Goal: Information Seeking & Learning: Learn about a topic

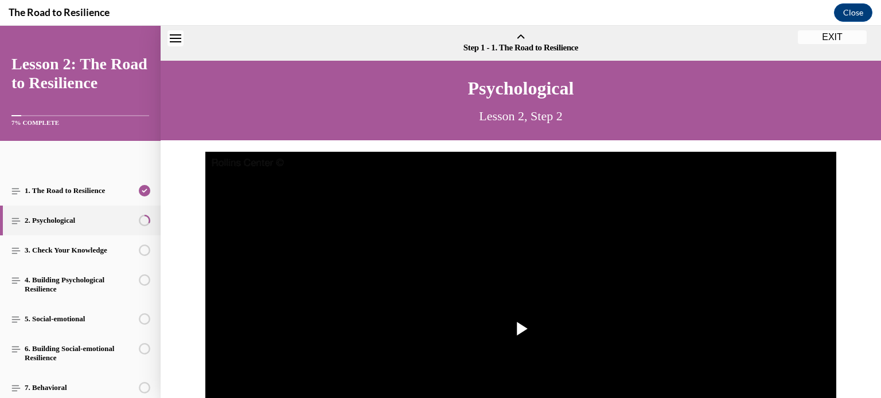
scroll to position [71, 0]
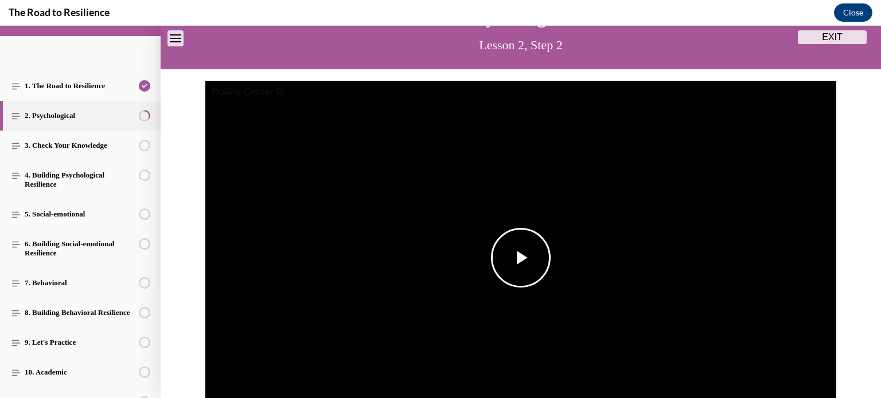
click at [521, 258] on span "Video player" at bounding box center [521, 258] width 0 height 0
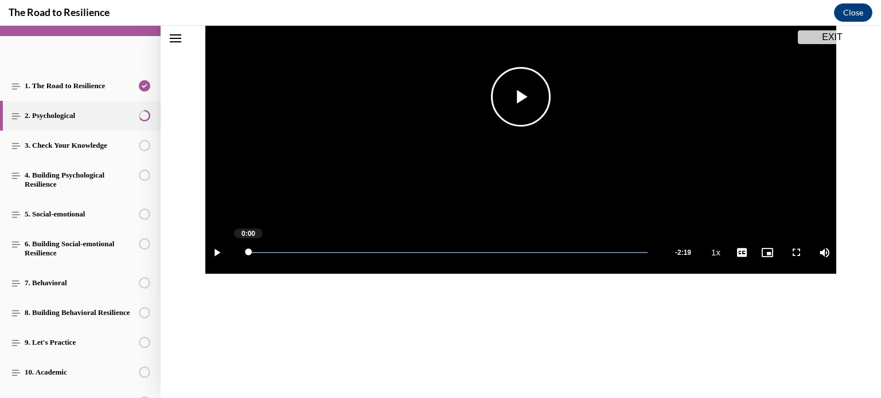
scroll to position [241, 0]
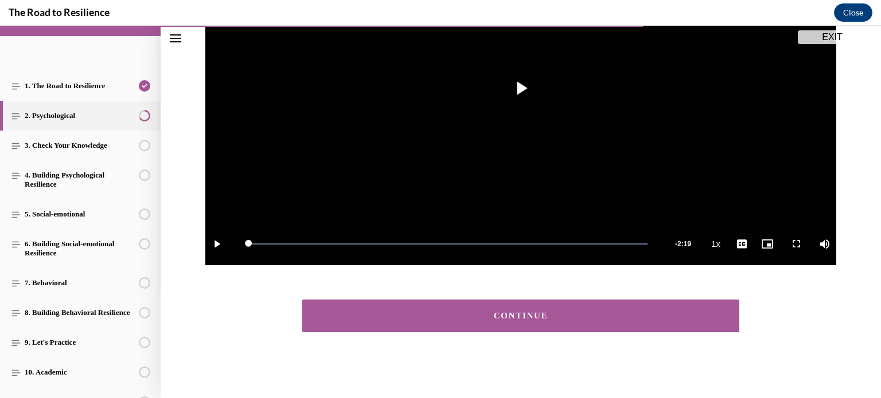
click at [538, 315] on div "CONTINUE" at bounding box center [520, 316] width 401 height 9
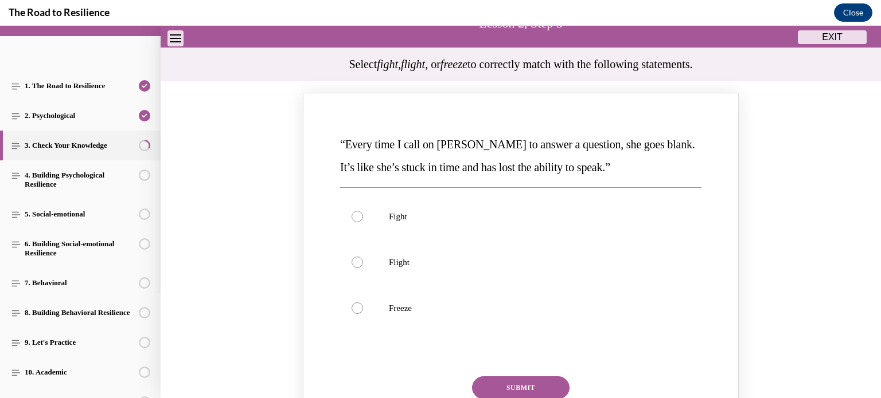
scroll to position [150, 0]
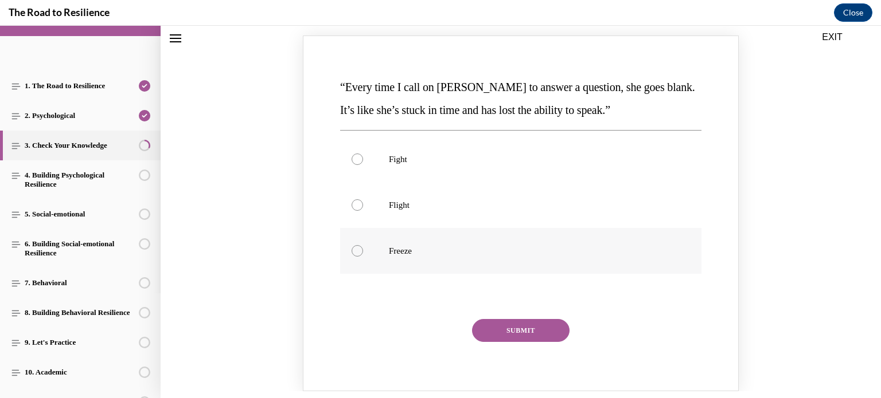
click at [354, 250] on div "Knowledge check: Multiple choice" at bounding box center [356, 250] width 11 height 11
click at [354, 250] on input "Freeze" at bounding box center [356, 250] width 11 height 11
radio input "true"
click at [518, 337] on button "SUBMIT" at bounding box center [520, 330] width 97 height 23
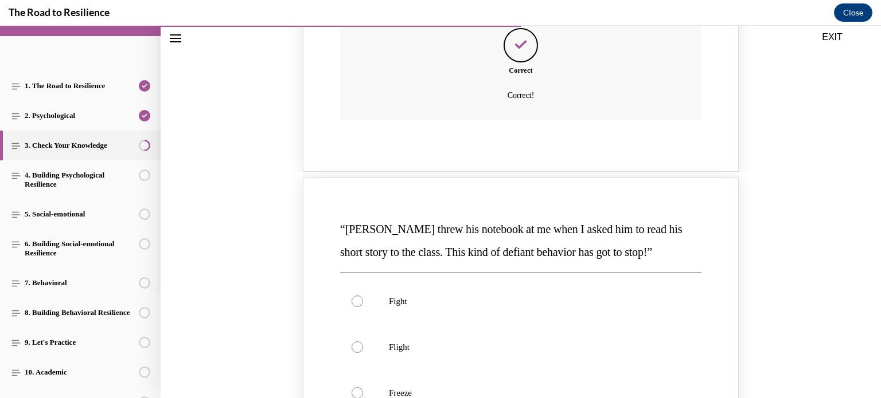
scroll to position [609, 0]
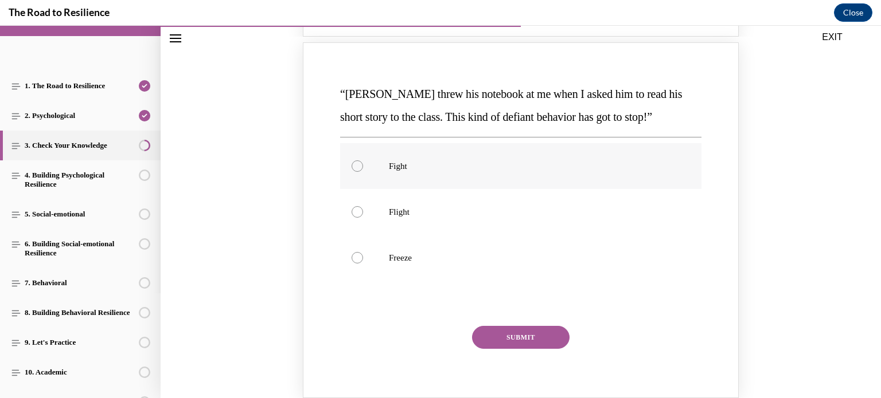
click at [345, 170] on label "Fight" at bounding box center [520, 166] width 361 height 46
click at [351, 170] on input "Fight" at bounding box center [356, 166] width 11 height 11
radio input "true"
click at [495, 346] on button "SUBMIT" at bounding box center [520, 337] width 97 height 23
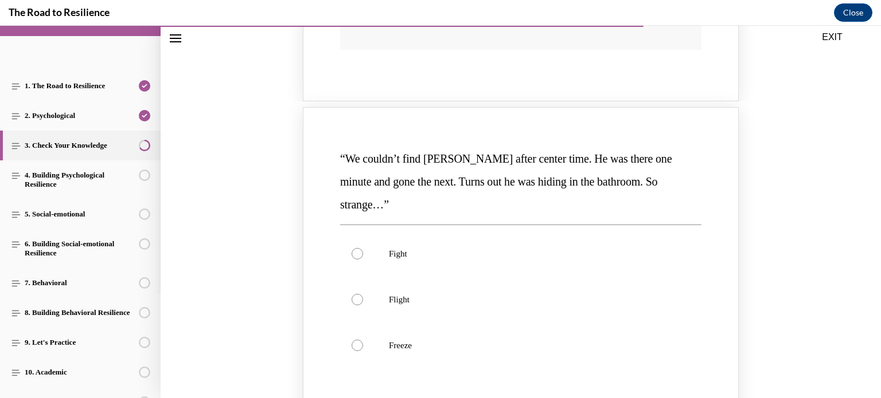
scroll to position [1068, 0]
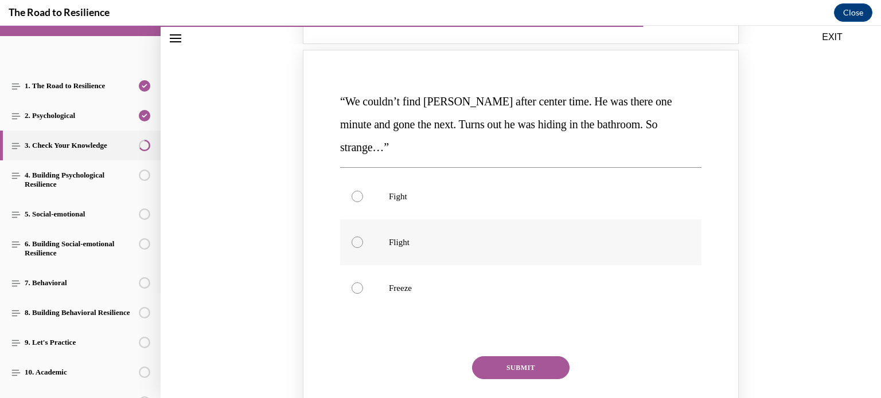
click at [352, 237] on div "Knowledge check: Multiple choice" at bounding box center [356, 242] width 11 height 11
click at [352, 237] on input "Flight" at bounding box center [356, 242] width 11 height 11
radio input "true"
click at [498, 357] on button "SUBMIT" at bounding box center [520, 368] width 97 height 23
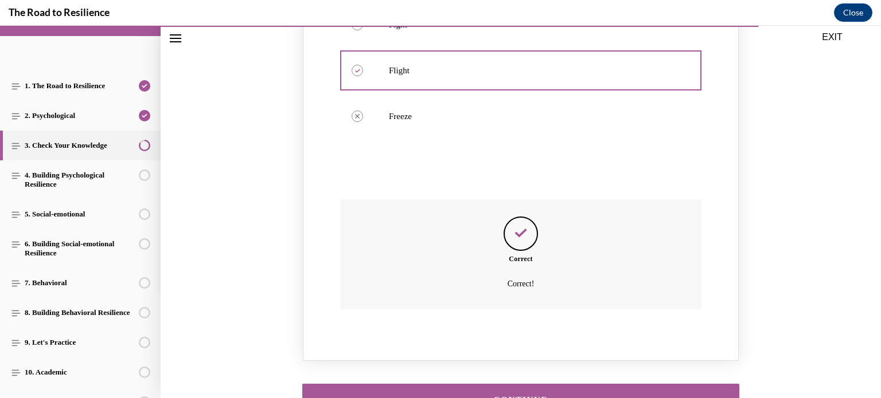
scroll to position [1299, 0]
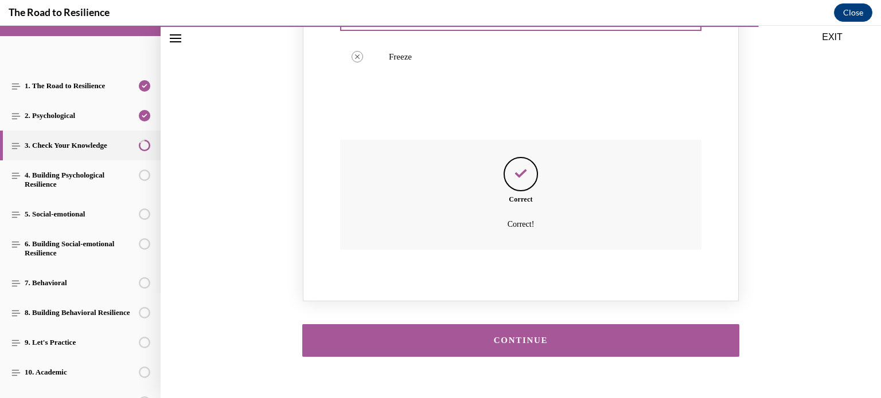
click at [518, 337] on div "CONTINUE" at bounding box center [520, 341] width 401 height 9
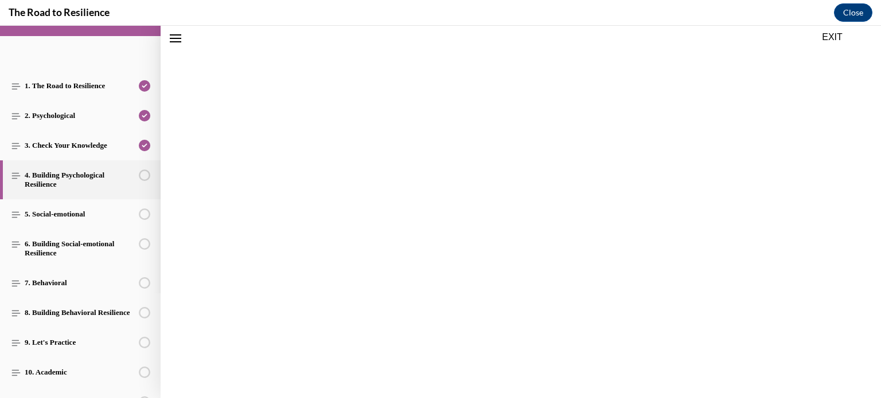
scroll to position [36, 0]
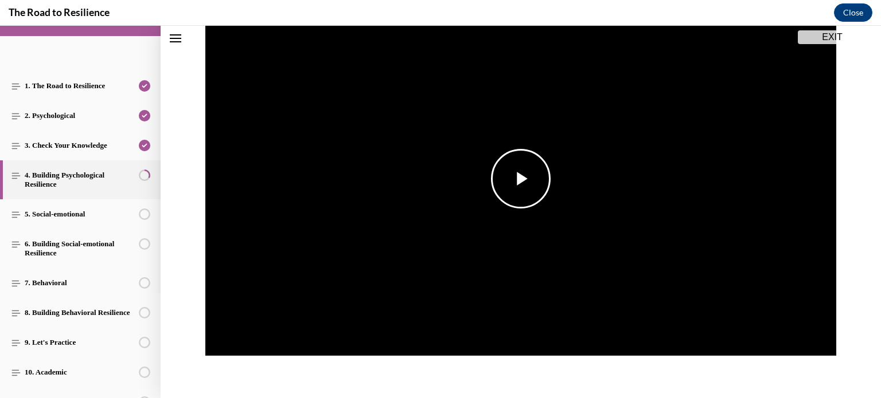
click at [521, 179] on span "Video player" at bounding box center [521, 179] width 0 height 0
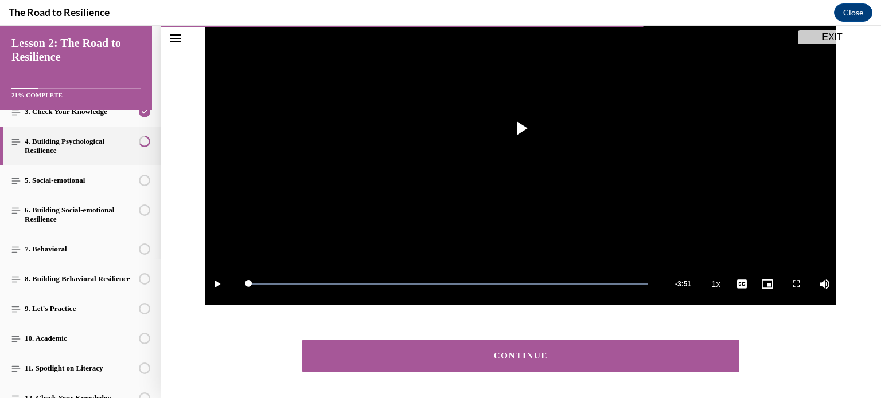
scroll to position [241, 0]
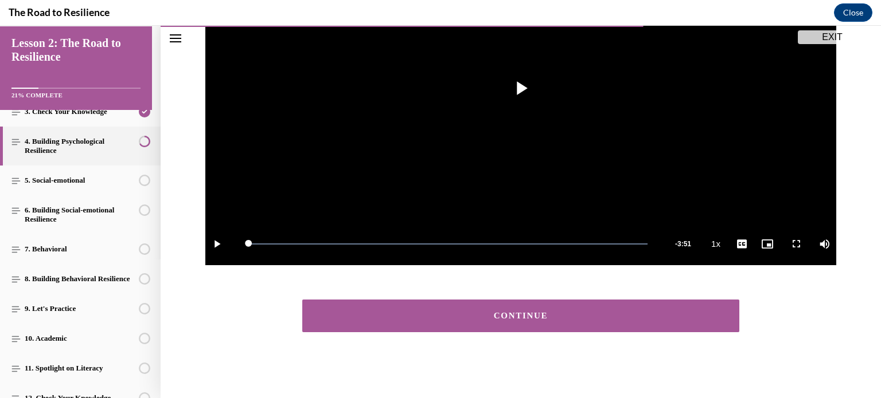
click at [530, 315] on div "CONTINUE" at bounding box center [520, 316] width 401 height 9
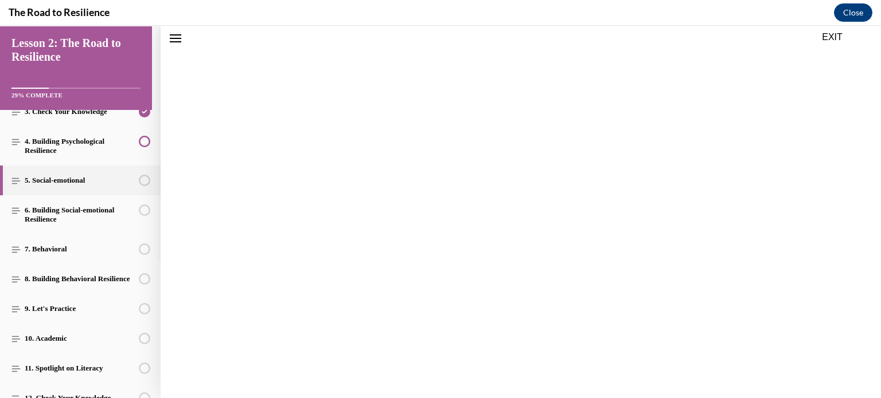
scroll to position [205, 0]
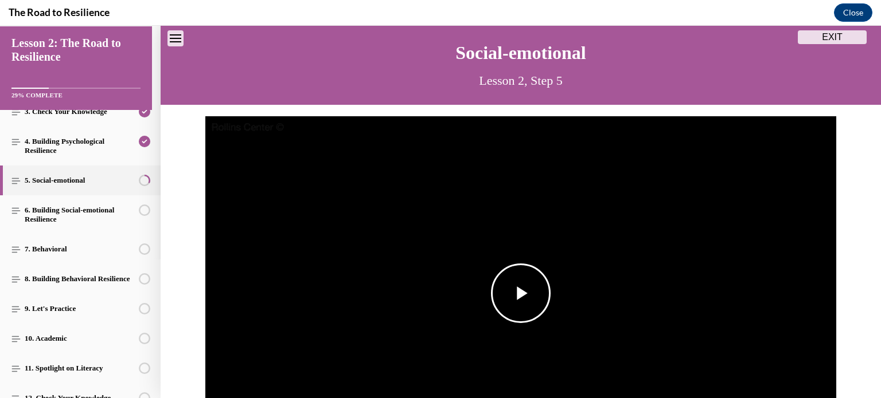
click at [521, 294] on span "Video player" at bounding box center [521, 294] width 0 height 0
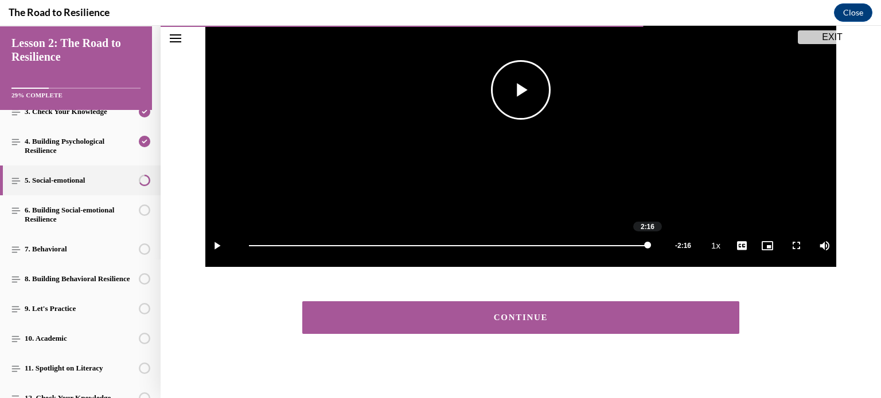
scroll to position [241, 0]
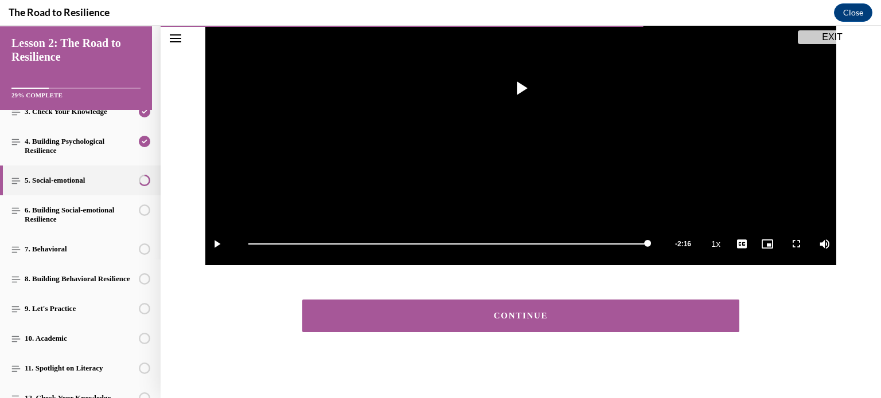
click at [501, 315] on div "CONTINUE" at bounding box center [520, 316] width 401 height 9
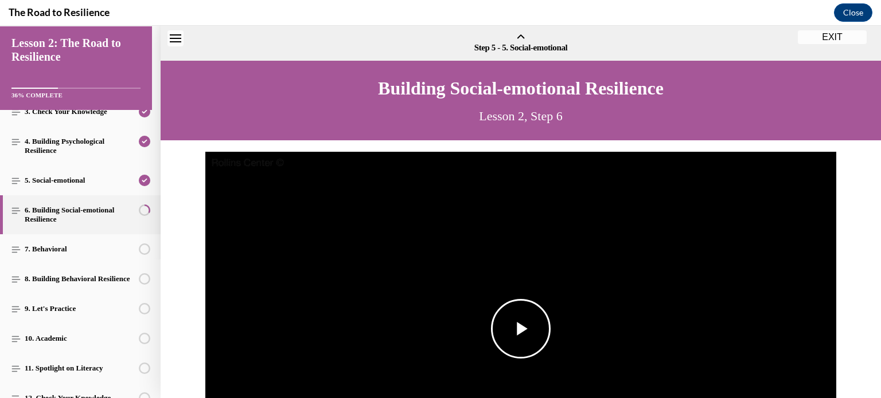
scroll to position [36, 0]
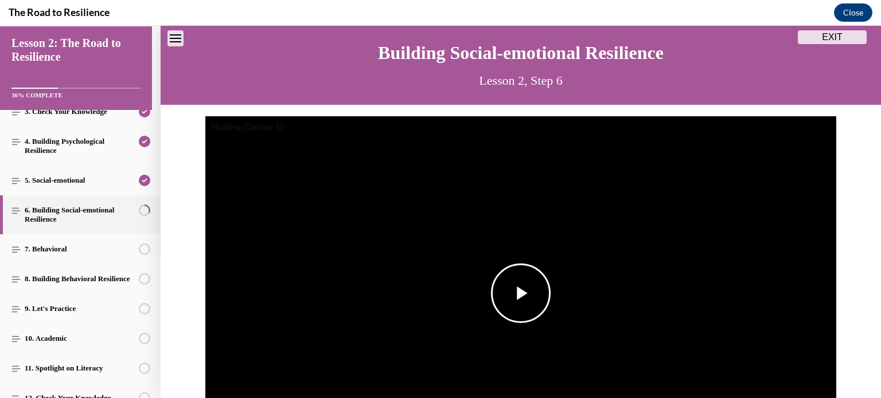
click at [521, 294] on span "Video player" at bounding box center [521, 294] width 0 height 0
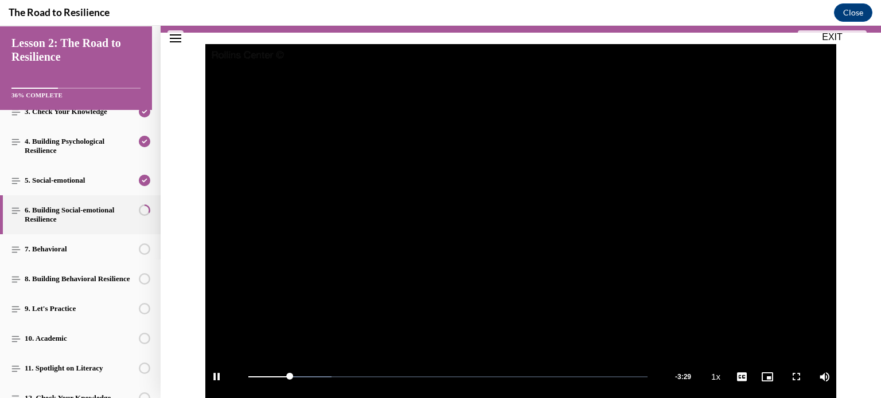
click at [550, 186] on video "Video player" at bounding box center [520, 221] width 631 height 355
click at [546, 177] on video "Video player" at bounding box center [520, 221] width 631 height 355
click at [491, 187] on video "Video player" at bounding box center [520, 221] width 631 height 355
click at [521, 221] on span "Video player" at bounding box center [521, 221] width 0 height 0
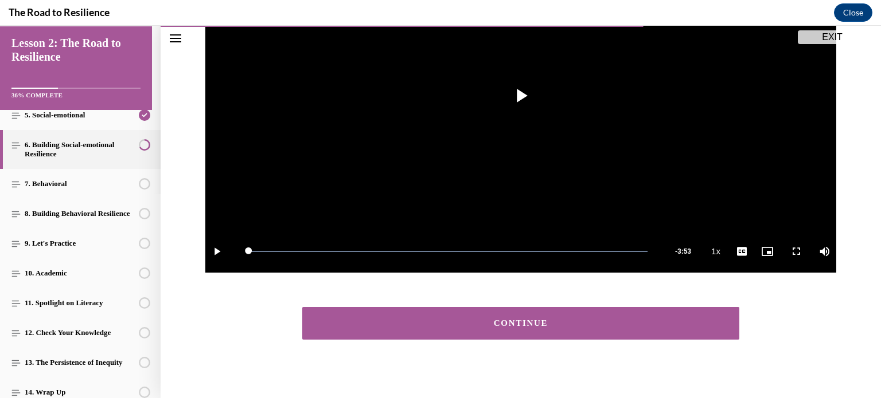
scroll to position [241, 0]
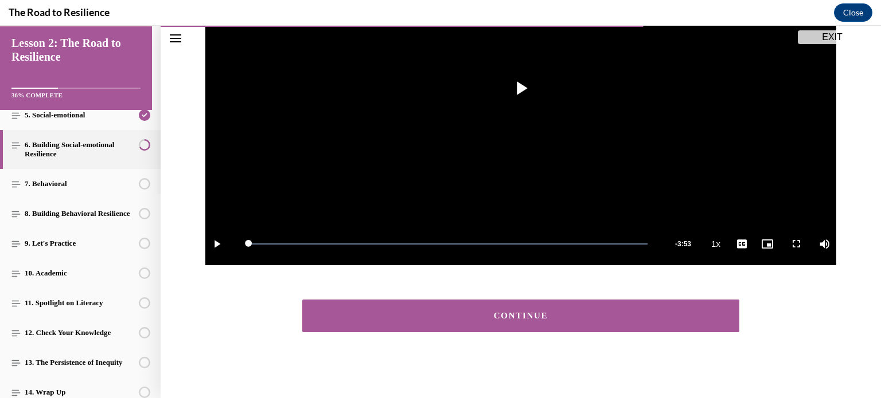
click at [520, 313] on div "CONTINUE" at bounding box center [520, 316] width 401 height 9
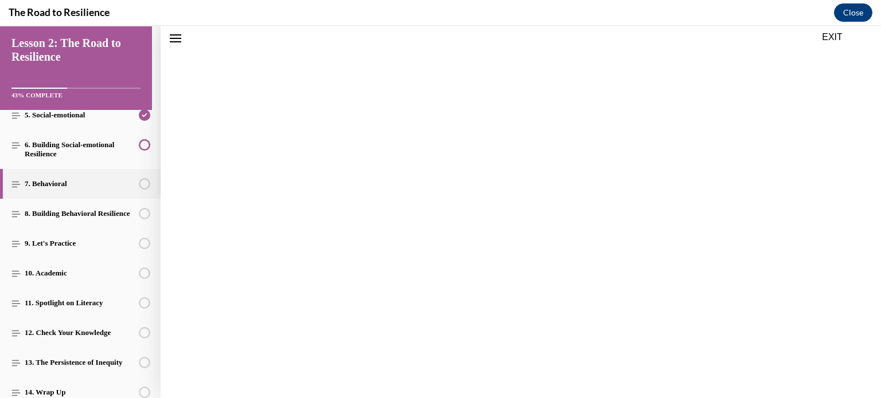
scroll to position [205, 0]
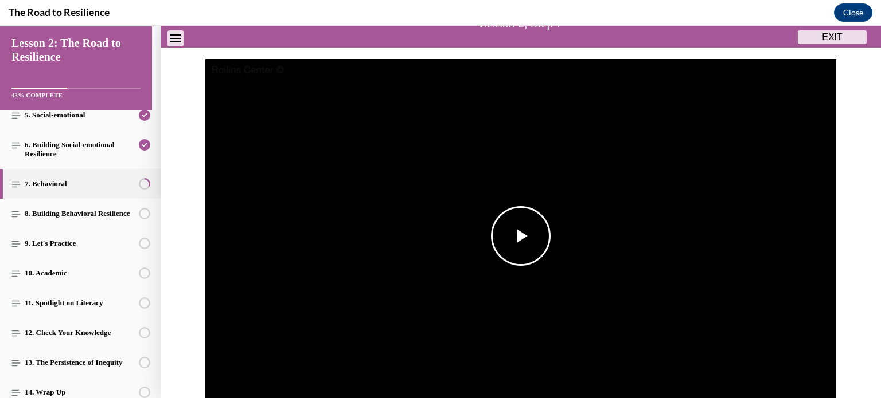
click at [521, 236] on span "Video player" at bounding box center [521, 236] width 0 height 0
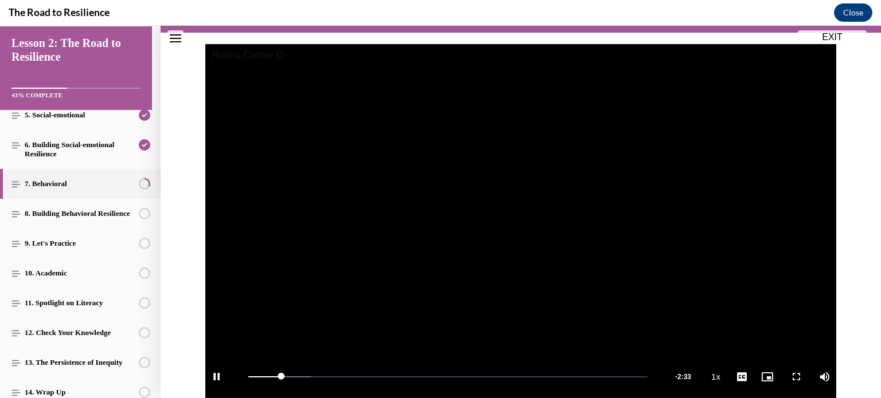
click at [474, 146] on video "Video player" at bounding box center [520, 221] width 631 height 355
click at [521, 221] on span "Video player" at bounding box center [521, 221] width 0 height 0
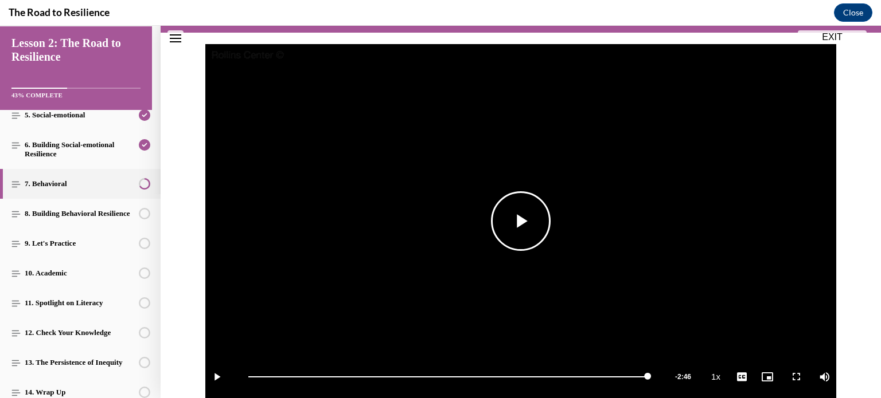
click at [521, 221] on span "Video player" at bounding box center [521, 221] width 0 height 0
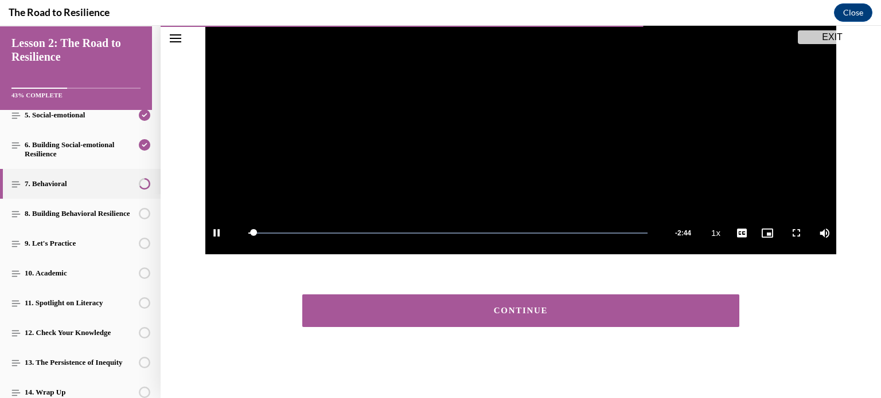
scroll to position [252, 0]
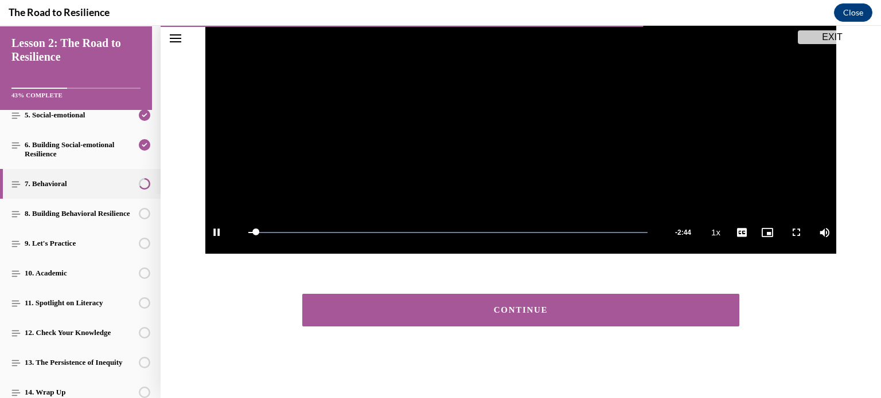
click at [509, 309] on div "CONTINUE" at bounding box center [520, 310] width 401 height 9
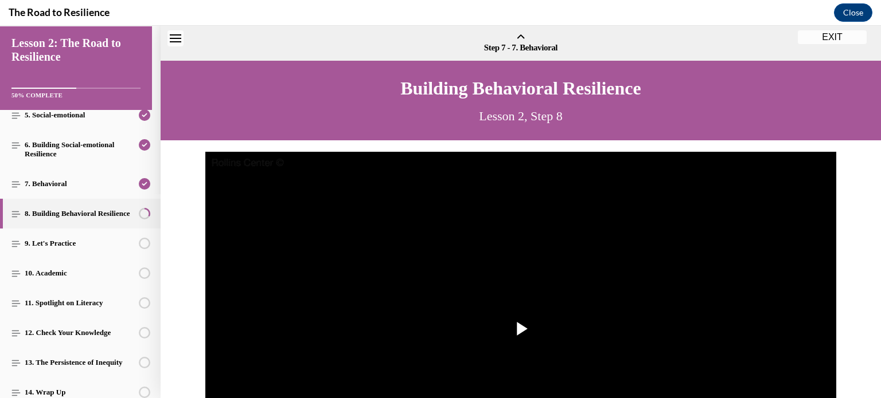
scroll to position [36, 0]
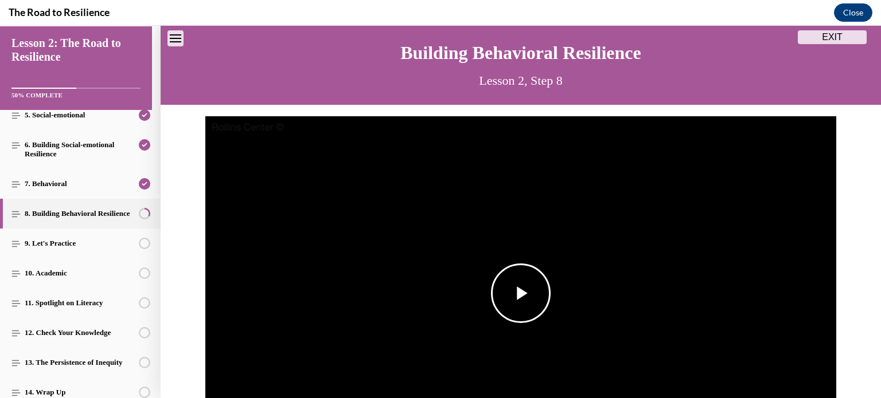
click at [521, 294] on span "Video player" at bounding box center [521, 294] width 0 height 0
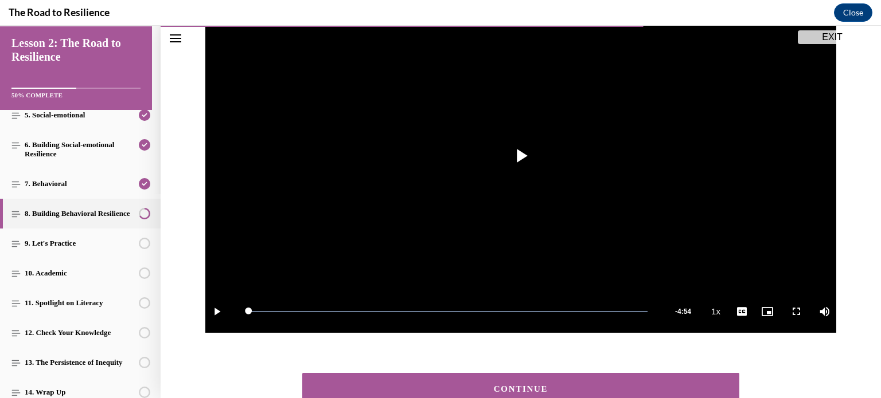
scroll to position [252, 0]
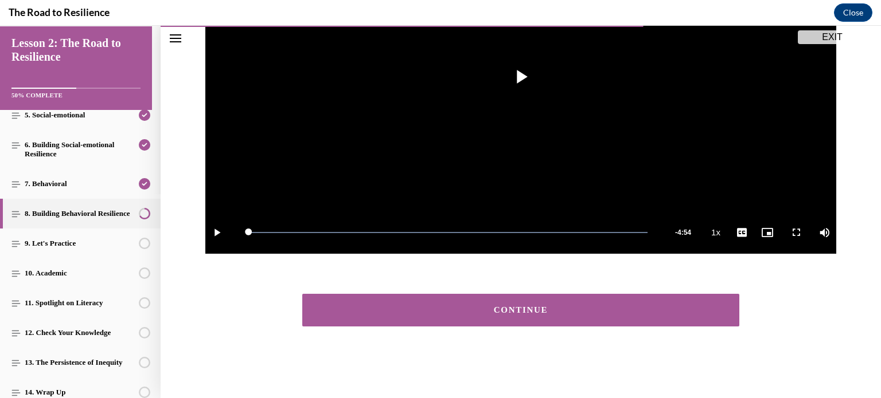
click at [487, 309] on div "CONTINUE" at bounding box center [520, 310] width 401 height 9
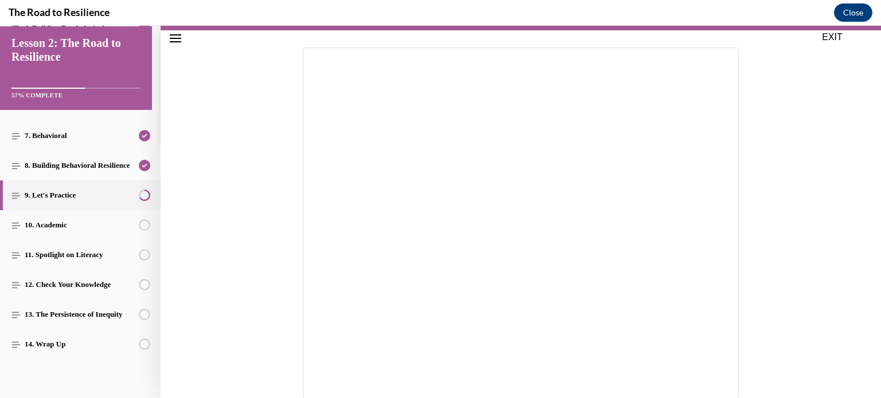
scroll to position [135, 0]
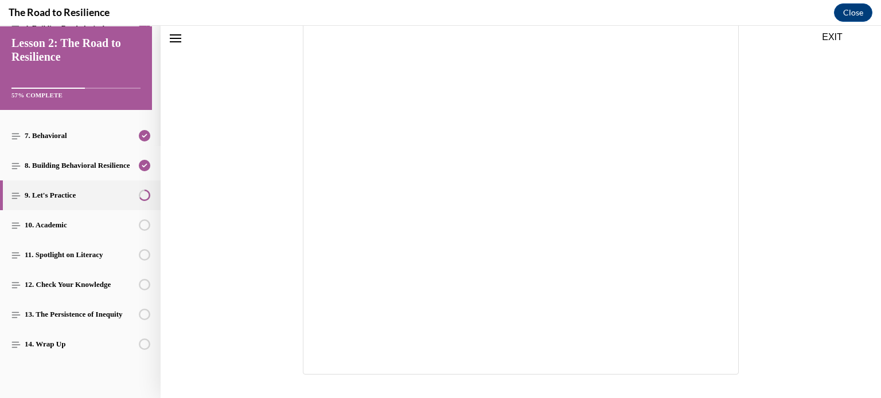
drag, startPoint x: 751, startPoint y: 198, endPoint x: 799, endPoint y: 184, distance: 50.2
click at [799, 184] on div at bounding box center [521, 199] width 720 height 353
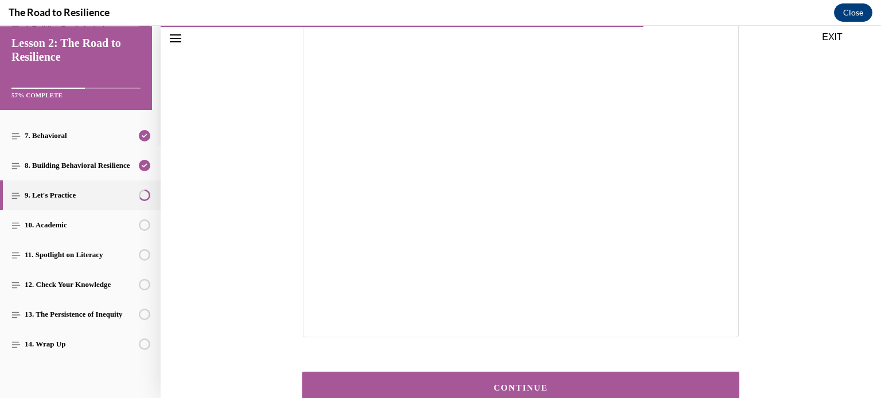
scroll to position [229, 0]
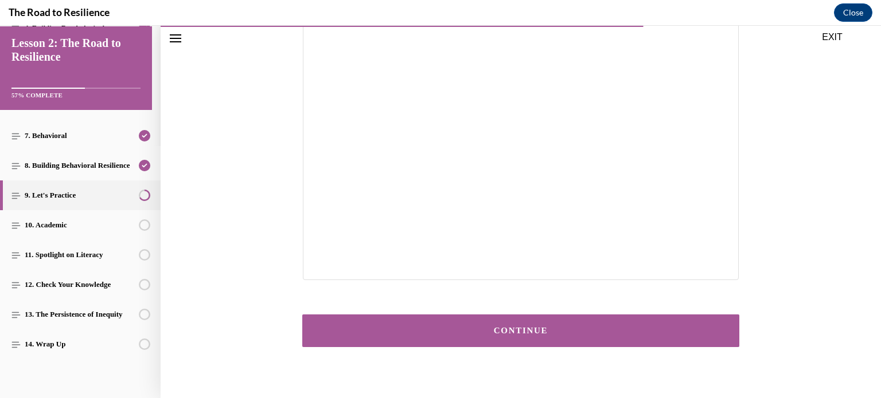
click at [541, 318] on button "CONTINUE" at bounding box center [520, 331] width 437 height 33
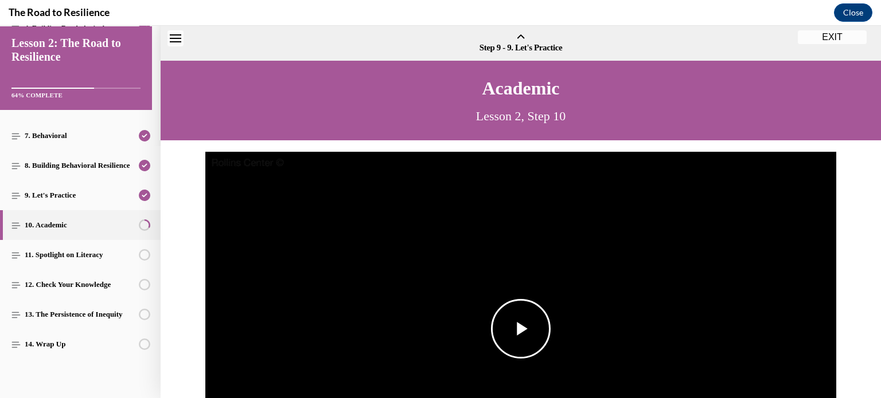
scroll to position [36, 0]
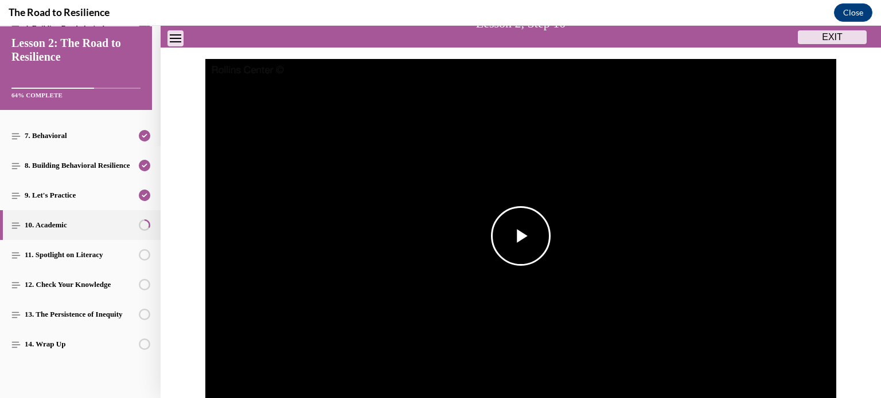
click at [521, 236] on span "Video player" at bounding box center [521, 236] width 0 height 0
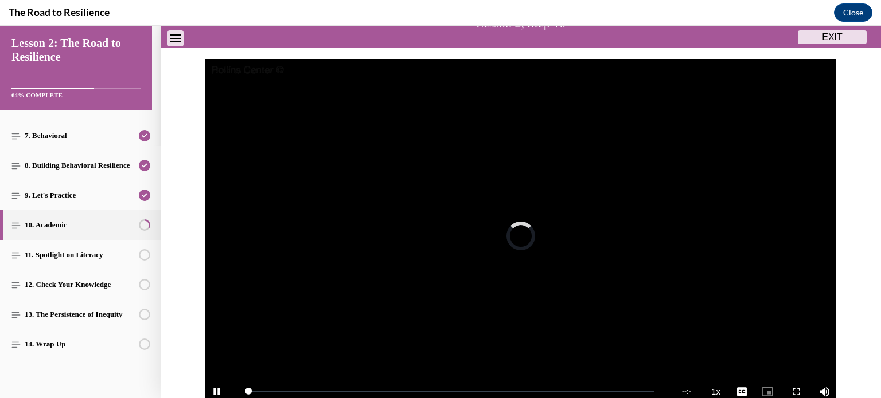
scroll to position [108, 0]
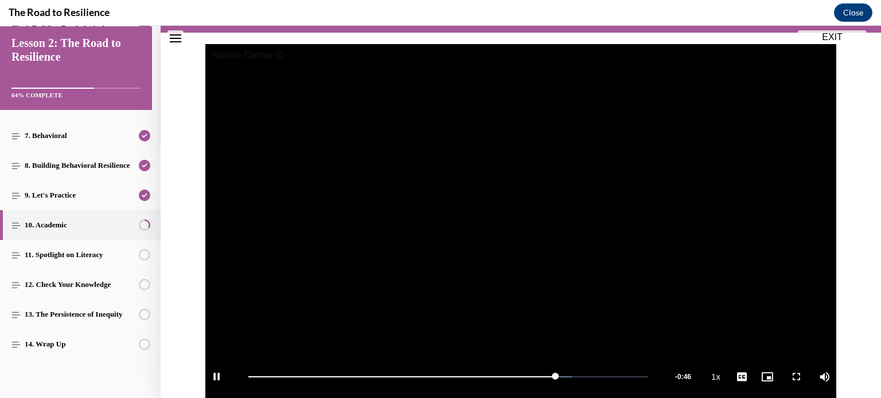
click at [393, 166] on video "Video player" at bounding box center [520, 221] width 631 height 355
click at [521, 221] on span "Video player" at bounding box center [521, 221] width 0 height 0
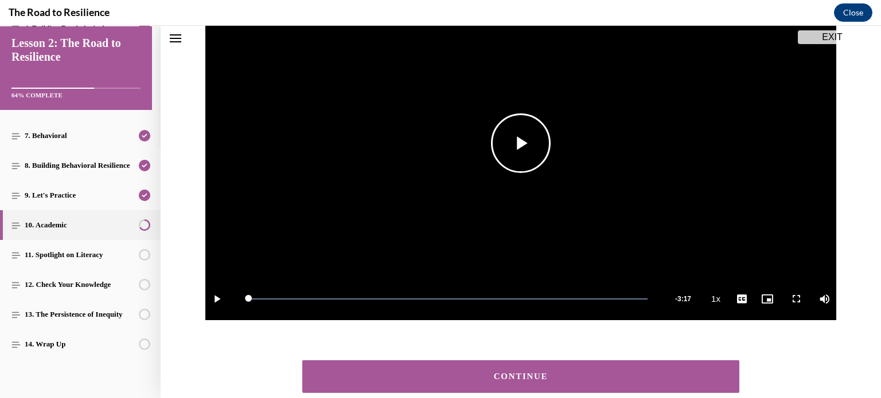
scroll to position [222, 0]
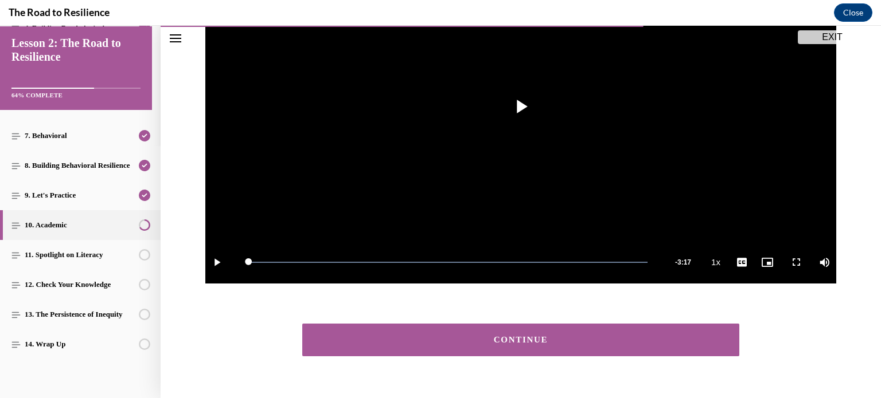
click at [539, 350] on button "CONTINUE" at bounding box center [520, 340] width 437 height 33
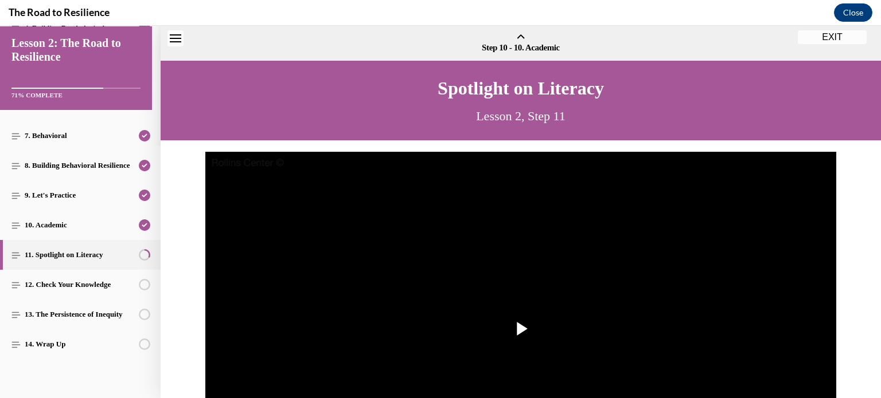
scroll to position [36, 0]
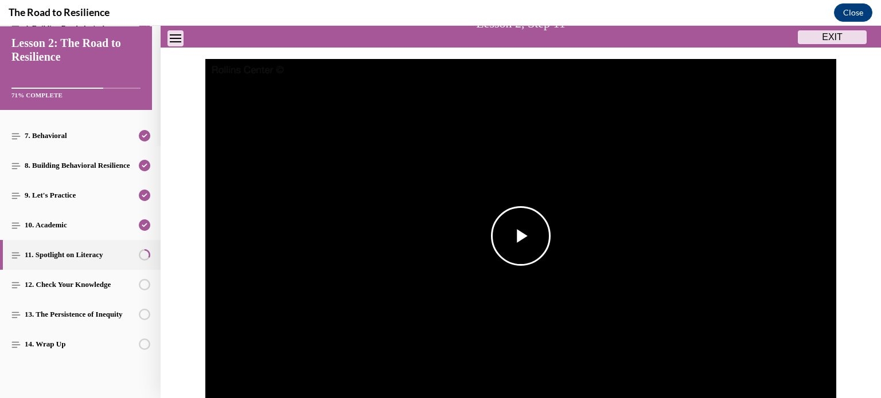
click at [521, 236] on span "Video player" at bounding box center [521, 236] width 0 height 0
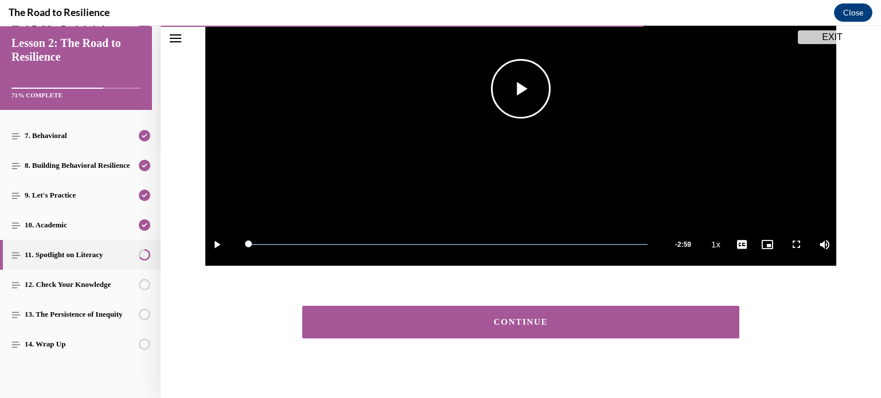
scroll to position [252, 0]
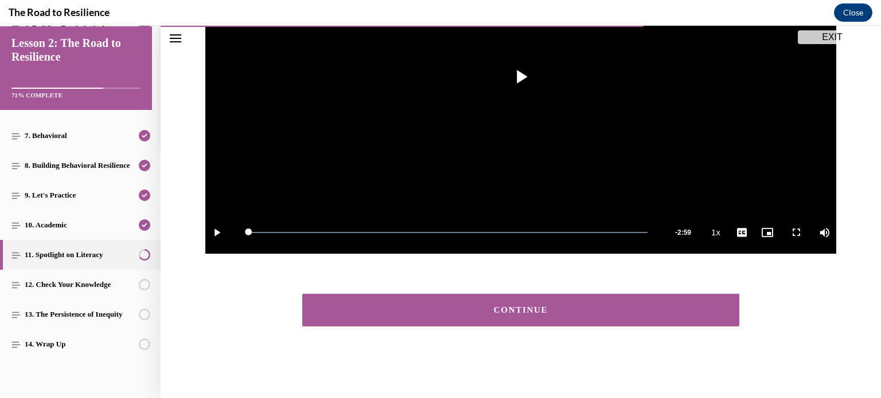
click at [374, 307] on div "CONTINUE" at bounding box center [520, 310] width 401 height 9
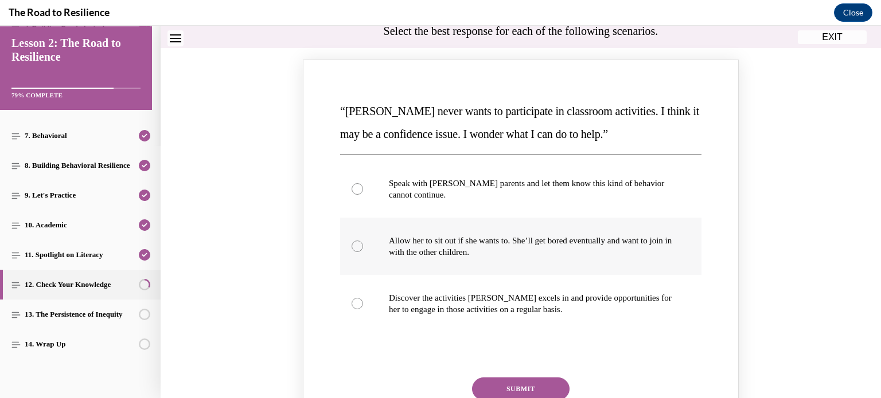
scroll to position [150, 0]
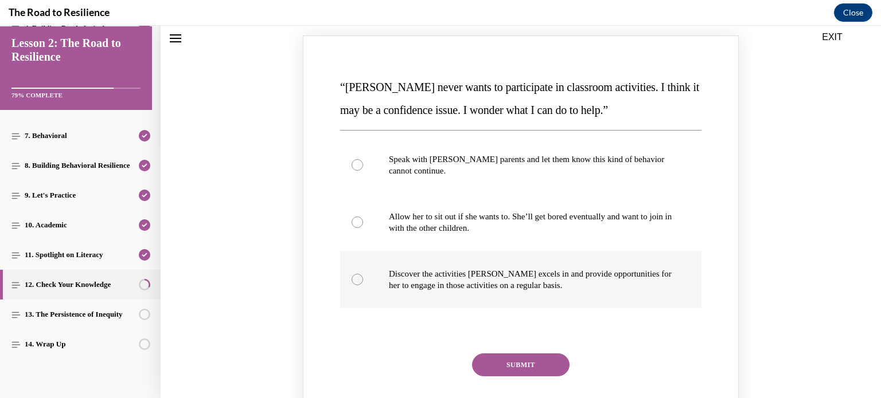
click at [351, 281] on div "Knowledge check: Multiple choice" at bounding box center [356, 279] width 11 height 11
click at [351, 281] on input "Discover the activities Mattison excels in and provide opportunities for her to…" at bounding box center [356, 279] width 11 height 11
radio input "true"
click at [495, 376] on div "SUBMIT" at bounding box center [520, 373] width 361 height 38
click at [494, 369] on button "SUBMIT" at bounding box center [520, 365] width 97 height 23
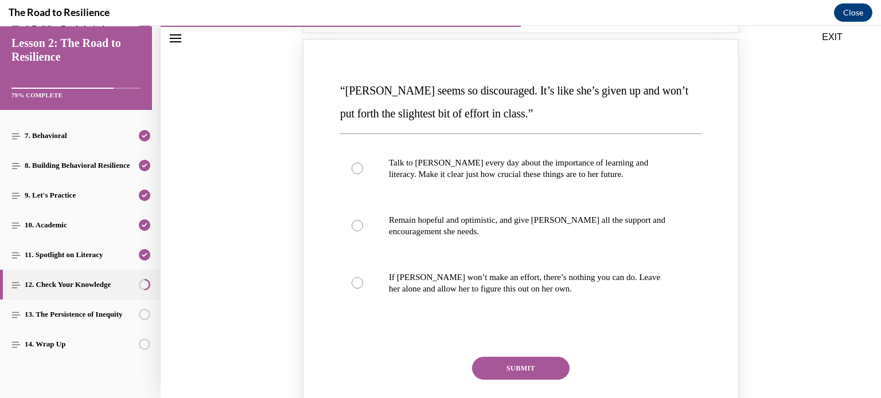
scroll to position [666, 0]
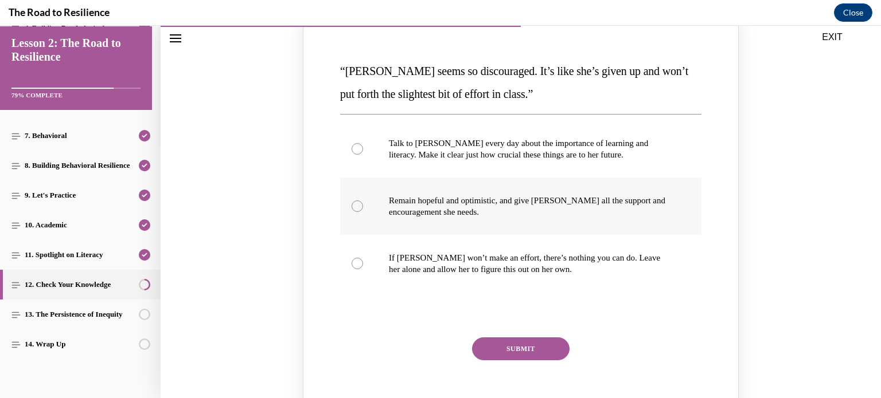
click at [355, 208] on div "Knowledge check: Multiple choice" at bounding box center [356, 206] width 11 height 11
click at [355, 208] on input "Remain hopeful and optimistic, and give Alyson all the support and encouragemen…" at bounding box center [356, 206] width 11 height 11
radio input "true"
click at [521, 348] on button "SUBMIT" at bounding box center [520, 349] width 97 height 23
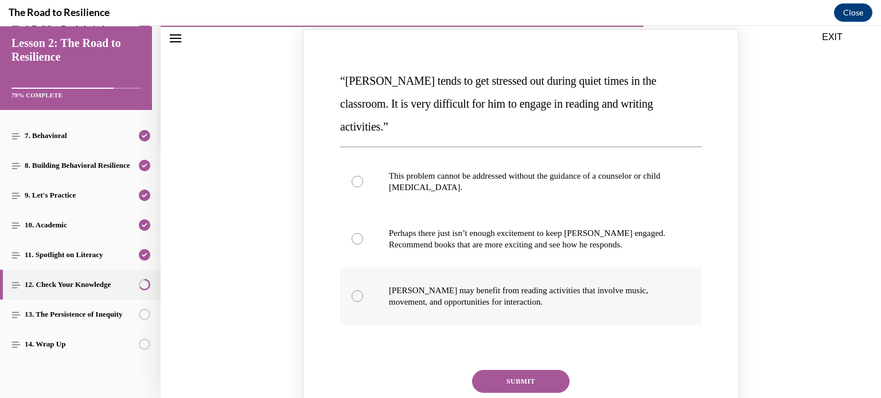
scroll to position [1182, 0]
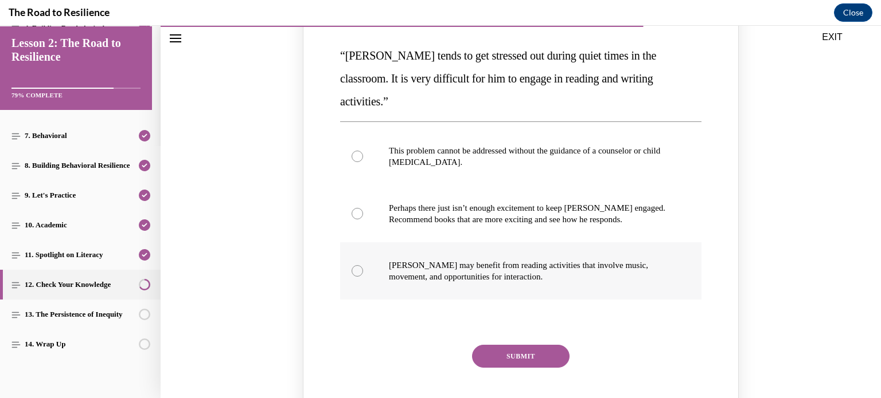
click at [351, 265] on div "Knowledge check: Multiple choice" at bounding box center [356, 270] width 11 height 11
click at [351, 265] on input "Harrison may benefit from reading activities that involve music, movement, and …" at bounding box center [356, 270] width 11 height 11
radio input "true"
click at [506, 345] on button "SUBMIT" at bounding box center [520, 356] width 97 height 23
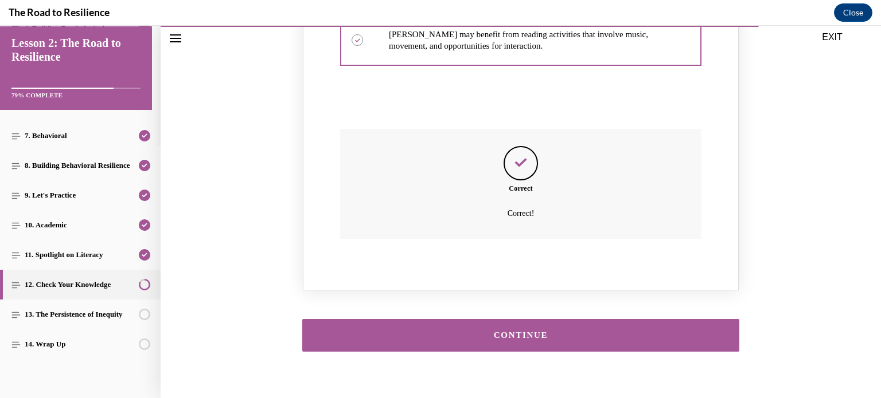
scroll to position [1414, 0]
click at [497, 331] on div "CONTINUE" at bounding box center [520, 335] width 401 height 9
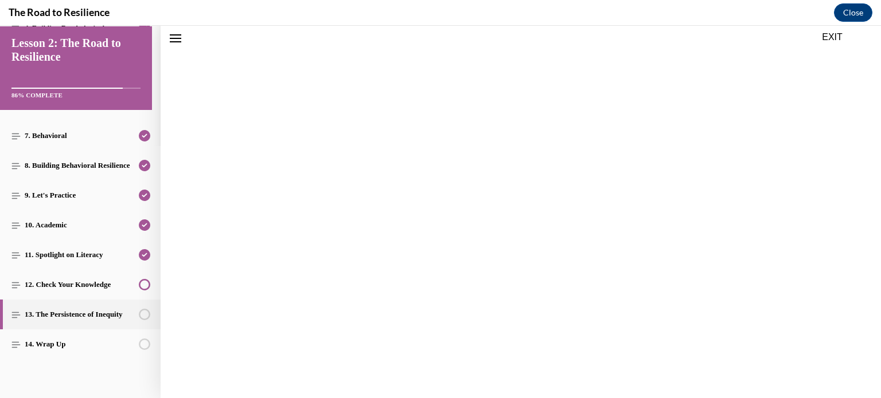
scroll to position [1379, 0]
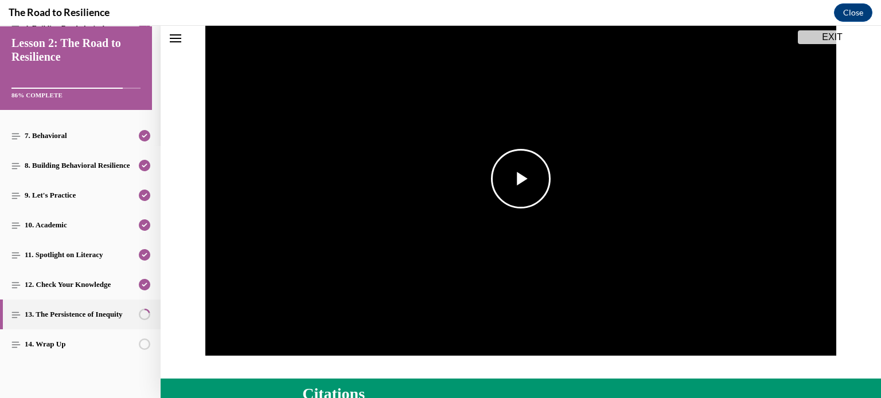
click at [521, 179] on span "Video player" at bounding box center [521, 179] width 0 height 0
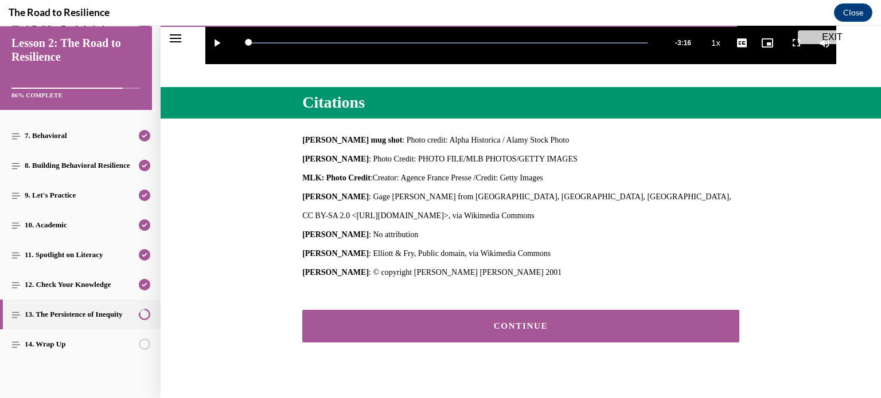
scroll to position [458, 0]
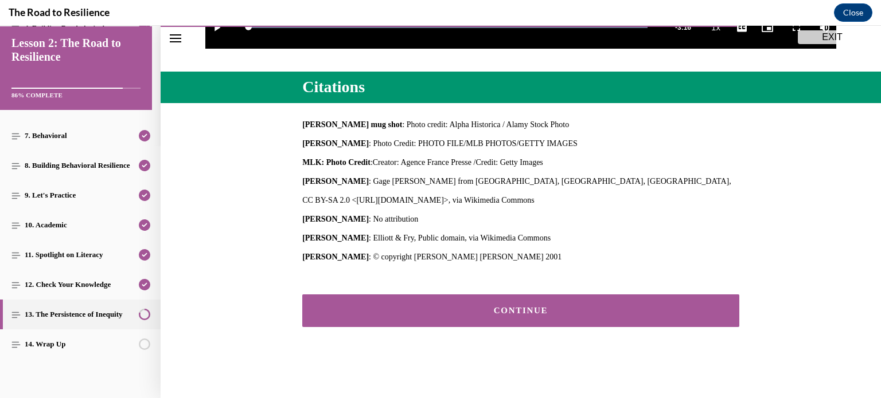
click at [520, 314] on div "CONTINUE" at bounding box center [520, 311] width 401 height 9
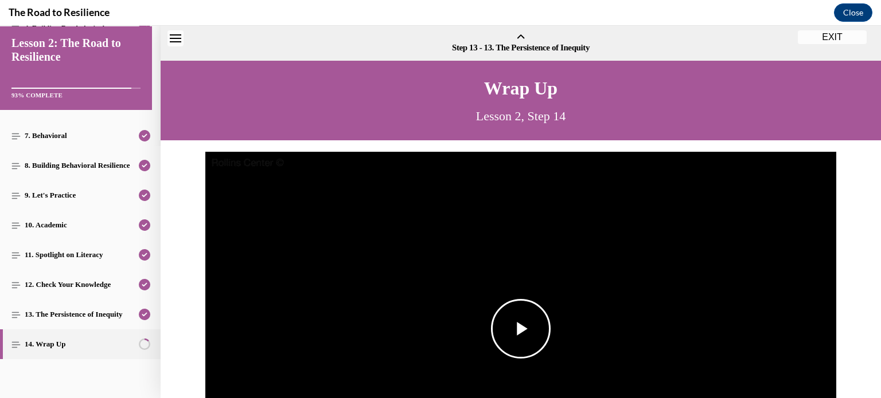
scroll to position [36, 0]
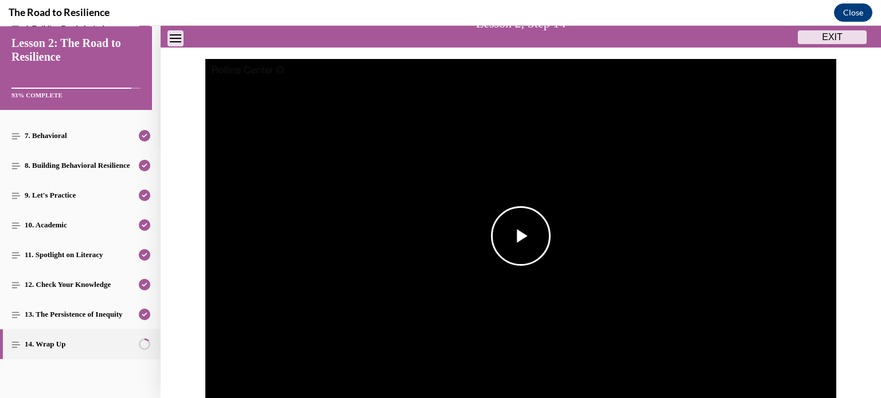
click at [521, 236] on span "Video player" at bounding box center [521, 236] width 0 height 0
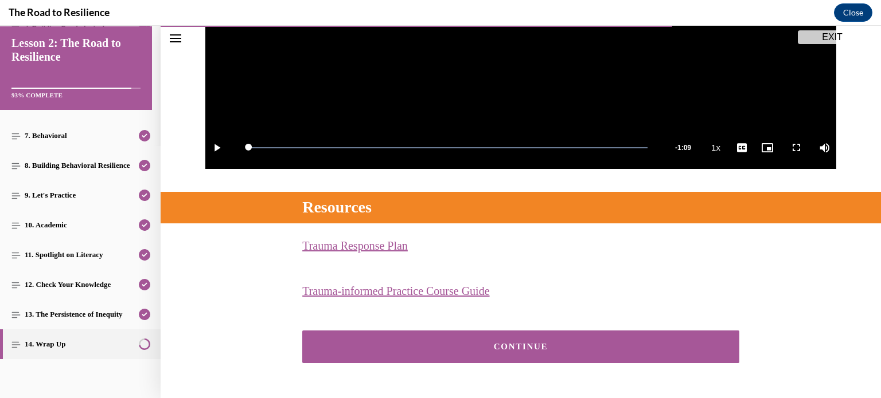
scroll to position [374, 0]
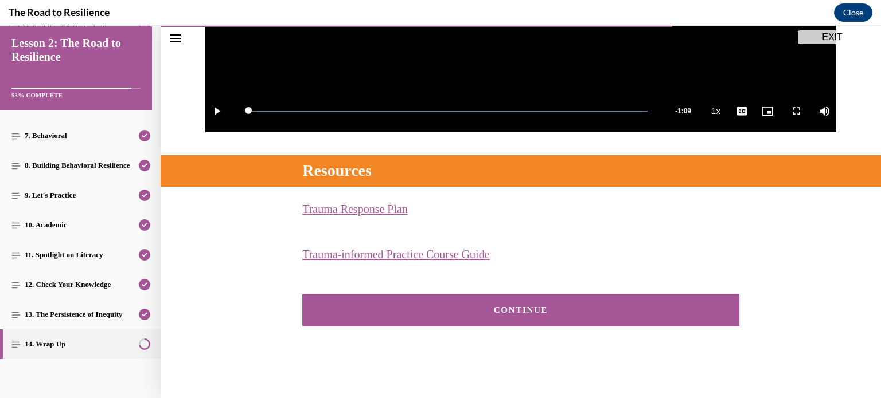
click at [369, 208] on link "Trauma Response Plan (opens in a new tab)" at bounding box center [354, 209] width 105 height 13
click at [516, 321] on button "CONTINUE" at bounding box center [520, 310] width 437 height 33
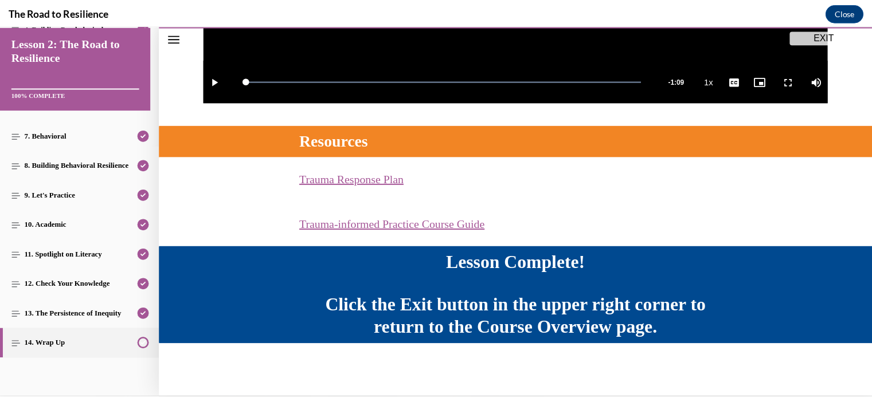
scroll to position [404, 0]
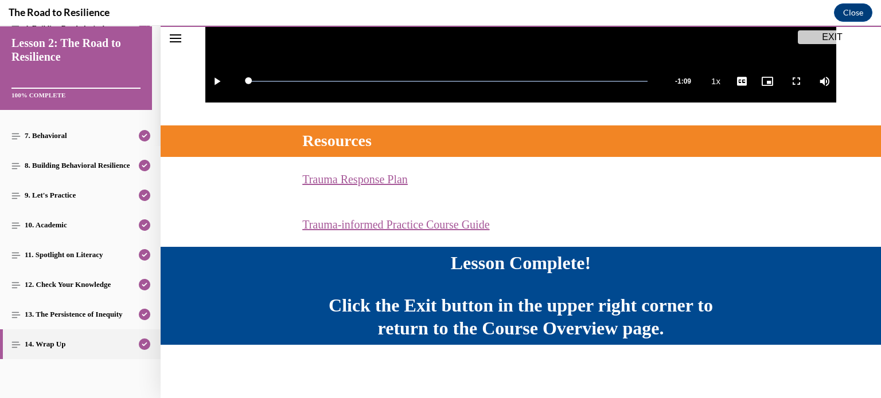
click at [820, 36] on button "EXIT" at bounding box center [832, 37] width 69 height 14
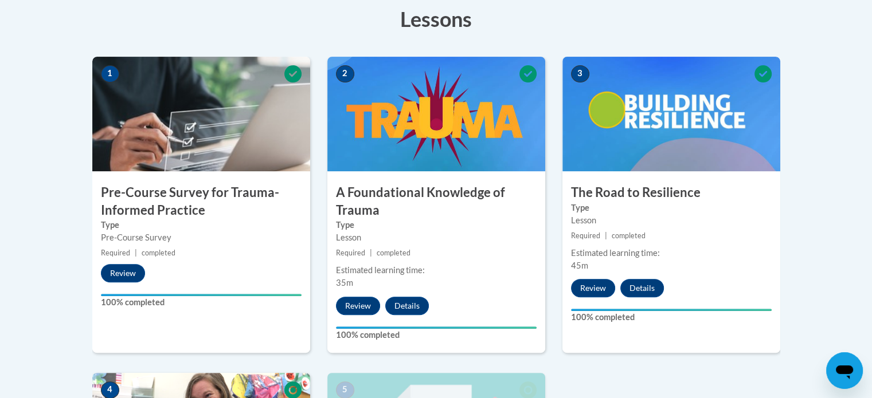
scroll to position [269, 0]
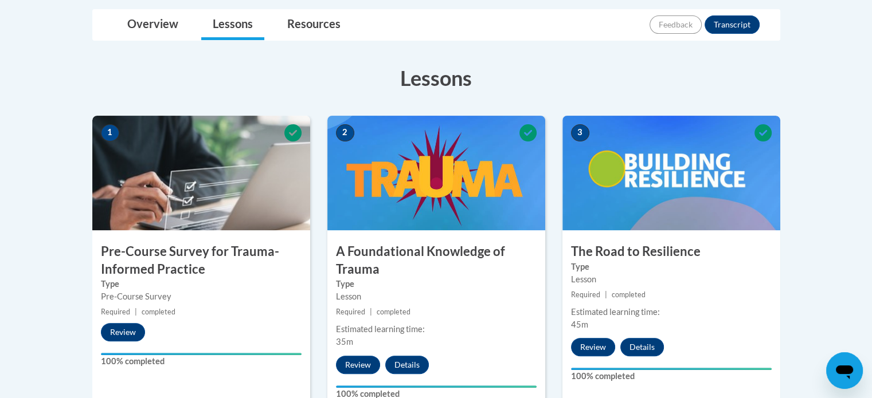
click at [687, 200] on img at bounding box center [671, 173] width 218 height 115
click at [637, 249] on h3 "The Road to Resilience" at bounding box center [671, 252] width 218 height 18
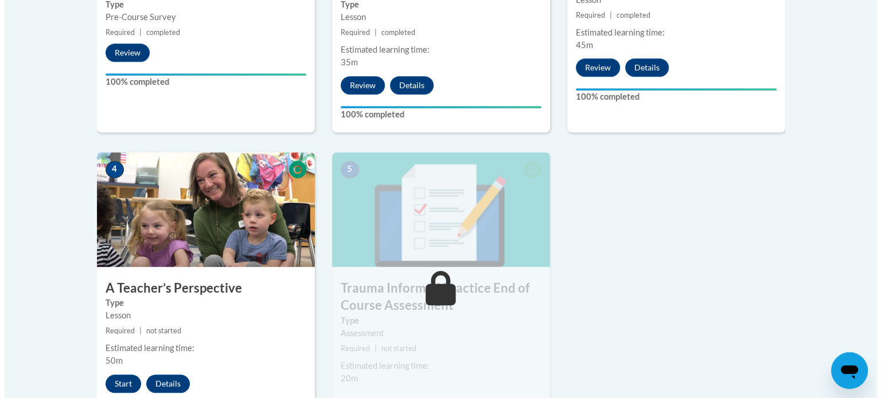
scroll to position [556, 0]
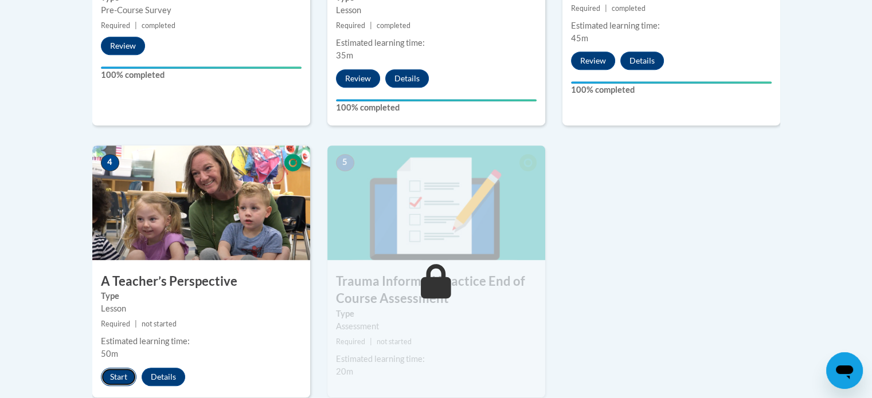
click at [117, 374] on button "Start" at bounding box center [119, 377] width 36 height 18
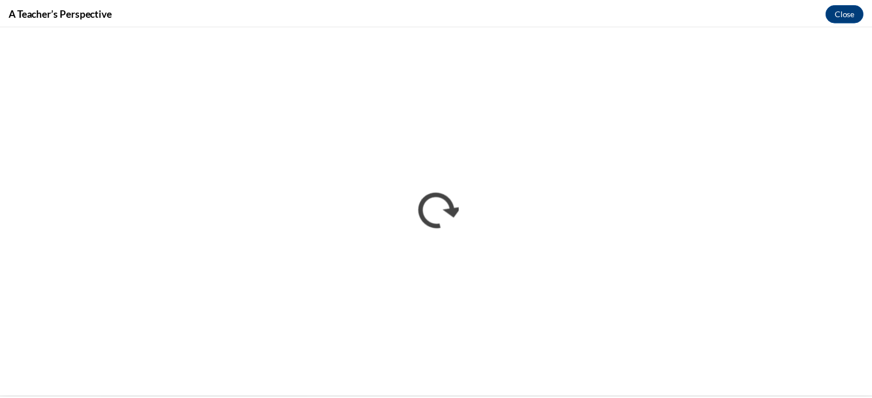
scroll to position [0, 0]
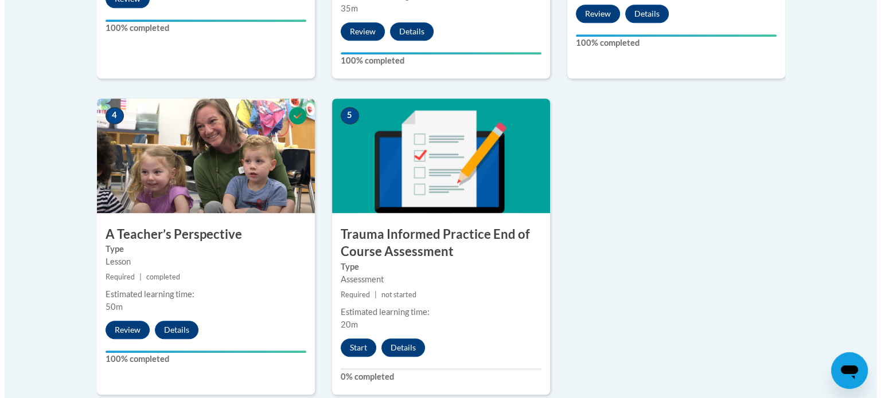
scroll to position [631, 0]
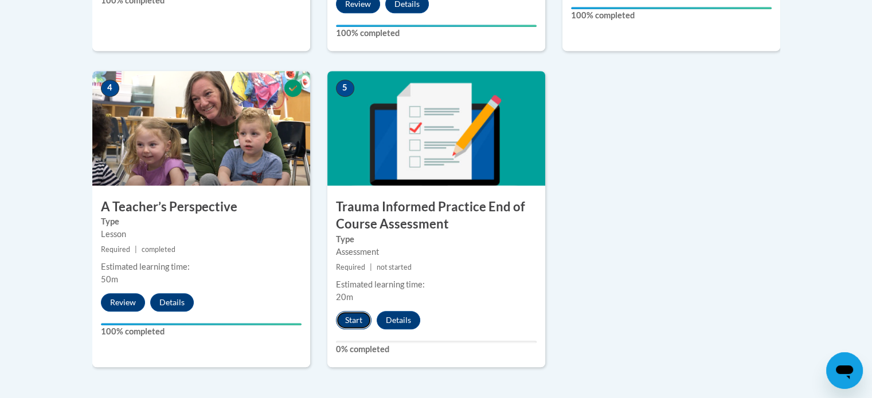
click at [348, 321] on button "Start" at bounding box center [354, 320] width 36 height 18
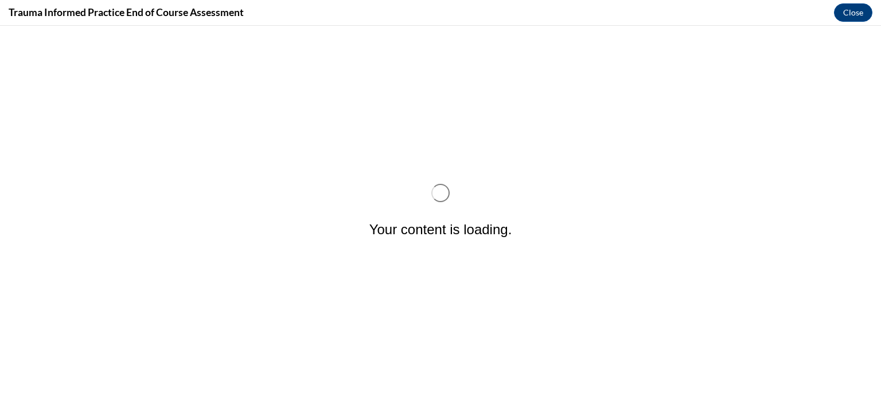
scroll to position [0, 0]
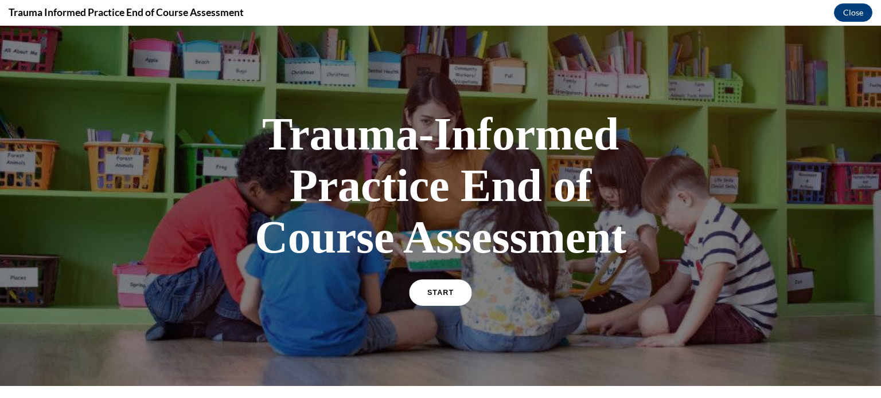
click at [420, 292] on link "START" at bounding box center [440, 293] width 62 height 26
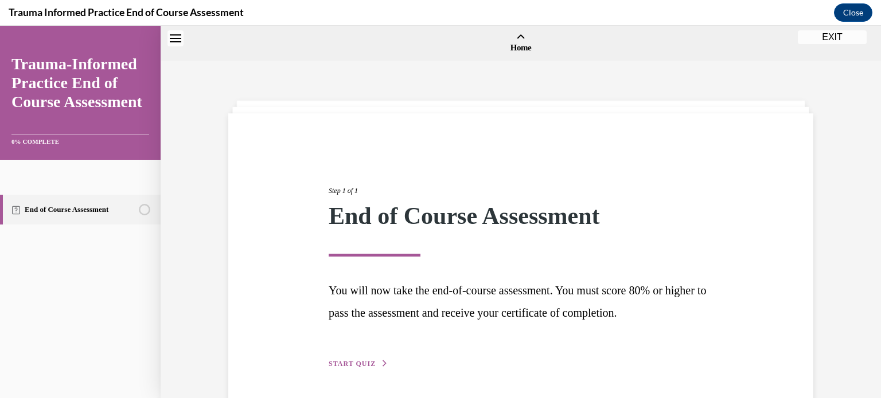
scroll to position [36, 0]
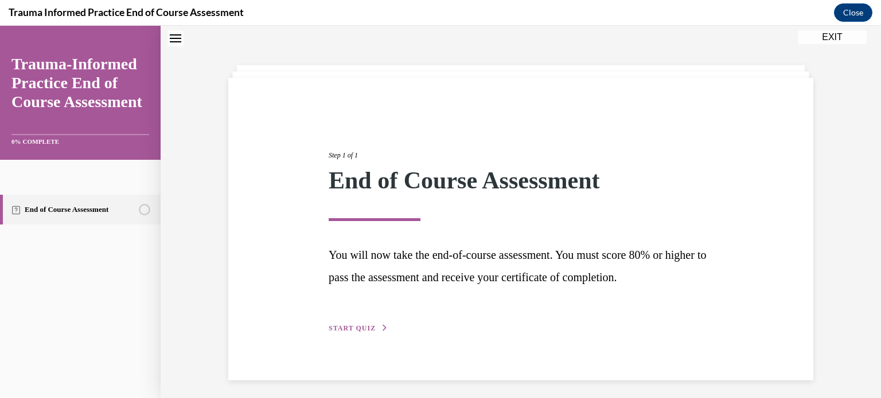
click at [360, 329] on span "START QUIZ" at bounding box center [352, 329] width 47 height 8
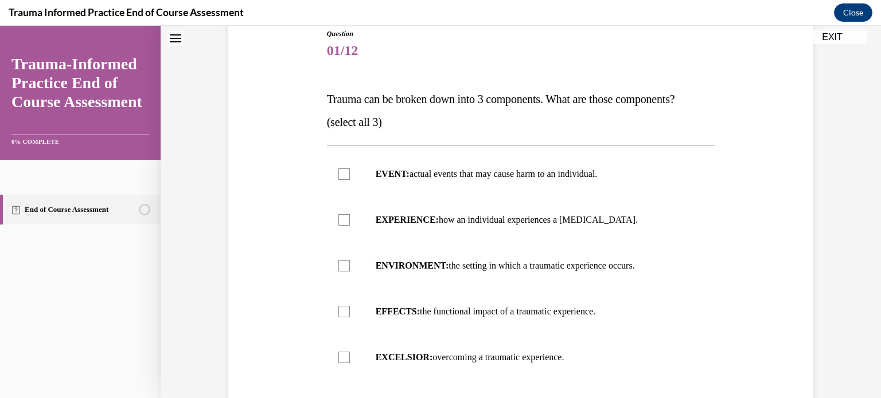
scroll to position [150, 0]
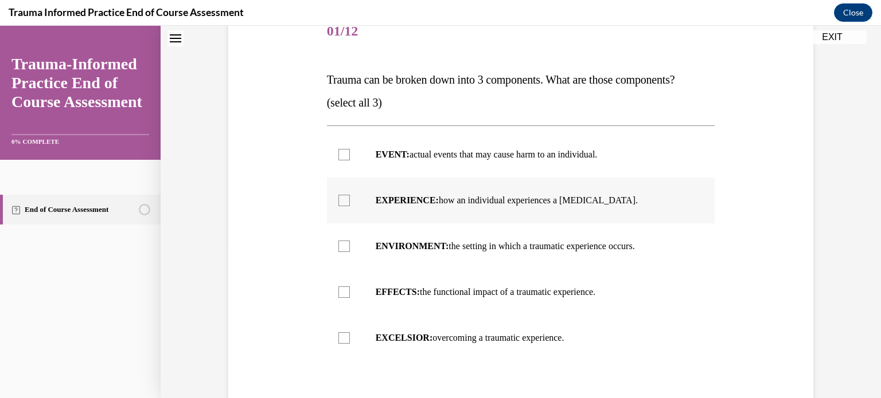
click at [333, 194] on label "EXPERIENCE: how an individual experiences a stressor." at bounding box center [521, 201] width 388 height 46
click at [338, 195] on input "EXPERIENCE: how an individual experiences a stressor." at bounding box center [343, 200] width 11 height 11
checkbox input "true"
click at [341, 243] on div at bounding box center [343, 246] width 11 height 11
click at [341, 243] on input "ENVIRONMENT: the setting in which a traumatic experience occurs." at bounding box center [343, 246] width 11 height 11
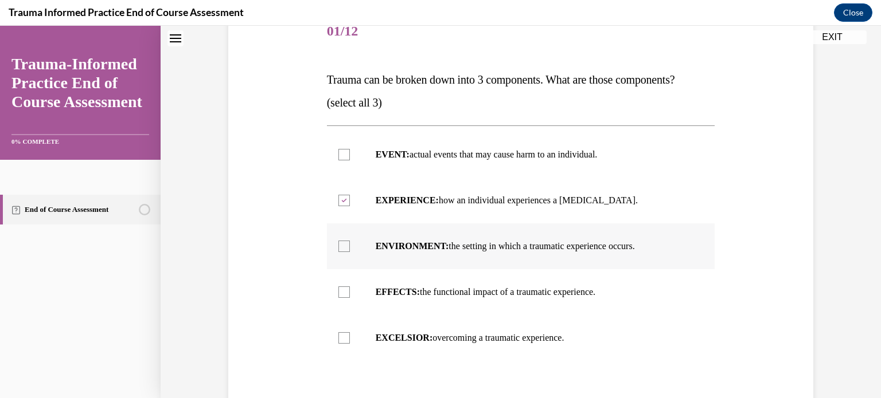
checkbox input "true"
click at [339, 290] on div at bounding box center [343, 292] width 11 height 11
click at [339, 290] on input "EFFECTS: the functional impact of a traumatic experience." at bounding box center [343, 292] width 11 height 11
checkbox input "true"
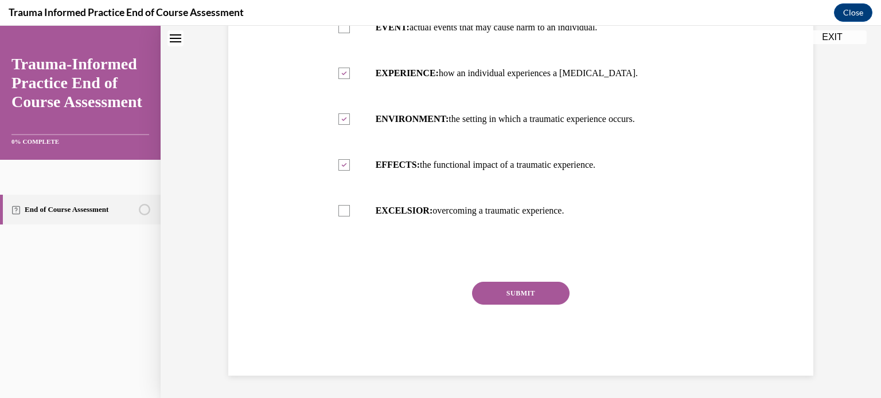
click at [516, 295] on button "SUBMIT" at bounding box center [520, 293] width 97 height 23
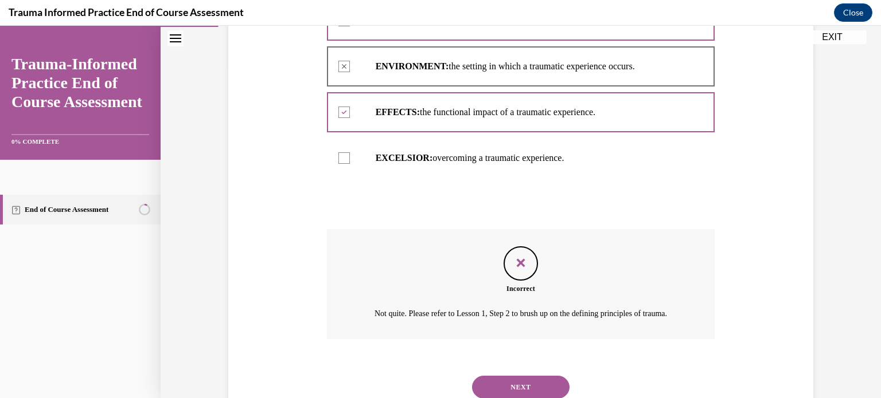
scroll to position [384, 0]
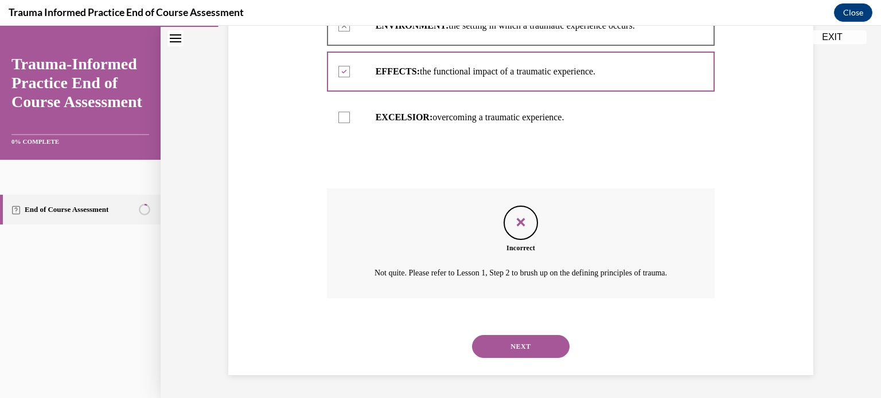
click at [537, 338] on button "NEXT" at bounding box center [520, 346] width 97 height 23
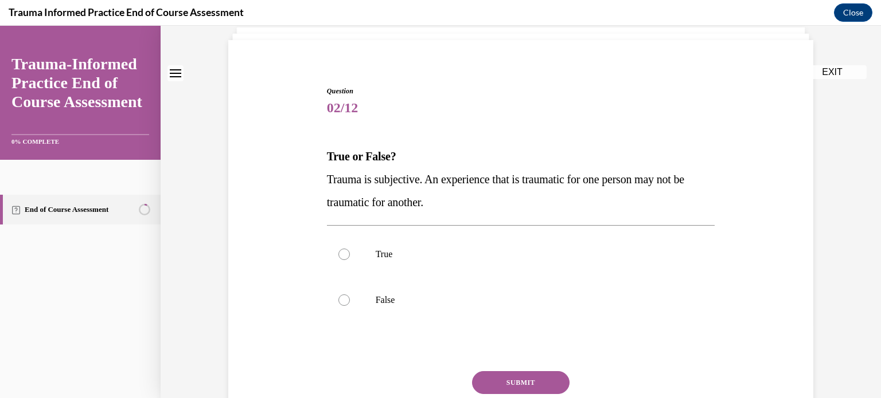
scroll to position [115, 0]
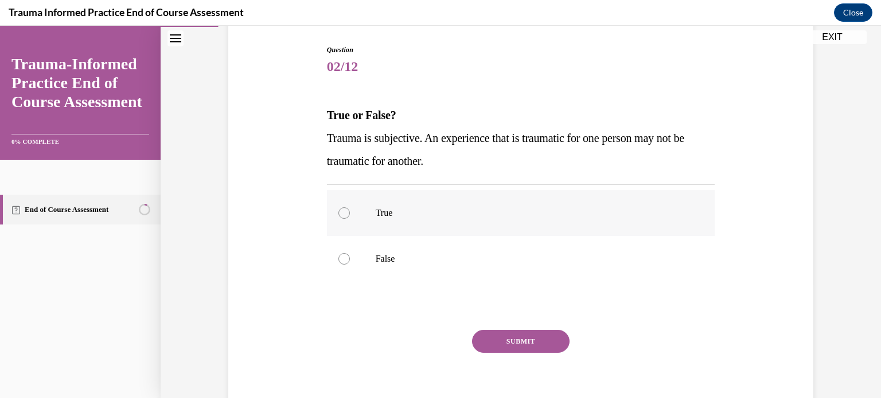
click at [338, 213] on div at bounding box center [343, 213] width 11 height 11
click at [338, 213] on input "True" at bounding box center [343, 213] width 11 height 11
radio input "true"
click at [517, 335] on button "SUBMIT" at bounding box center [520, 341] width 97 height 23
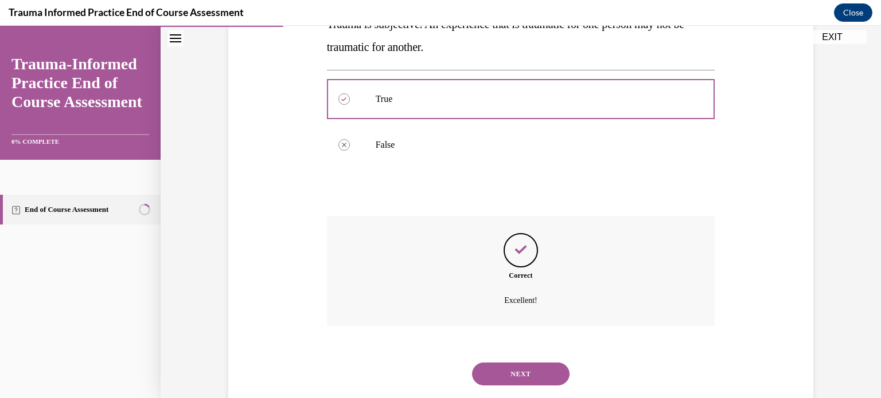
scroll to position [256, 0]
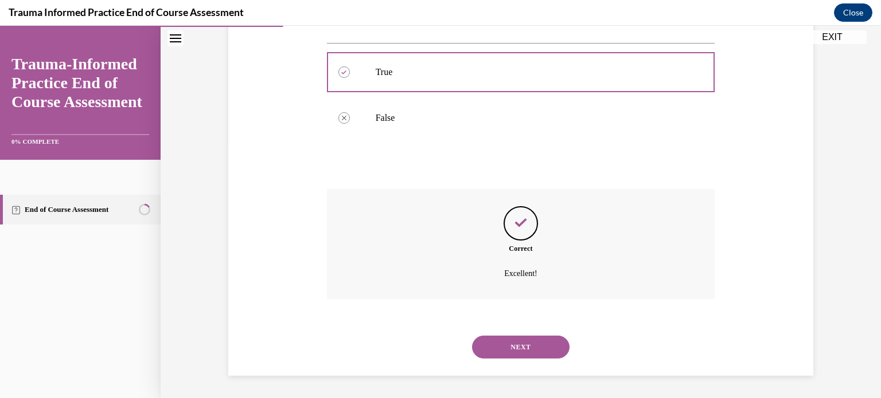
click at [525, 346] on button "NEXT" at bounding box center [520, 347] width 97 height 23
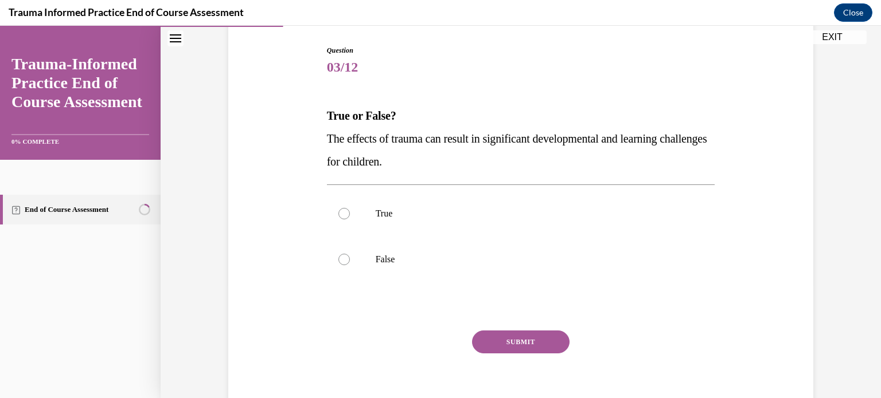
scroll to position [115, 0]
click at [342, 214] on div at bounding box center [343, 213] width 11 height 11
click at [342, 214] on input "True" at bounding box center [343, 213] width 11 height 11
radio input "true"
click at [499, 339] on button "SUBMIT" at bounding box center [520, 341] width 97 height 23
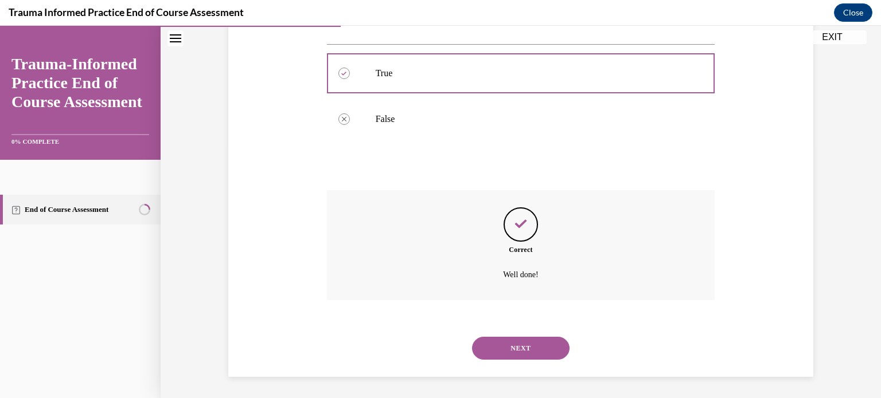
scroll to position [256, 0]
click at [507, 345] on button "NEXT" at bounding box center [520, 347] width 97 height 23
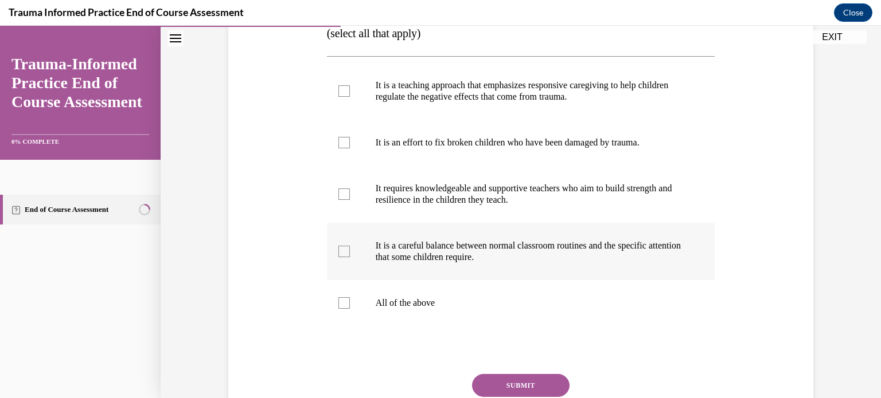
scroll to position [162, 0]
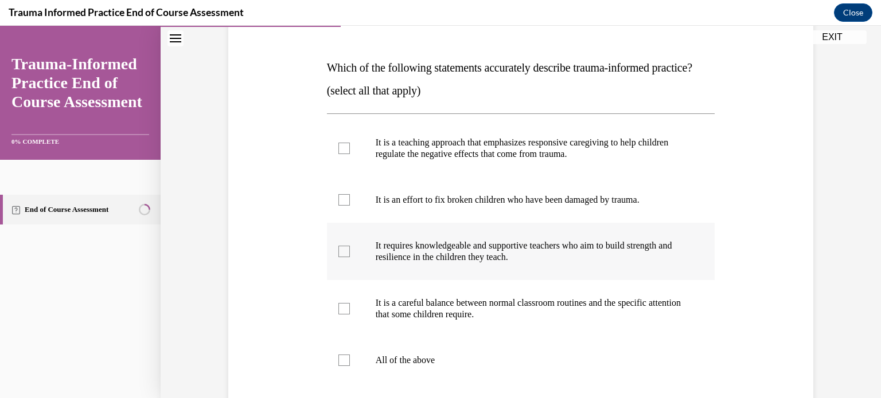
click at [338, 257] on div at bounding box center [343, 251] width 11 height 11
click at [338, 257] on input "It requires knowledgeable and supportive teachers who aim to build strength and…" at bounding box center [343, 251] width 11 height 11
checkbox input "true"
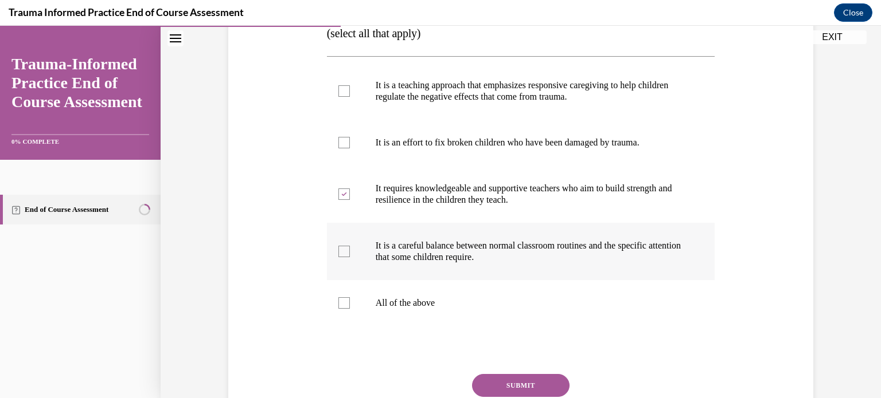
click at [338, 257] on div at bounding box center [343, 251] width 11 height 11
click at [338, 257] on input "It is a careful balance between normal classroom routines and the specific atte…" at bounding box center [343, 251] width 11 height 11
checkbox input "true"
click at [343, 97] on div at bounding box center [343, 90] width 11 height 11
click at [343, 97] on input "It is a teaching approach that emphasizes responsive caregiving to help childre…" at bounding box center [343, 90] width 11 height 11
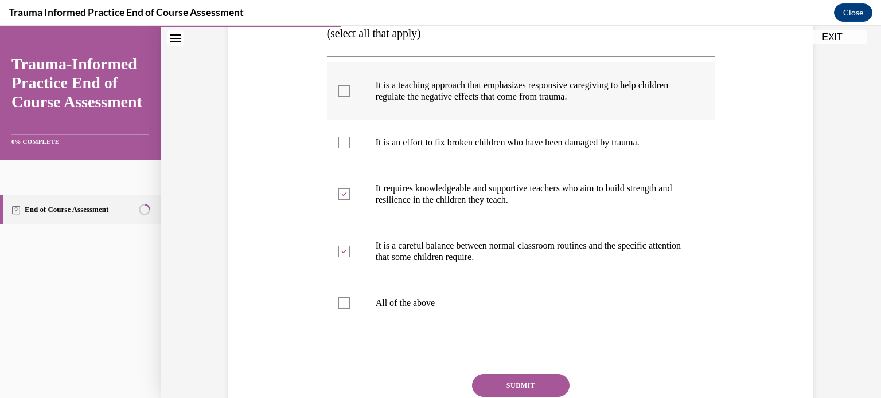
checkbox input "true"
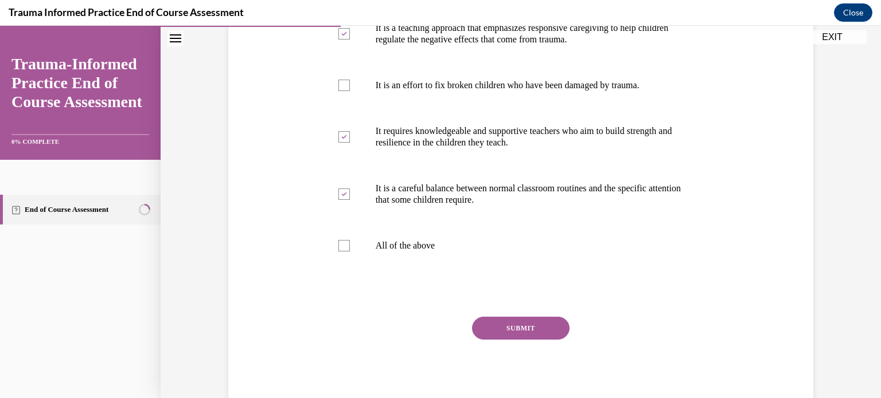
click at [515, 340] on button "SUBMIT" at bounding box center [520, 328] width 97 height 23
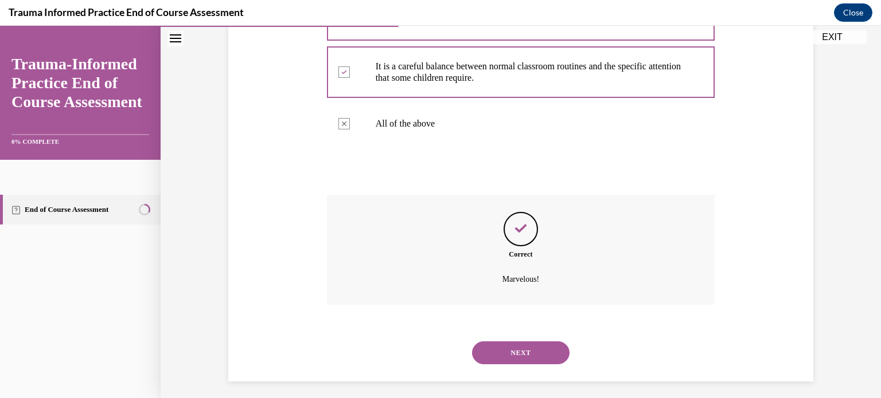
scroll to position [428, 0]
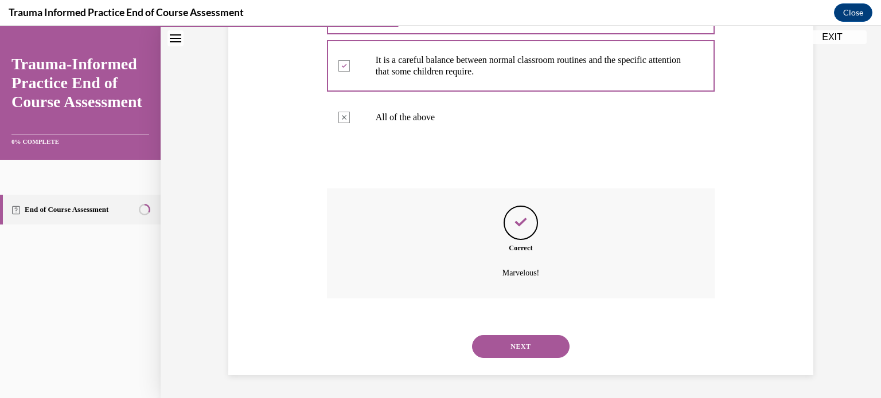
click at [519, 347] on button "NEXT" at bounding box center [520, 346] width 97 height 23
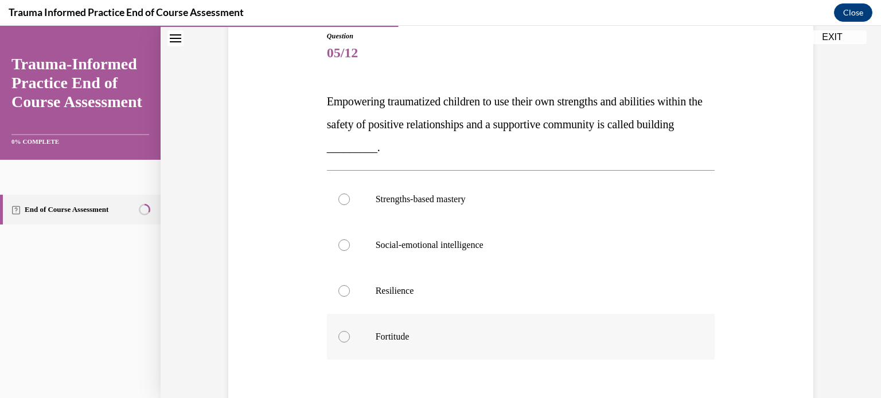
scroll to position [140, 0]
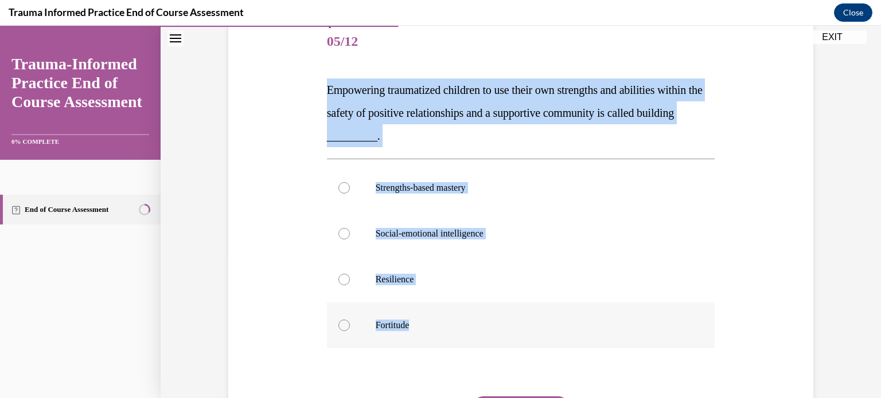
drag, startPoint x: 316, startPoint y: 91, endPoint x: 508, endPoint y: 325, distance: 302.7
click at [508, 325] on div "Question 05/12 Empowering traumatized children to use their own strengths and a…" at bounding box center [520, 238] width 591 height 506
copy div "Empowering traumatized children to use their own strengths and abilities within…"
click at [536, 270] on label "Resilience" at bounding box center [521, 280] width 388 height 46
click at [350, 274] on input "Resilience" at bounding box center [343, 279] width 11 height 11
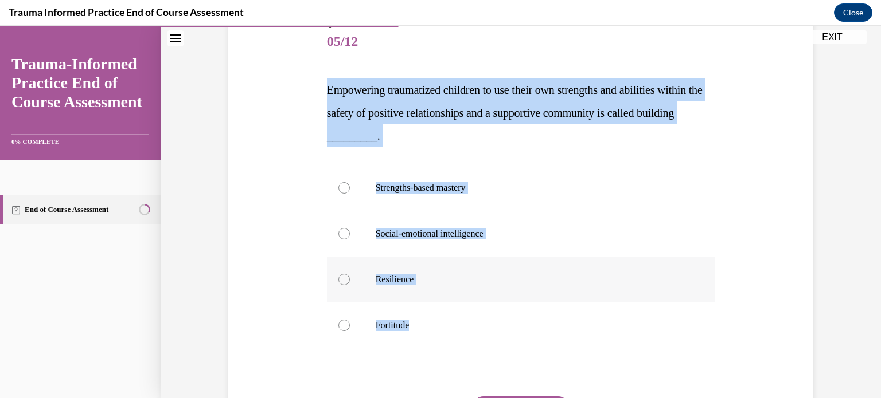
radio input "true"
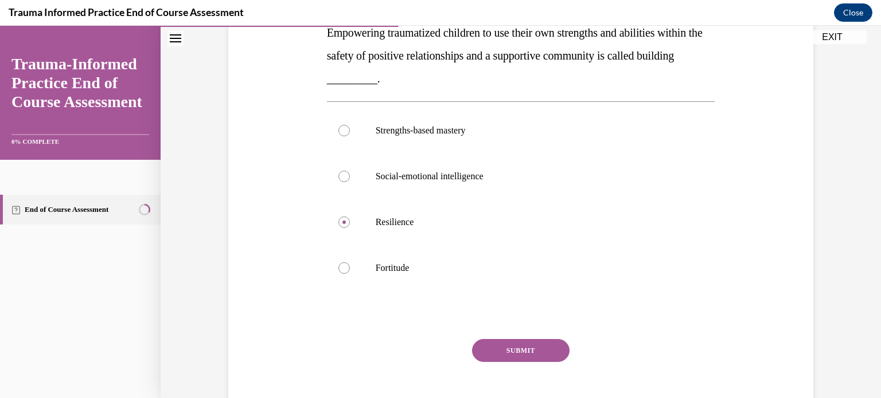
click at [525, 343] on button "SUBMIT" at bounding box center [520, 350] width 97 height 23
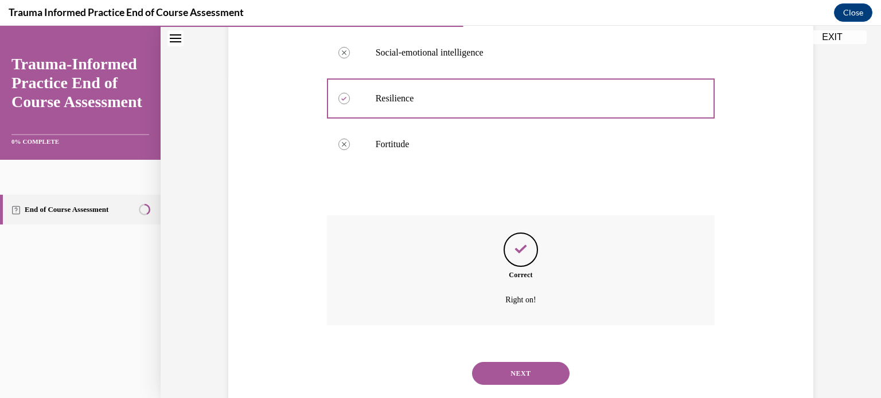
scroll to position [347, 0]
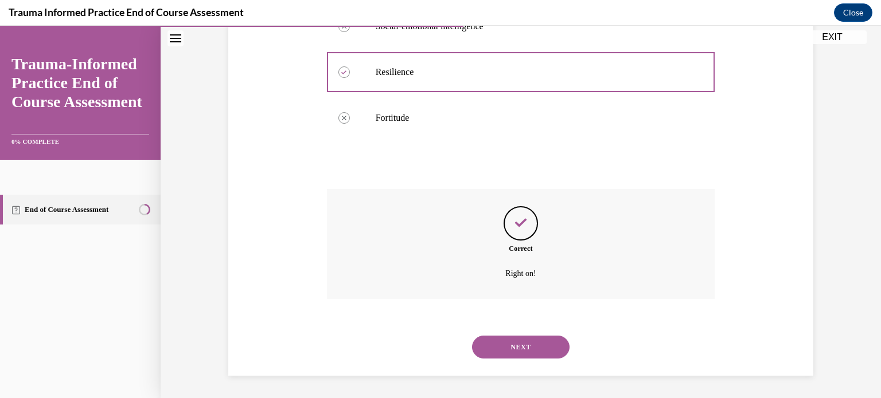
click at [512, 345] on button "NEXT" at bounding box center [520, 347] width 97 height 23
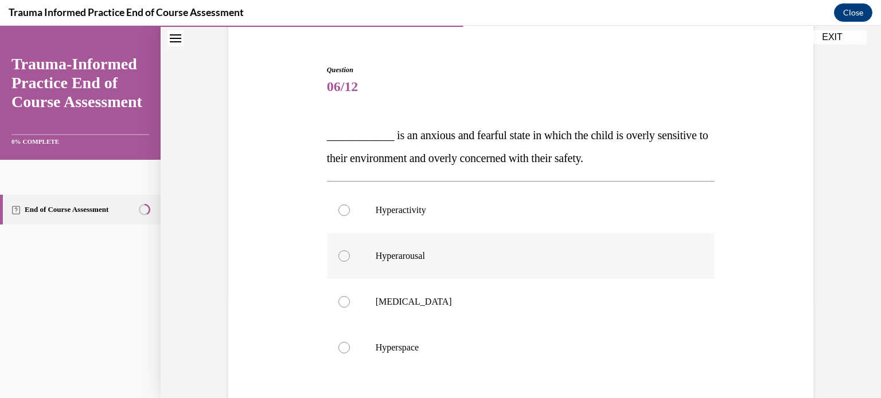
scroll to position [115, 0]
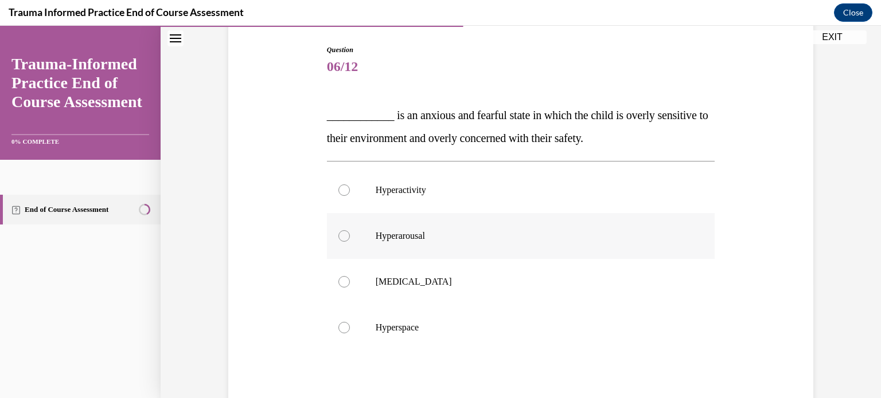
click at [342, 229] on label "Hyperarousal" at bounding box center [521, 236] width 388 height 46
click at [342, 230] on input "Hyperarousal" at bounding box center [343, 235] width 11 height 11
radio input "true"
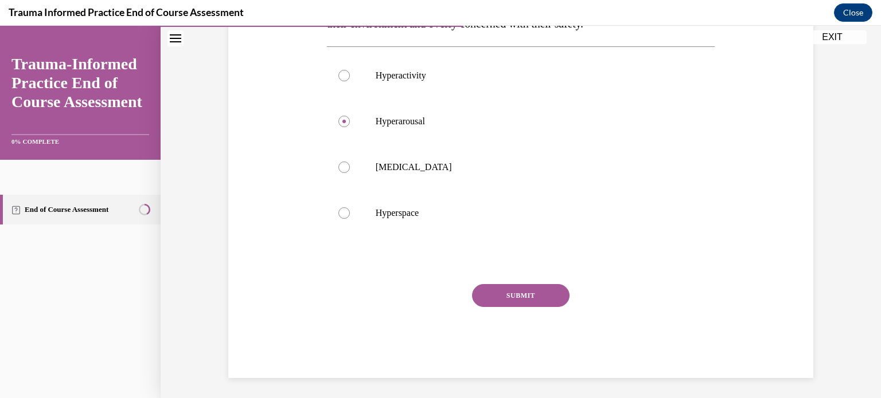
click at [508, 291] on button "SUBMIT" at bounding box center [520, 295] width 97 height 23
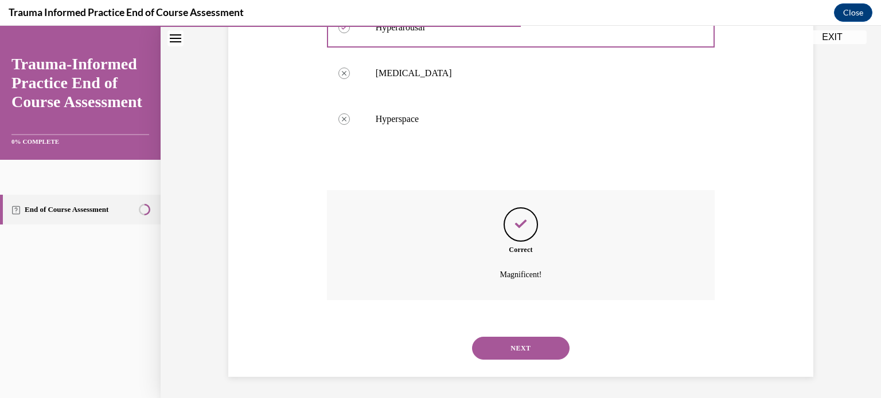
scroll to position [325, 0]
click at [504, 347] on button "NEXT" at bounding box center [520, 347] width 97 height 23
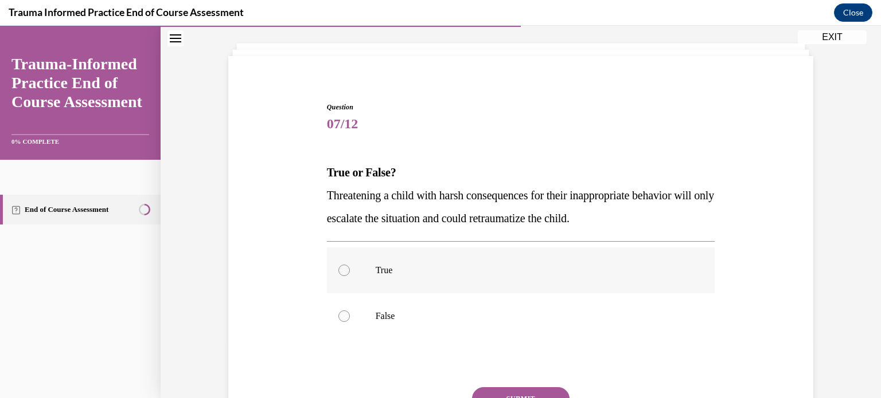
scroll to position [115, 0]
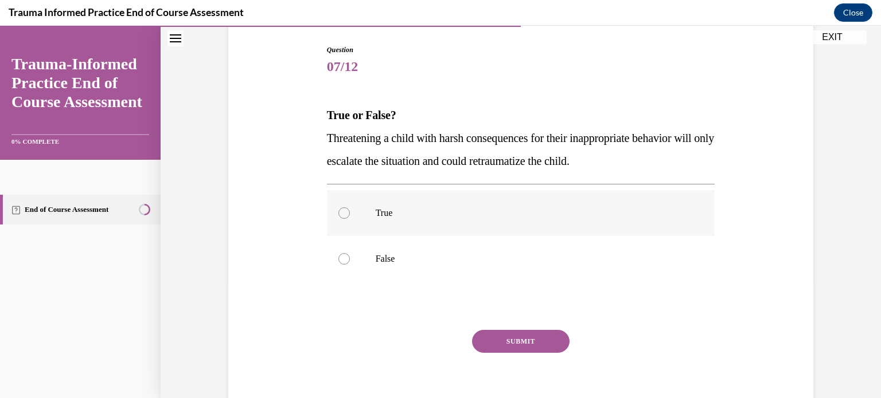
drag, startPoint x: 335, startPoint y: 210, endPoint x: 384, endPoint y: 230, distance: 52.7
click at [338, 209] on div at bounding box center [343, 213] width 11 height 11
click at [338, 209] on input "True" at bounding box center [343, 213] width 11 height 11
radio input "true"
click at [487, 339] on button "SUBMIT" at bounding box center [520, 341] width 97 height 23
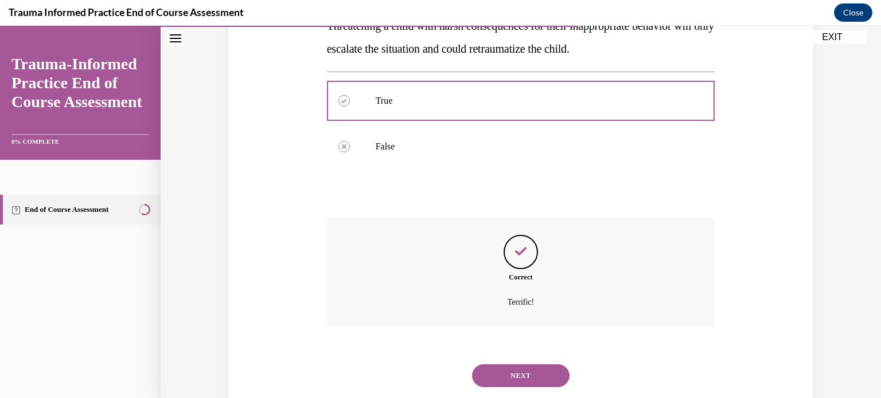
scroll to position [256, 0]
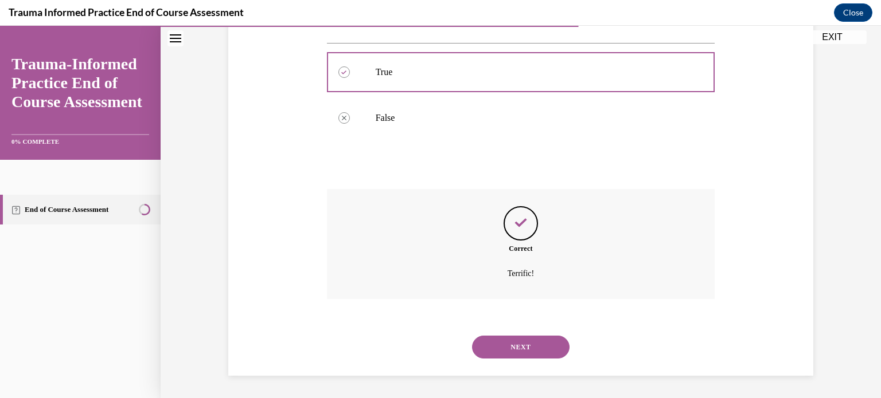
click at [514, 347] on button "NEXT" at bounding box center [520, 347] width 97 height 23
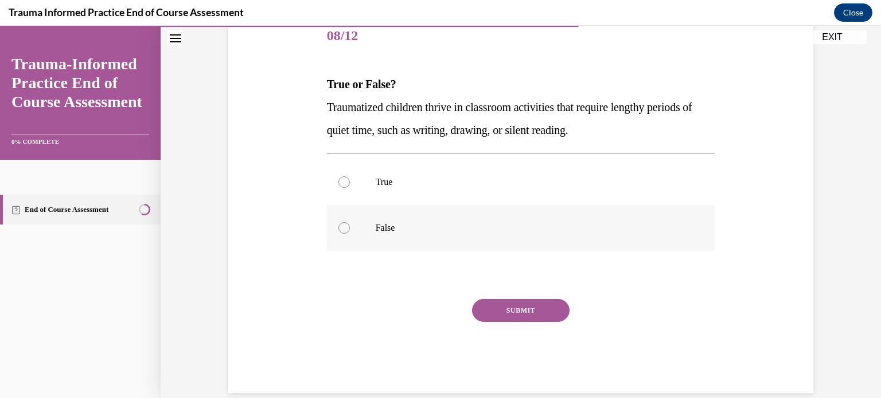
scroll to position [163, 0]
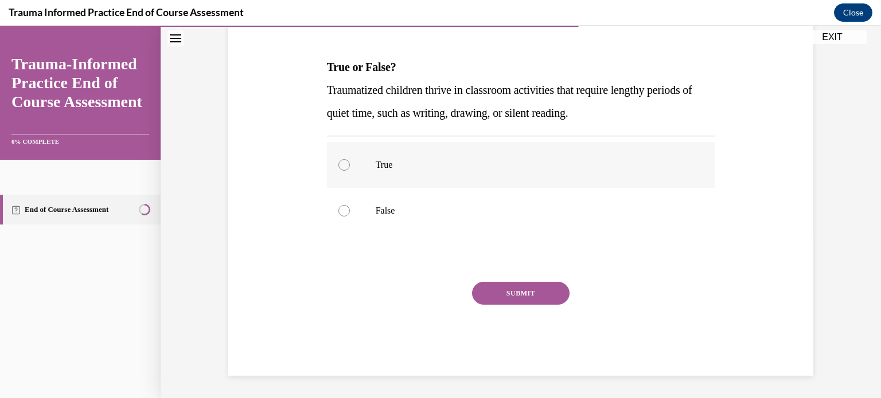
click at [335, 153] on label "True" at bounding box center [521, 165] width 388 height 46
click at [338, 159] on input "True" at bounding box center [343, 164] width 11 height 11
radio input "true"
click at [497, 287] on button "SUBMIT" at bounding box center [520, 293] width 97 height 23
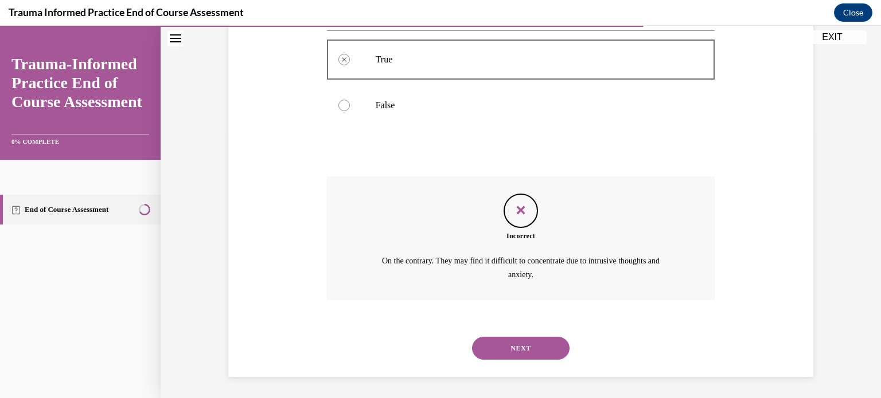
scroll to position [269, 0]
click at [518, 347] on button "NEXT" at bounding box center [520, 347] width 97 height 23
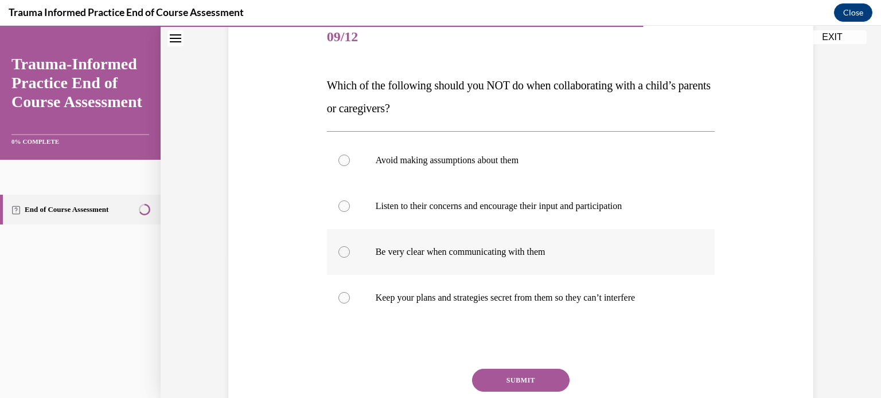
scroll to position [172, 0]
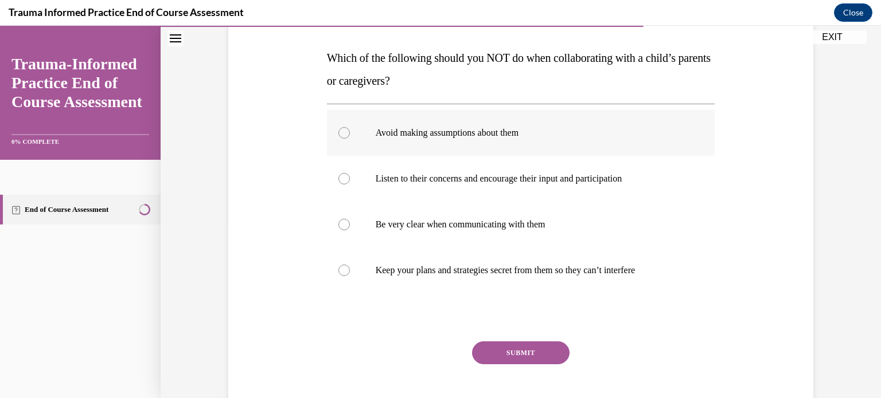
click at [338, 134] on div at bounding box center [343, 132] width 11 height 11
click at [338, 134] on input "Avoid making assumptions about them" at bounding box center [343, 132] width 11 height 11
radio input "true"
click at [503, 350] on button "SUBMIT" at bounding box center [520, 353] width 97 height 23
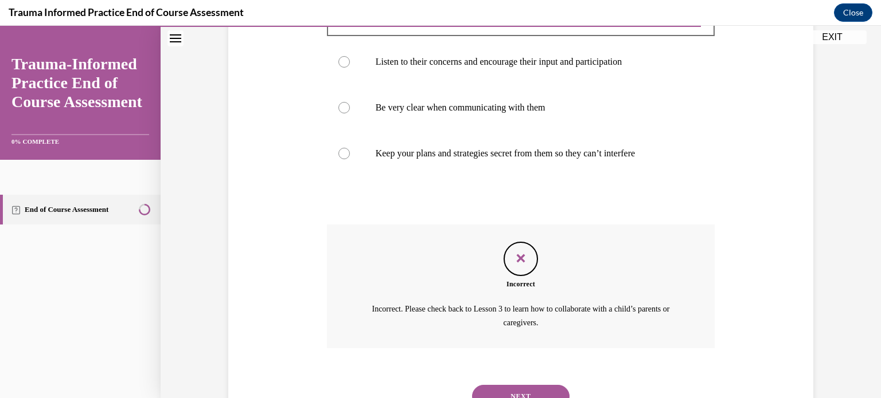
scroll to position [338, 0]
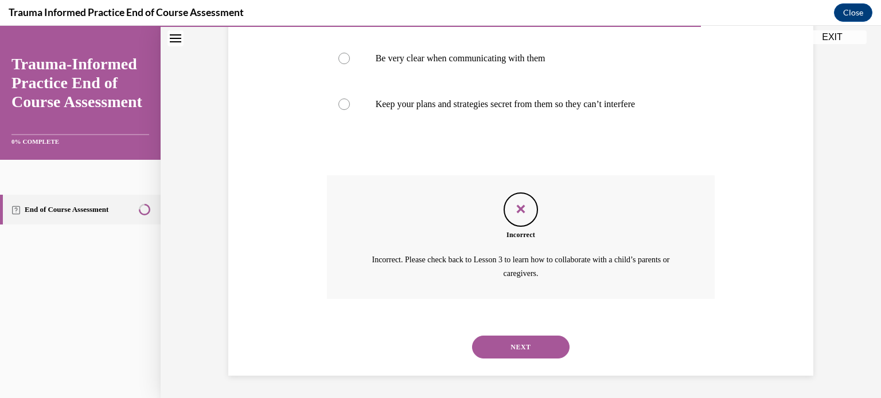
click at [493, 342] on button "NEXT" at bounding box center [520, 347] width 97 height 23
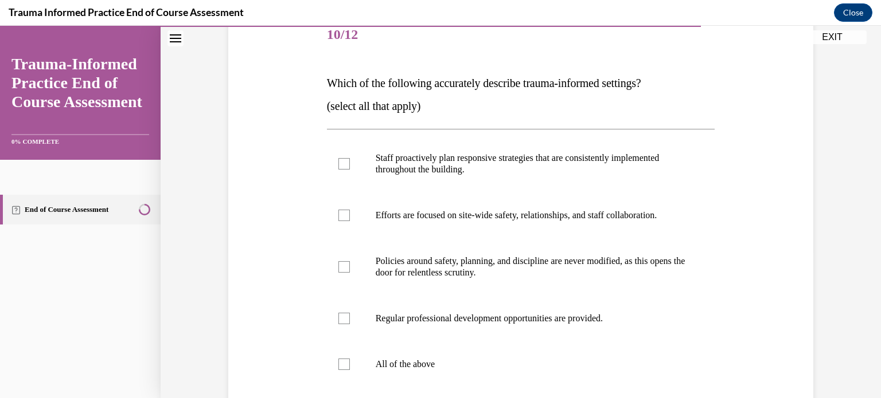
scroll to position [172, 0]
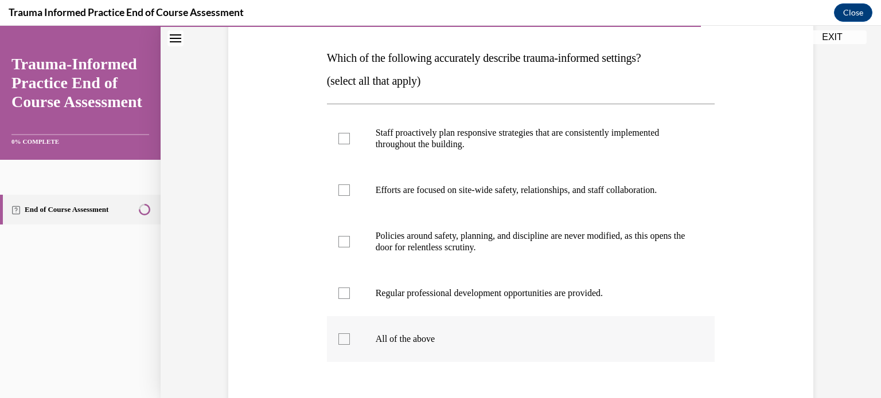
click at [336, 333] on label "All of the above" at bounding box center [521, 339] width 388 height 46
click at [338, 334] on input "All of the above" at bounding box center [343, 339] width 11 height 11
checkbox input "true"
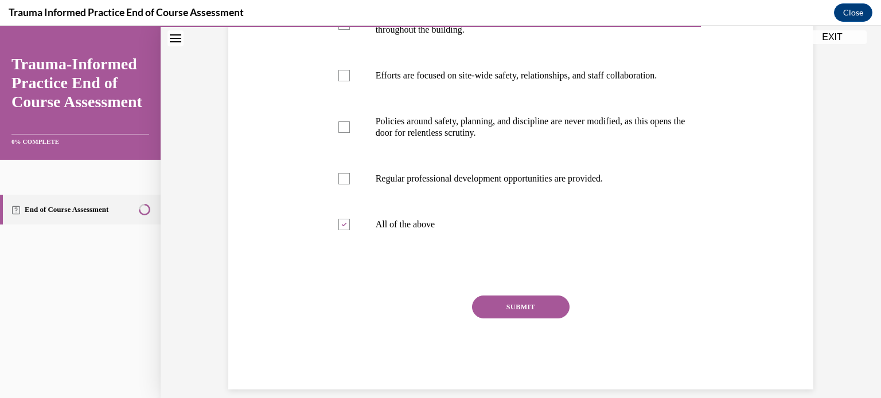
click at [518, 311] on button "SUBMIT" at bounding box center [520, 307] width 97 height 23
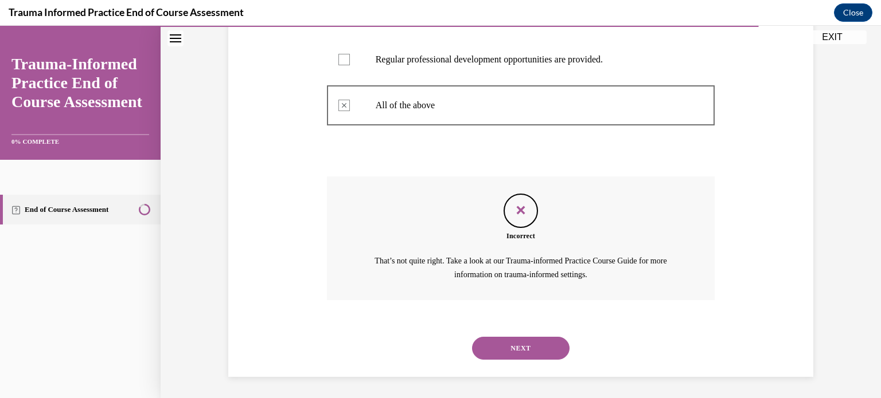
scroll to position [407, 0]
click at [546, 343] on button "NEXT" at bounding box center [520, 347] width 97 height 23
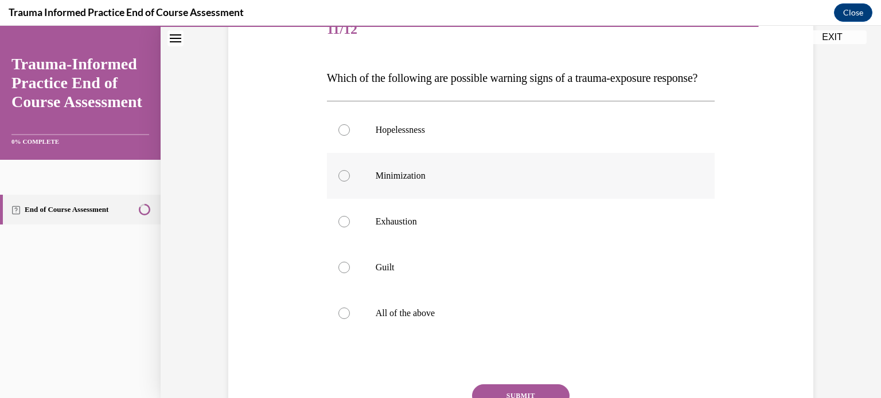
scroll to position [172, 0]
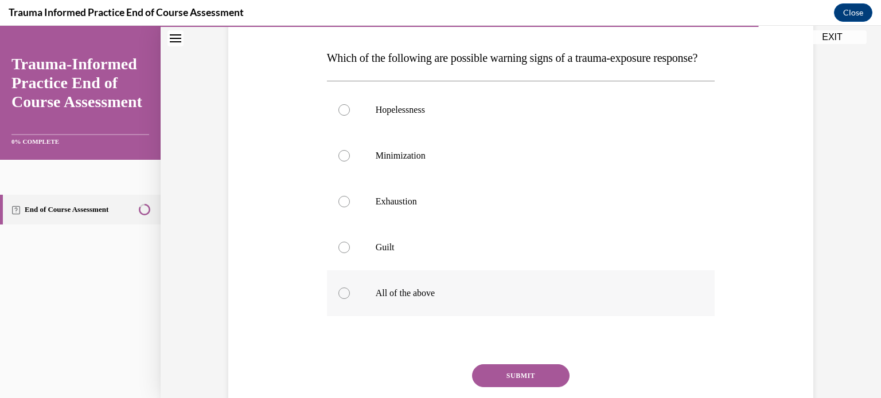
click at [338, 299] on div at bounding box center [343, 293] width 11 height 11
click at [338, 299] on input "All of the above" at bounding box center [343, 293] width 11 height 11
radio input "true"
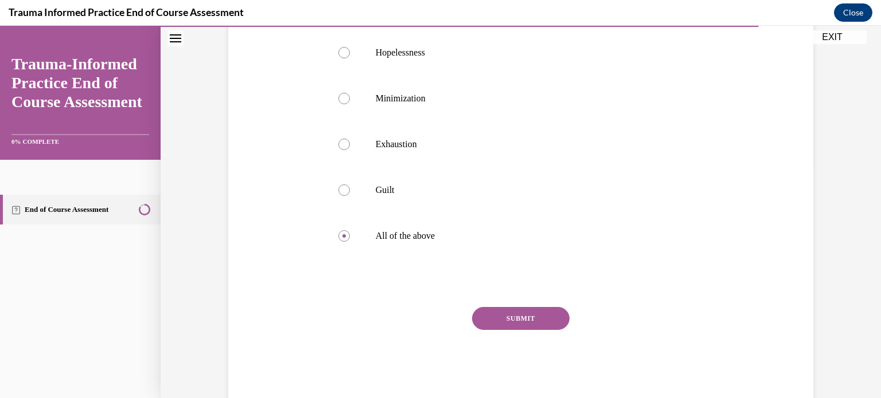
click at [499, 330] on button "SUBMIT" at bounding box center [520, 318] width 97 height 23
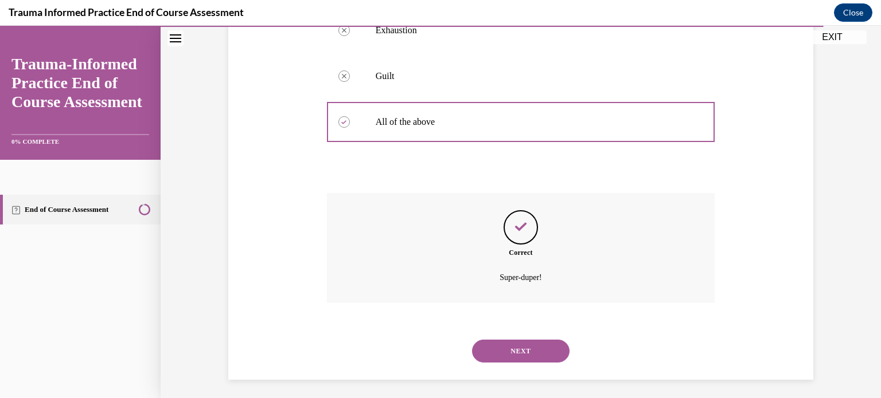
scroll to position [370, 0]
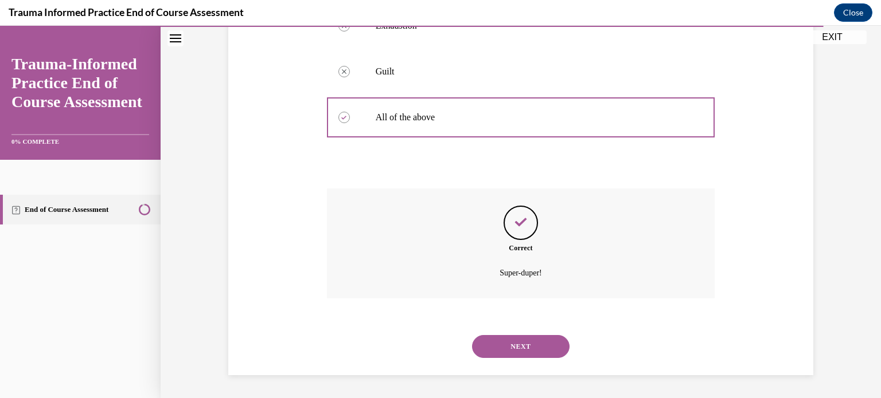
click at [514, 343] on button "NEXT" at bounding box center [520, 346] width 97 height 23
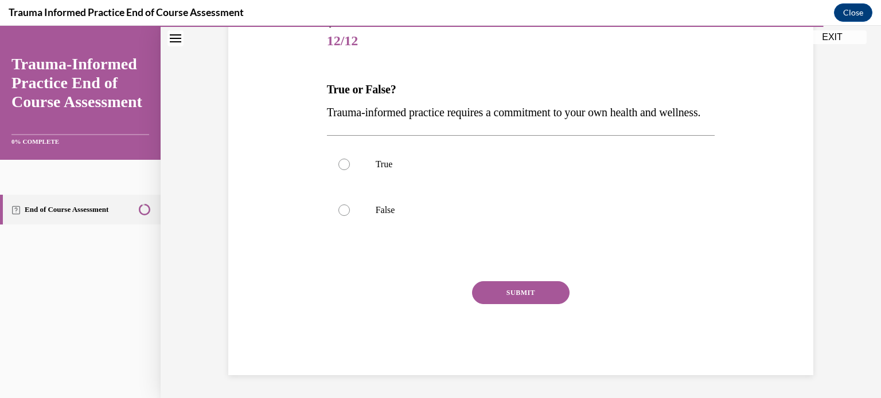
scroll to position [163, 0]
click at [343, 167] on div at bounding box center [343, 164] width 11 height 11
click at [343, 167] on input "True" at bounding box center [343, 164] width 11 height 11
radio input "true"
click at [501, 291] on button "SUBMIT" at bounding box center [520, 293] width 97 height 23
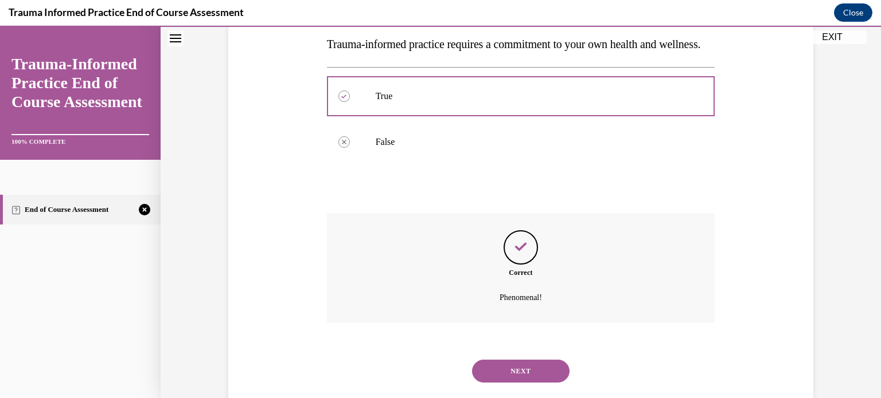
scroll to position [256, 0]
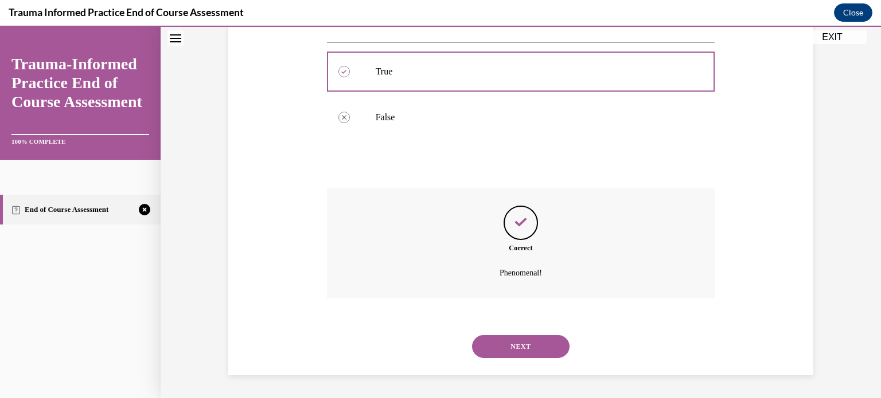
click at [530, 339] on button "NEXT" at bounding box center [520, 346] width 97 height 23
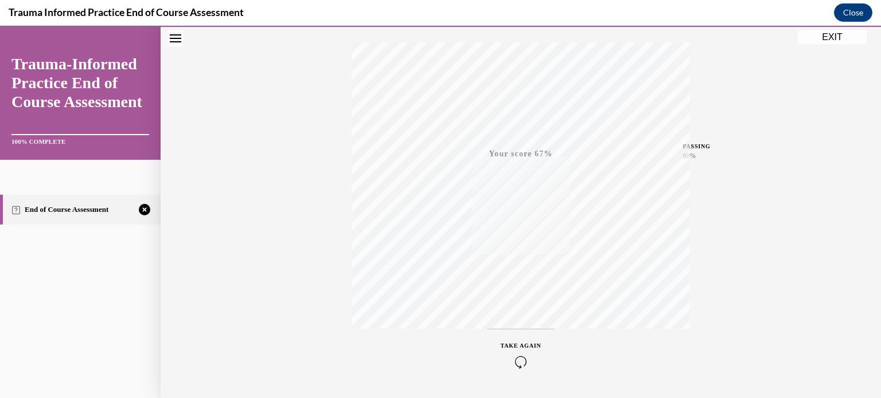
scroll to position [214, 0]
click at [515, 323] on icon "button" at bounding box center [521, 329] width 41 height 13
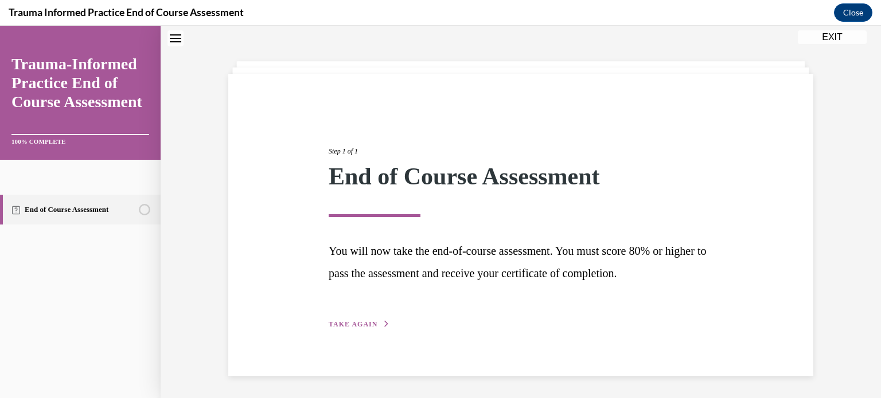
click at [368, 314] on div "Step 1 of 1 End of Course Assessment You will now take the end-of-course assess…" at bounding box center [520, 225] width 401 height 211
click at [369, 322] on span "TAKE AGAIN" at bounding box center [353, 325] width 49 height 8
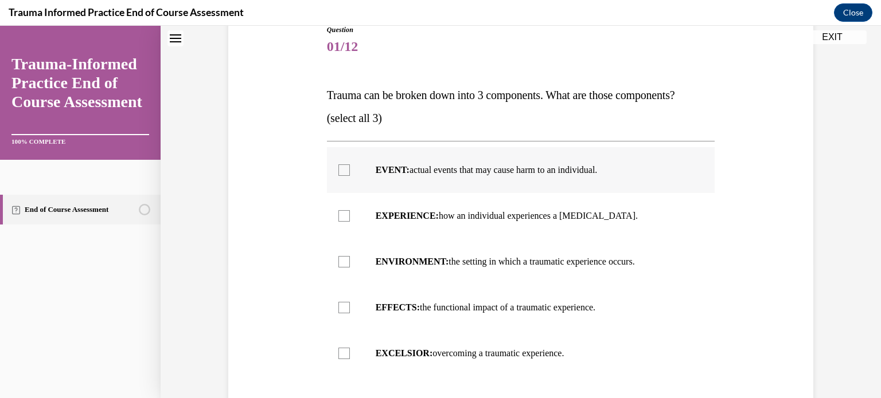
scroll to position [154, 0]
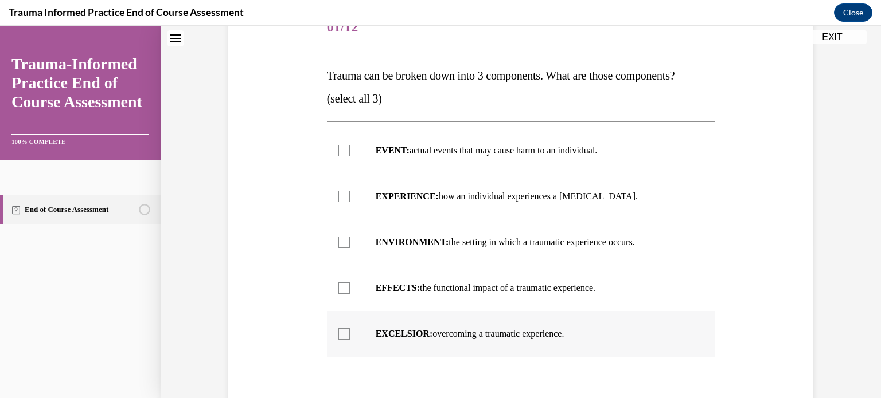
drag, startPoint x: 323, startPoint y: 69, endPoint x: 638, endPoint y: 318, distance: 400.4
click at [638, 318] on div "Question 01/12 Trauma can be broken down into 3 components. What are those comp…" at bounding box center [520, 235] width 591 height 529
copy div "Trauma can be broken down into 3 components. What are those components? (select…"
drag, startPoint x: 295, startPoint y: 166, endPoint x: 299, endPoint y: 161, distance: 6.5
click at [296, 165] on div "Question 01/12 Trauma can be broken down into 3 components. What are those comp…" at bounding box center [520, 235] width 591 height 529
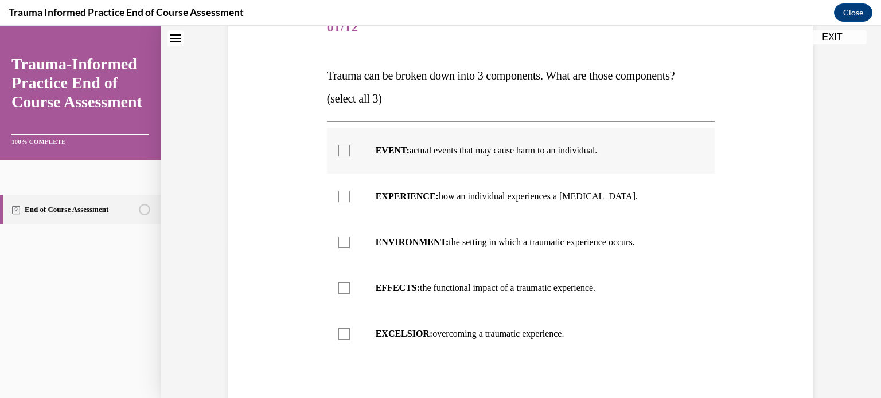
click at [341, 153] on div at bounding box center [343, 150] width 11 height 11
click at [341, 153] on input "EVENT: actual events that may cause harm to an individual." at bounding box center [343, 150] width 11 height 11
checkbox input "true"
click at [342, 197] on div at bounding box center [343, 196] width 11 height 11
click at [342, 197] on input "EXPERIENCE: how an individual experiences a stressor." at bounding box center [343, 196] width 11 height 11
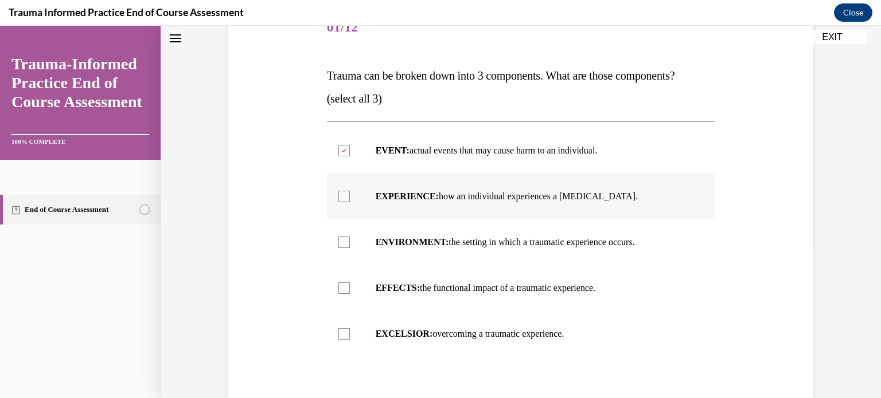
checkbox input "true"
click at [343, 286] on div at bounding box center [343, 288] width 11 height 11
click at [343, 286] on input "EFFECTS: the functional impact of a traumatic experience." at bounding box center [343, 288] width 11 height 11
checkbox input "true"
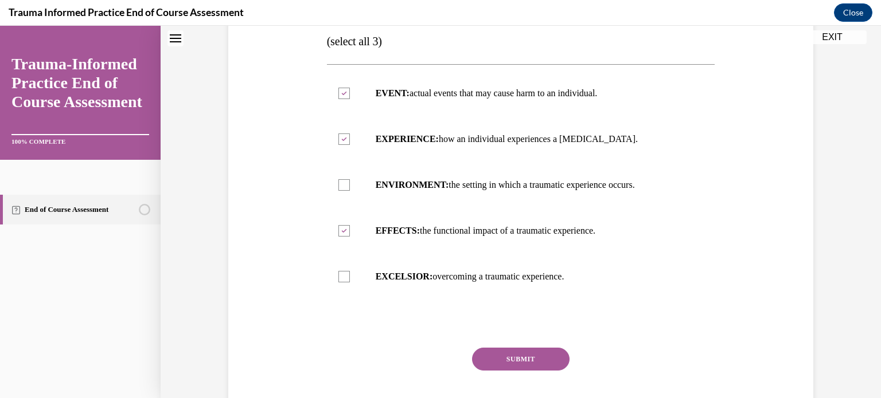
click at [514, 355] on button "SUBMIT" at bounding box center [520, 359] width 97 height 23
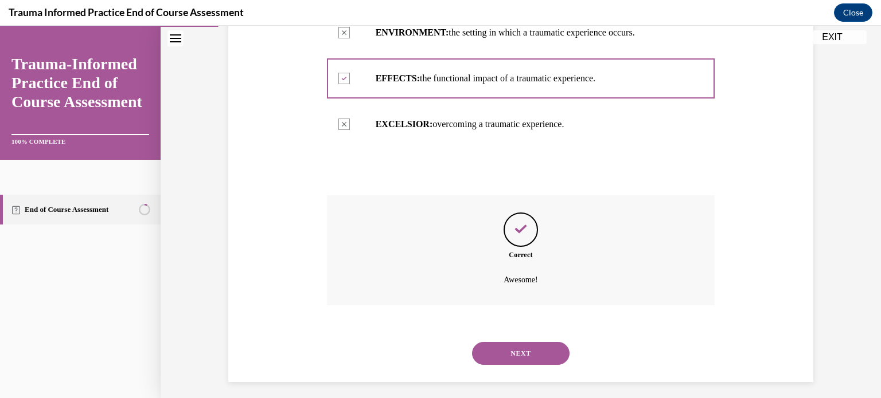
scroll to position [370, 0]
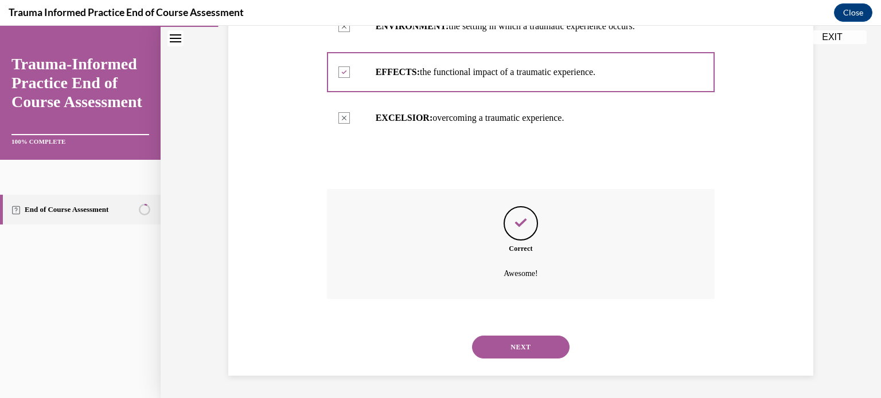
click at [505, 347] on button "NEXT" at bounding box center [520, 347] width 97 height 23
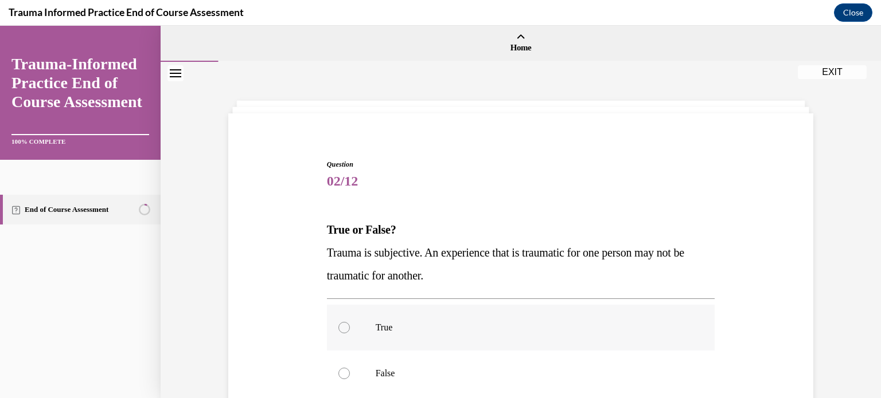
scroll to position [57, 0]
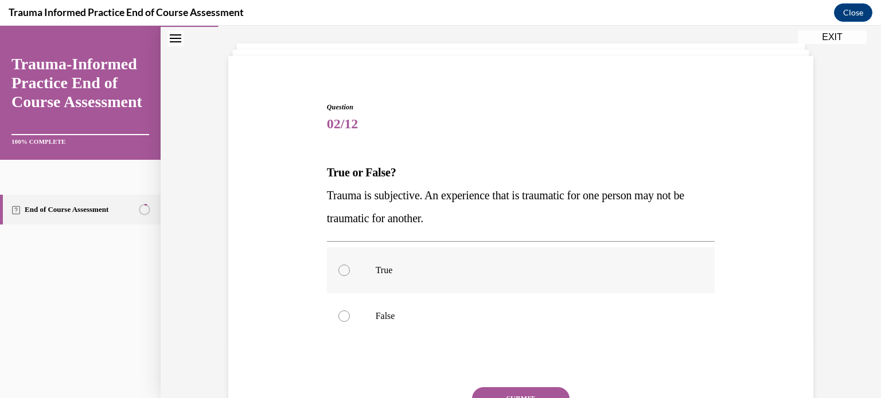
click at [330, 256] on label "True" at bounding box center [521, 271] width 388 height 46
click at [338, 265] on input "True" at bounding box center [343, 270] width 11 height 11
radio input "true"
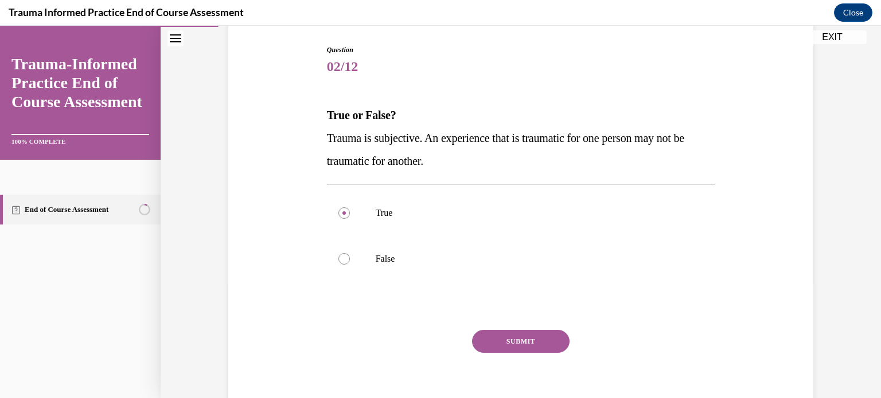
click at [511, 339] on button "SUBMIT" at bounding box center [520, 341] width 97 height 23
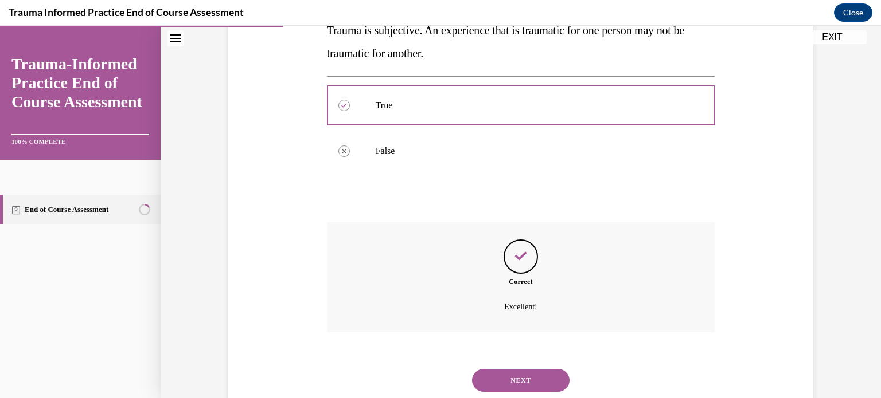
scroll to position [256, 0]
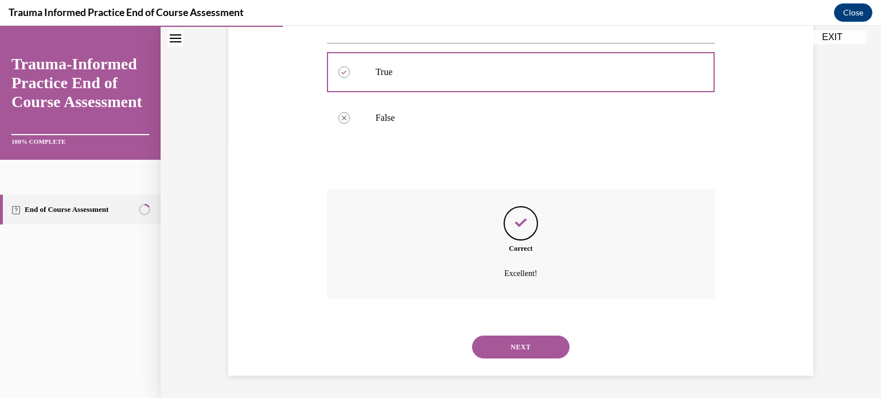
click at [528, 346] on button "NEXT" at bounding box center [520, 347] width 97 height 23
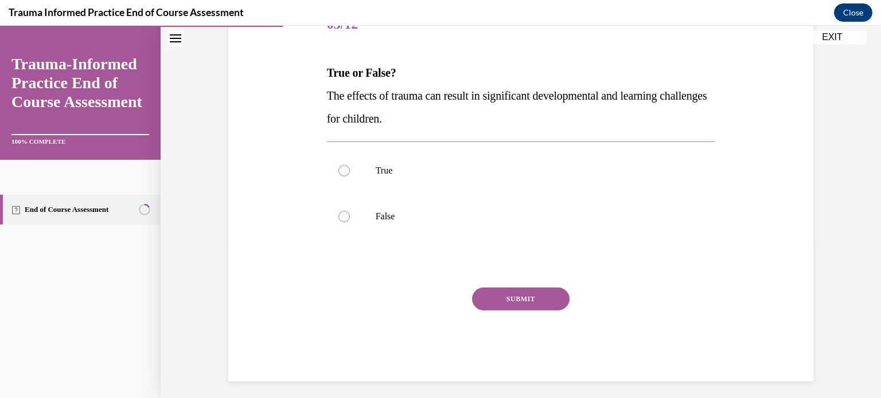
scroll to position [163, 0]
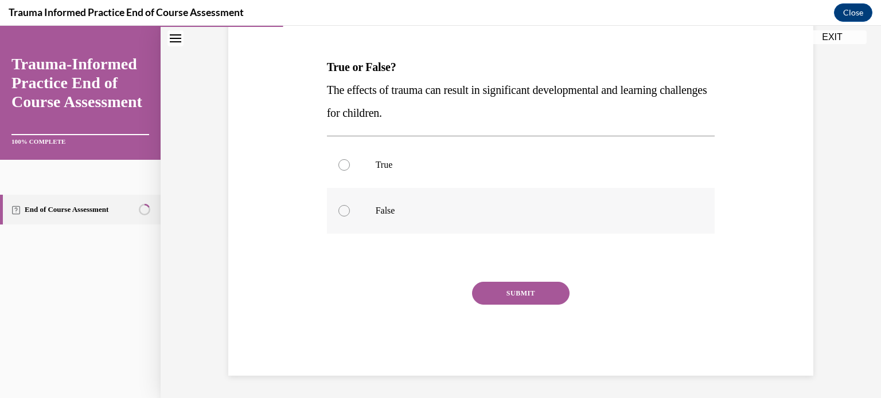
click at [338, 209] on div at bounding box center [343, 210] width 11 height 11
click at [338, 209] on input "False" at bounding box center [343, 210] width 11 height 11
radio input "true"
click at [338, 167] on div at bounding box center [343, 164] width 11 height 11
click at [338, 167] on input "True" at bounding box center [343, 164] width 11 height 11
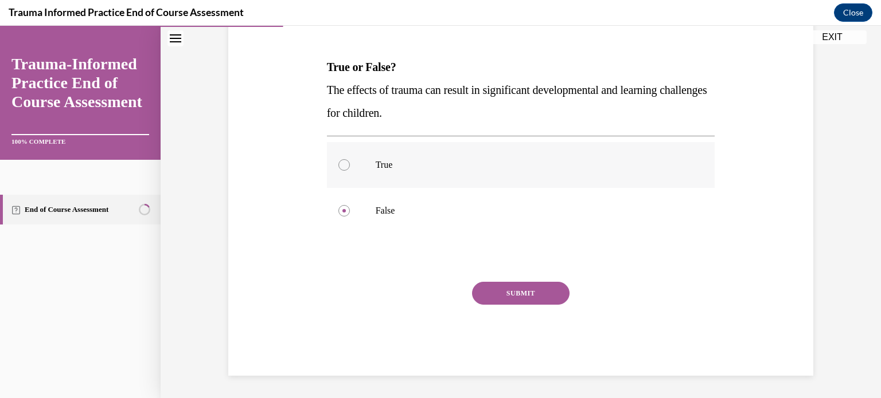
radio input "true"
drag, startPoint x: 475, startPoint y: 297, endPoint x: 491, endPoint y: 297, distance: 16.1
click at [475, 297] on button "SUBMIT" at bounding box center [520, 293] width 97 height 23
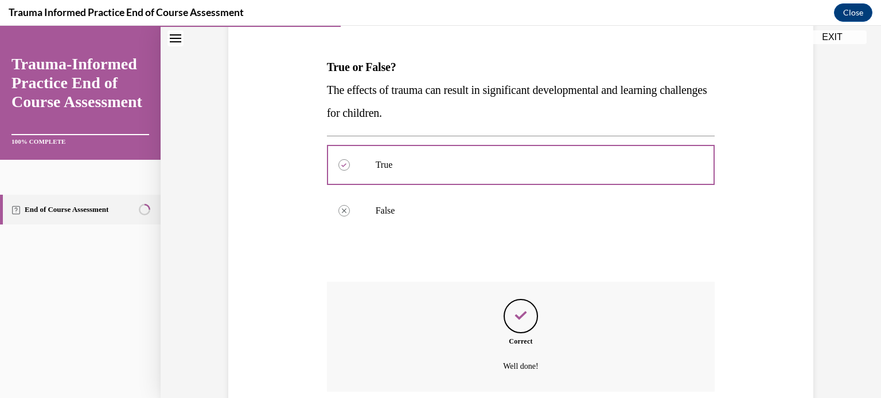
scroll to position [256, 0]
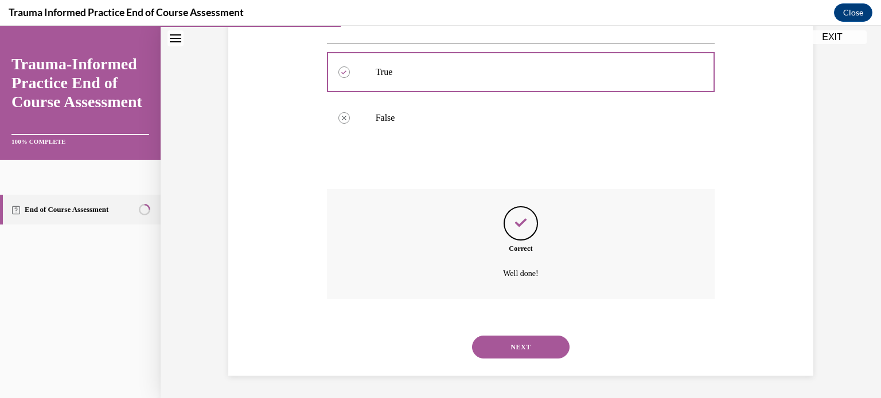
click at [518, 345] on button "NEXT" at bounding box center [520, 347] width 97 height 23
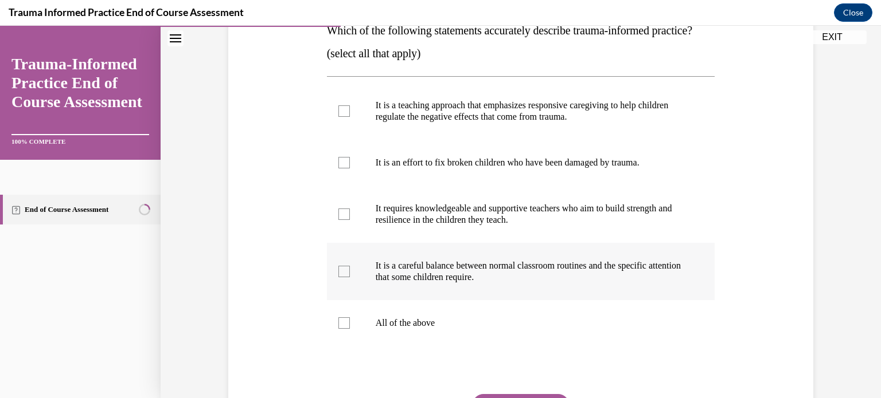
scroll to position [201, 0]
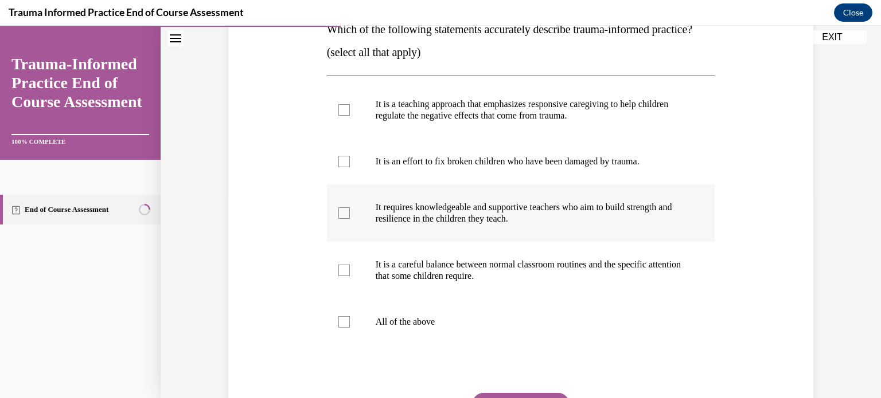
click at [340, 219] on div at bounding box center [343, 213] width 11 height 11
click at [340, 219] on input "It requires knowledgeable and supportive teachers who aim to build strength and…" at bounding box center [343, 213] width 11 height 11
checkbox input "true"
click at [338, 116] on div at bounding box center [343, 109] width 11 height 11
click at [338, 116] on input "It is a teaching approach that emphasizes responsive caregiving to help childre…" at bounding box center [343, 109] width 11 height 11
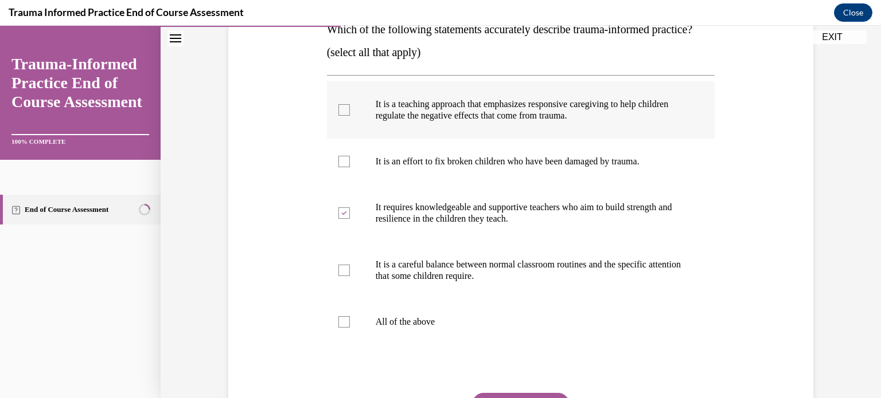
checkbox input "true"
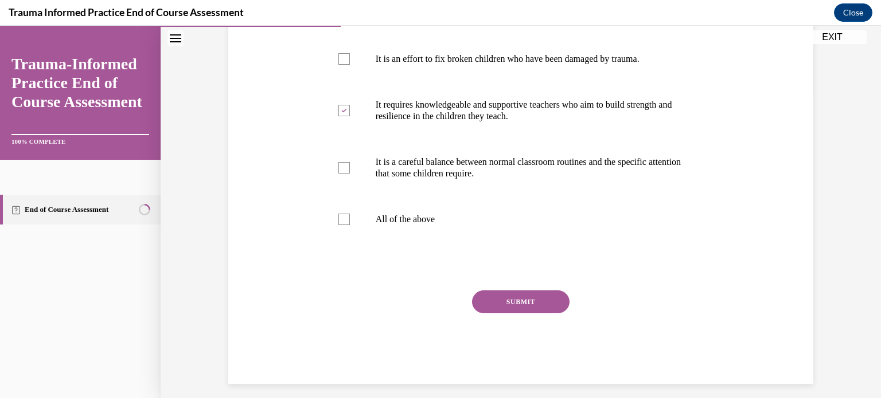
scroll to position [315, 0]
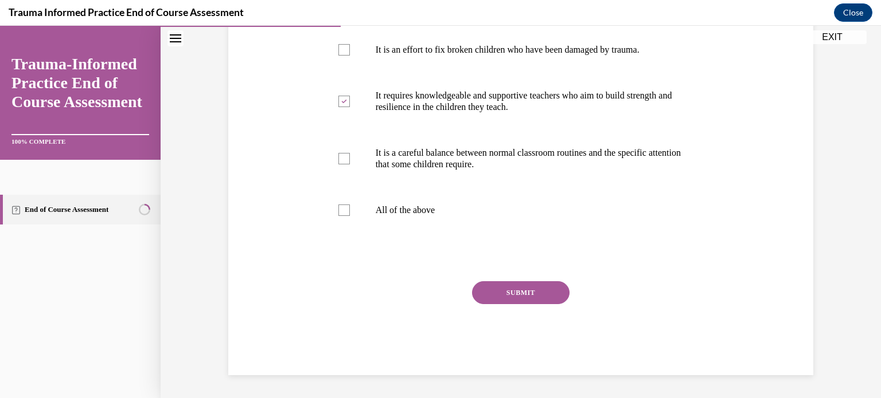
click at [520, 304] on button "SUBMIT" at bounding box center [520, 293] width 97 height 23
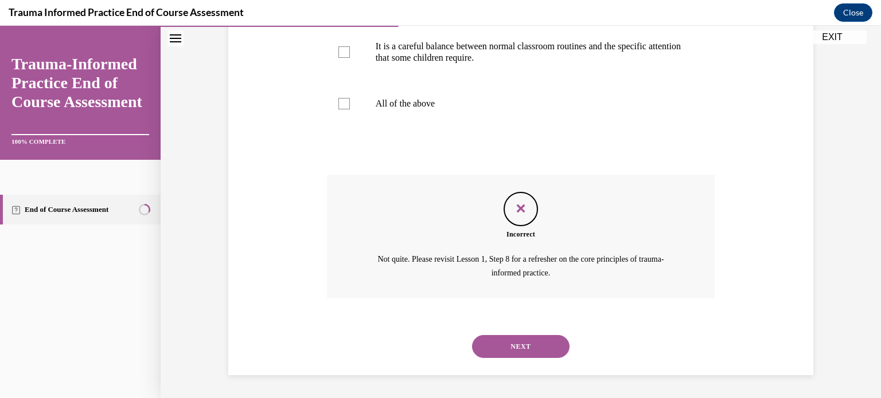
scroll to position [441, 0]
click at [507, 343] on button "NEXT" at bounding box center [520, 346] width 97 height 23
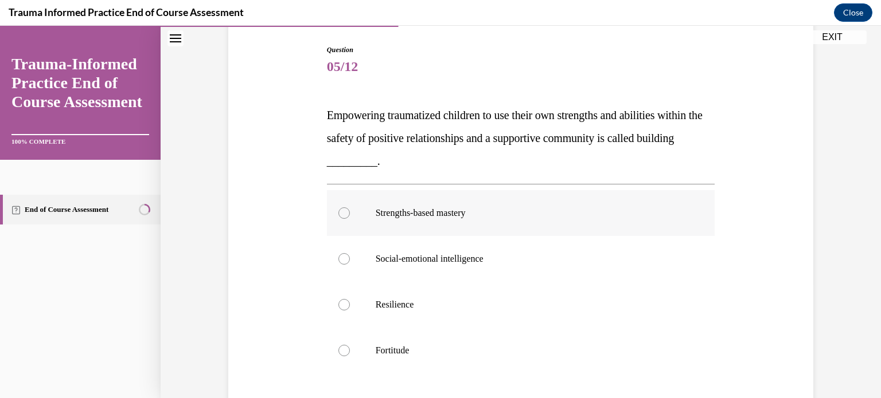
scroll to position [172, 0]
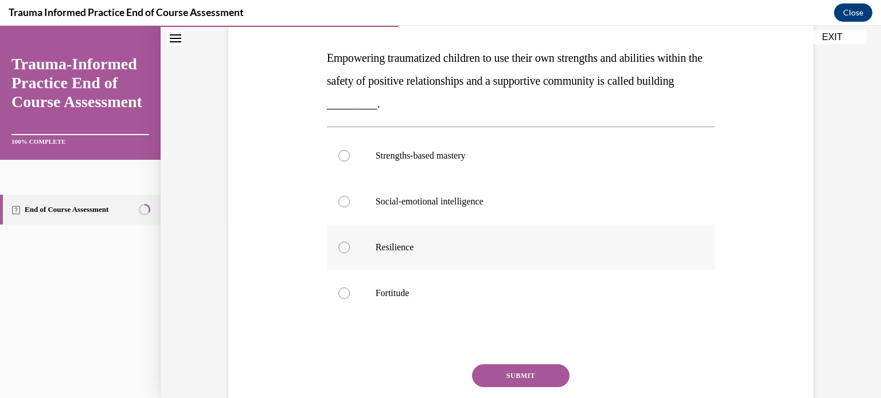
click at [339, 243] on div at bounding box center [343, 247] width 11 height 11
click at [339, 243] on input "Resilience" at bounding box center [343, 247] width 11 height 11
radio input "true"
drag, startPoint x: 510, startPoint y: 380, endPoint x: 518, endPoint y: 372, distance: 11.4
click at [510, 380] on button "SUBMIT" at bounding box center [520, 376] width 97 height 23
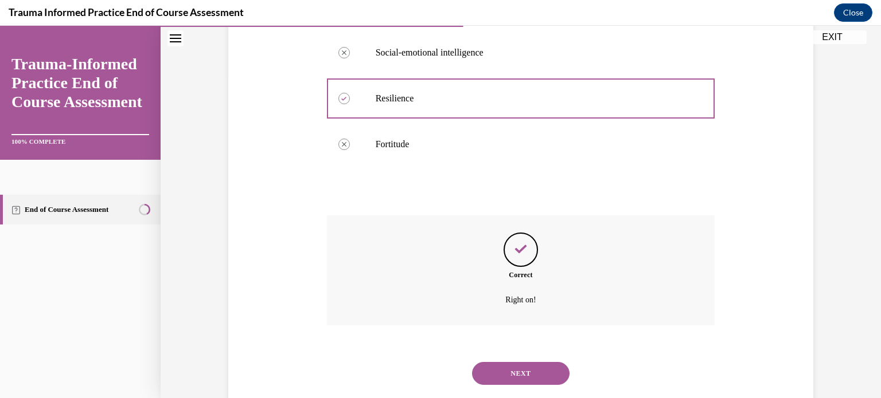
scroll to position [347, 0]
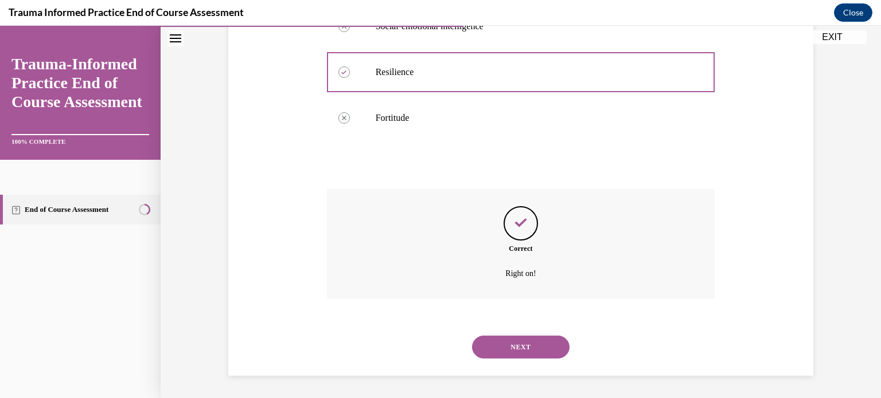
click at [491, 352] on button "NEXT" at bounding box center [520, 347] width 97 height 23
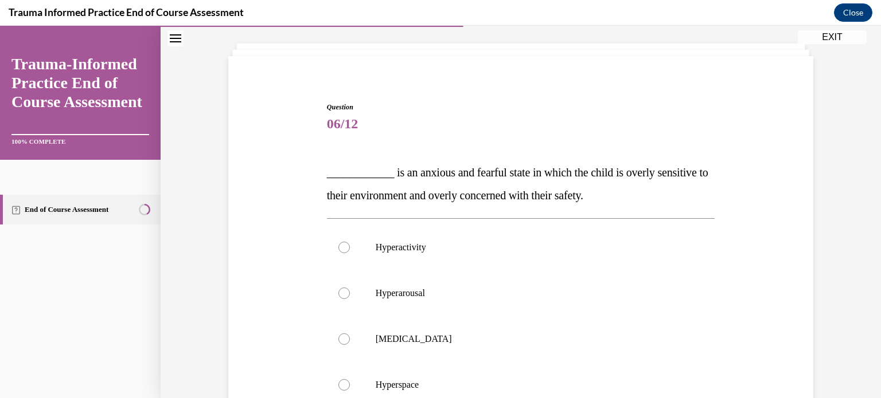
scroll to position [115, 0]
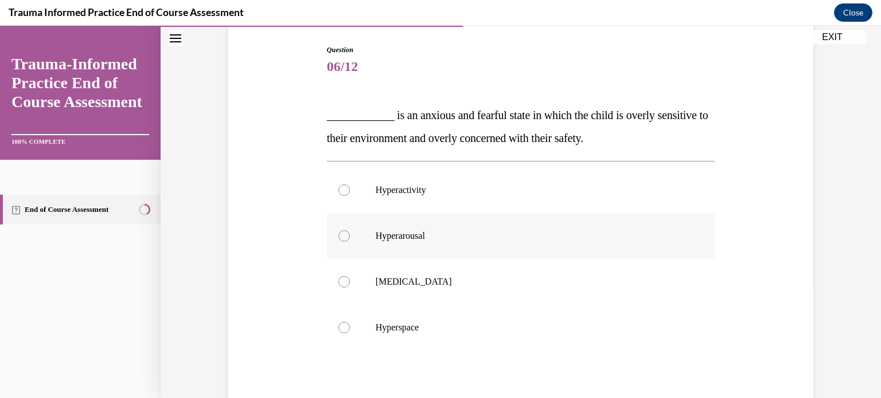
click at [340, 234] on div at bounding box center [343, 235] width 11 height 11
click at [340, 234] on input "Hyperarousal" at bounding box center [343, 235] width 11 height 11
radio input "true"
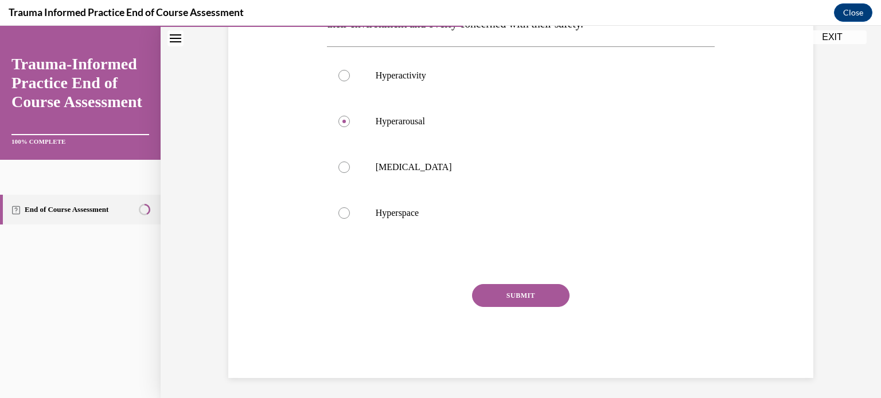
click at [520, 288] on button "SUBMIT" at bounding box center [520, 295] width 97 height 23
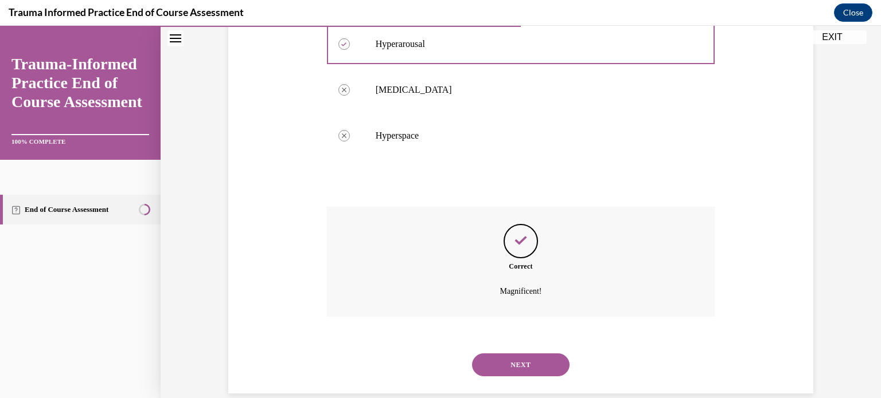
scroll to position [325, 0]
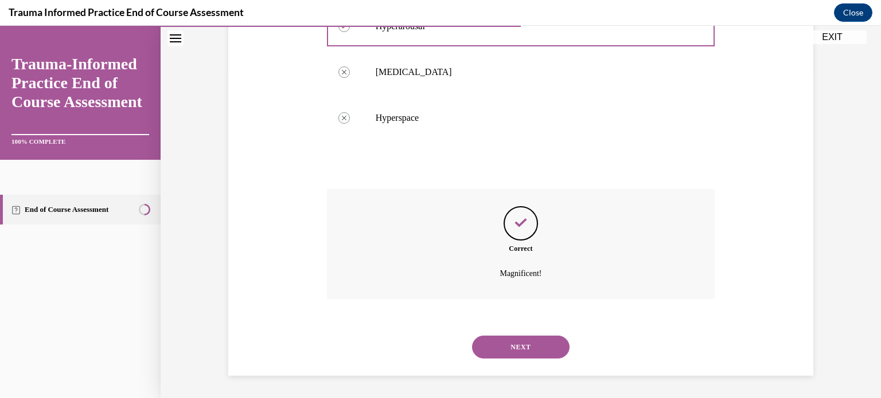
click at [510, 347] on button "NEXT" at bounding box center [520, 347] width 97 height 23
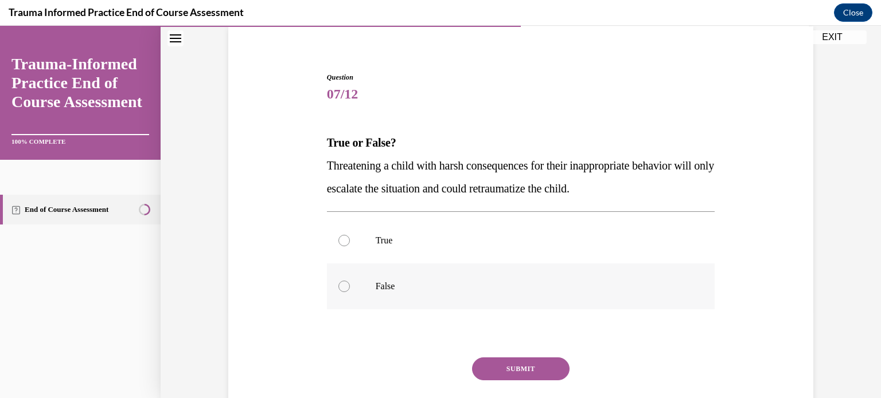
scroll to position [115, 0]
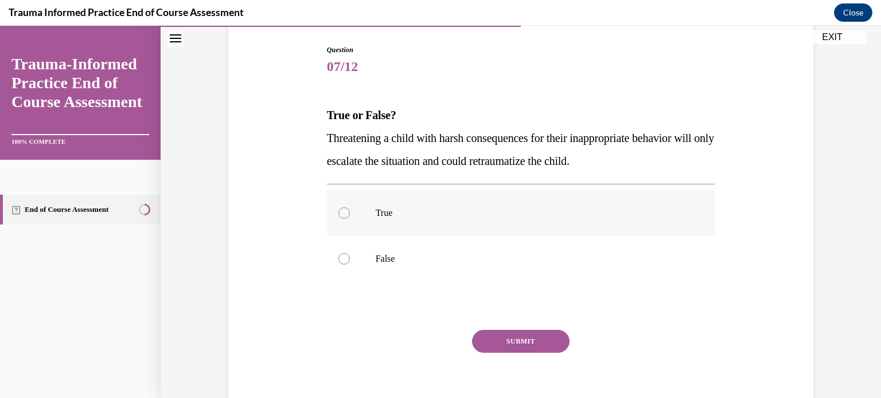
click at [339, 210] on div at bounding box center [343, 213] width 11 height 11
click at [339, 210] on input "True" at bounding box center [343, 213] width 11 height 11
radio input "true"
click at [533, 343] on button "SUBMIT" at bounding box center [520, 341] width 97 height 23
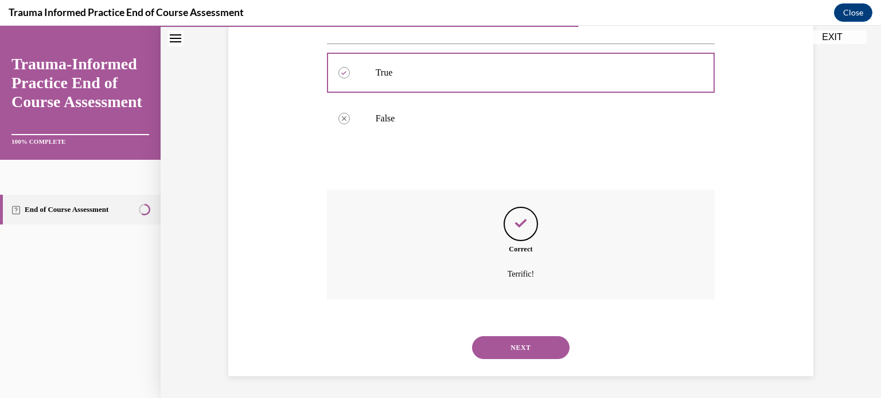
scroll to position [256, 0]
click at [516, 351] on button "NEXT" at bounding box center [520, 347] width 97 height 23
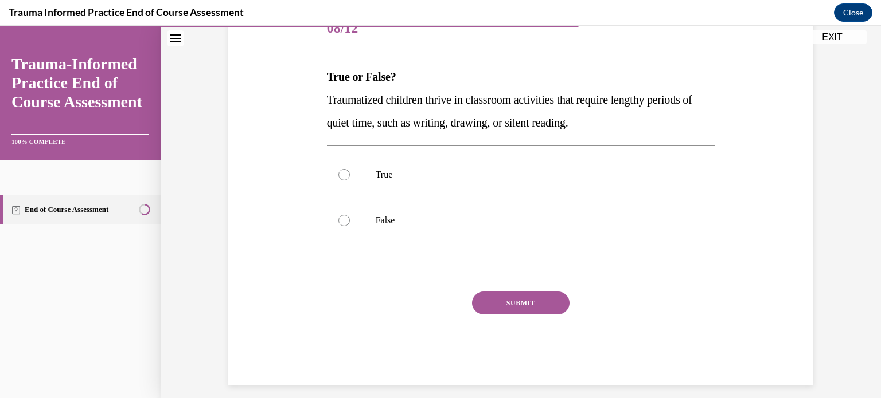
scroll to position [163, 0]
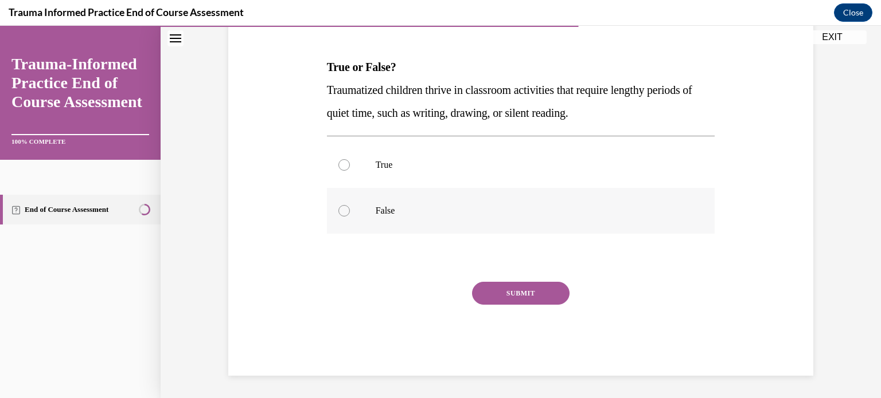
click at [338, 208] on div at bounding box center [343, 210] width 11 height 11
click at [338, 208] on input "False" at bounding box center [343, 210] width 11 height 11
radio input "true"
click at [492, 291] on button "SUBMIT" at bounding box center [520, 293] width 97 height 23
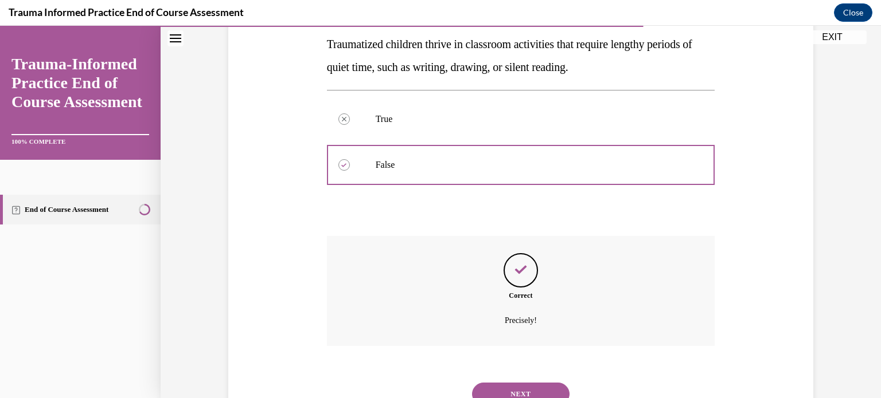
scroll to position [256, 0]
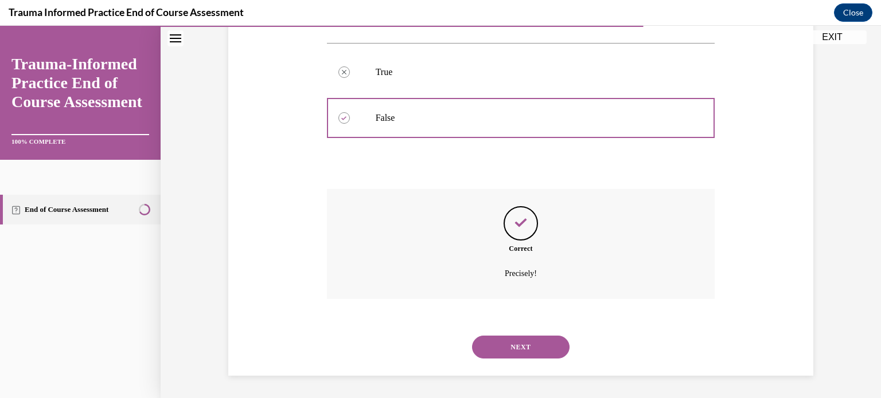
click at [507, 337] on button "NEXT" at bounding box center [520, 347] width 97 height 23
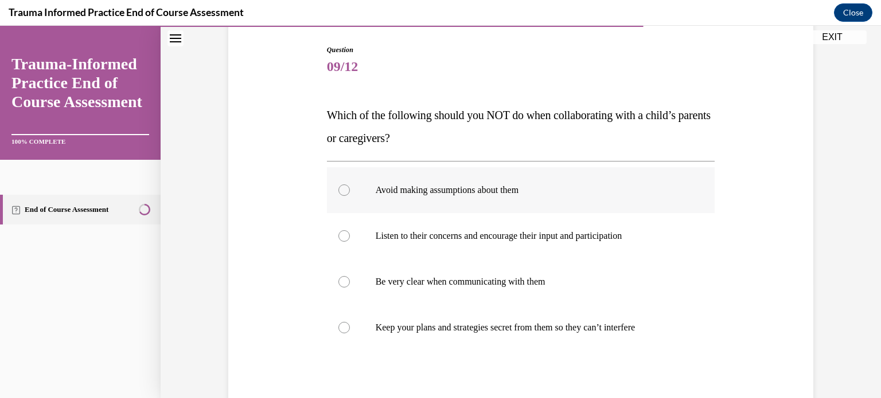
scroll to position [172, 0]
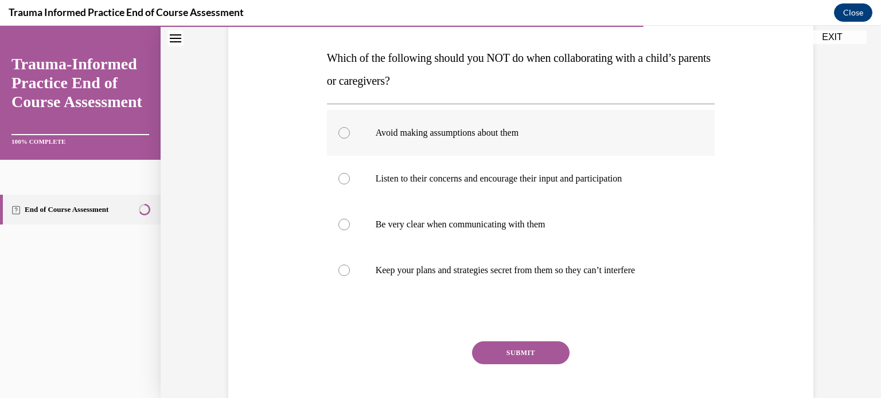
click at [338, 132] on div at bounding box center [343, 132] width 11 height 11
click at [338, 132] on input "Avoid making assumptions about them" at bounding box center [343, 132] width 11 height 11
radio input "true"
click at [490, 349] on button "SUBMIT" at bounding box center [520, 353] width 97 height 23
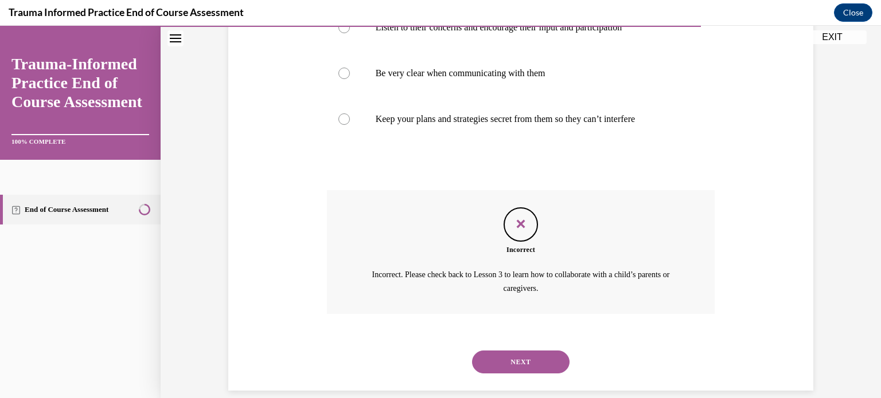
scroll to position [338, 0]
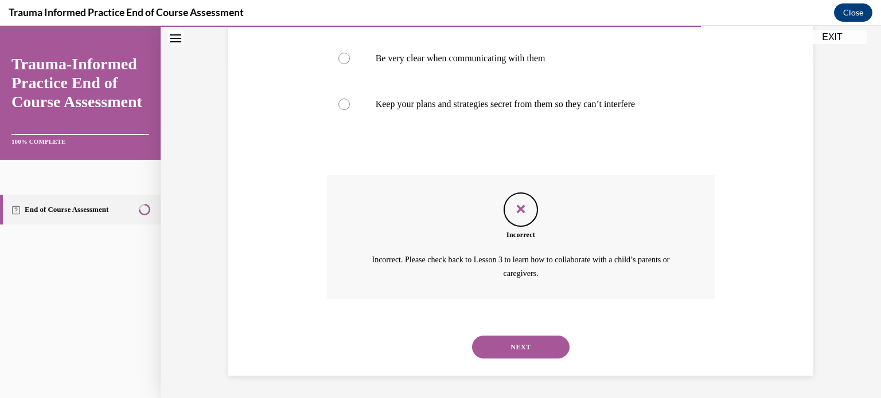
click at [502, 343] on button "NEXT" at bounding box center [520, 347] width 97 height 23
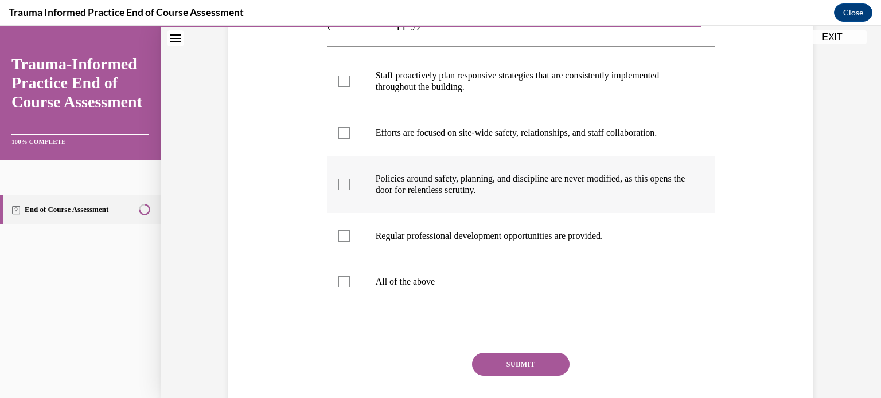
scroll to position [172, 0]
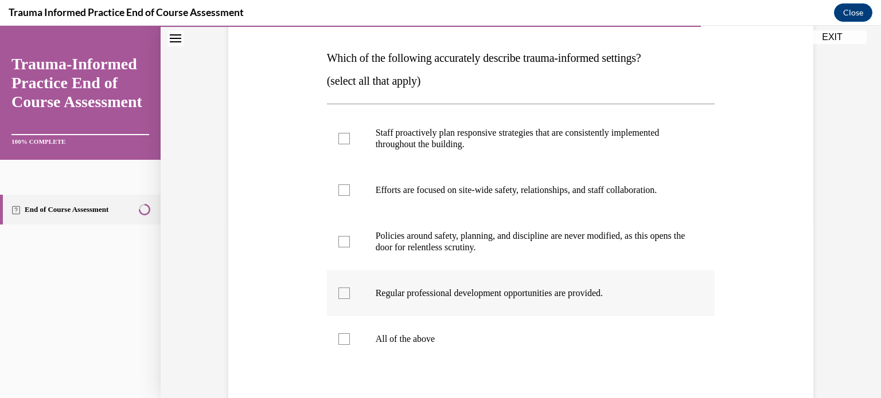
click at [339, 293] on div at bounding box center [343, 293] width 11 height 11
click at [339, 293] on input "Regular professional development opportunities are provided." at bounding box center [343, 293] width 11 height 11
checkbox input "true"
click at [338, 338] on div at bounding box center [343, 339] width 11 height 11
click at [338, 338] on input "All of the above" at bounding box center [343, 339] width 11 height 11
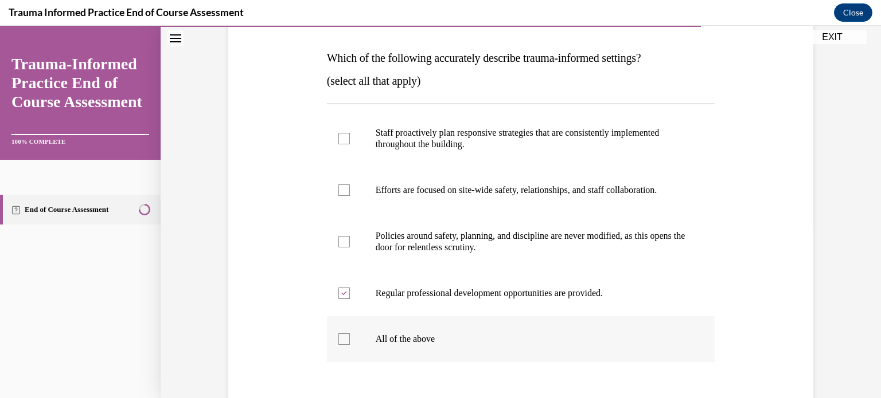
checkbox input "true"
click at [338, 295] on div at bounding box center [343, 293] width 11 height 11
click at [338, 295] on input "Regular professional development opportunities are provided." at bounding box center [343, 293] width 11 height 11
checkbox input "false"
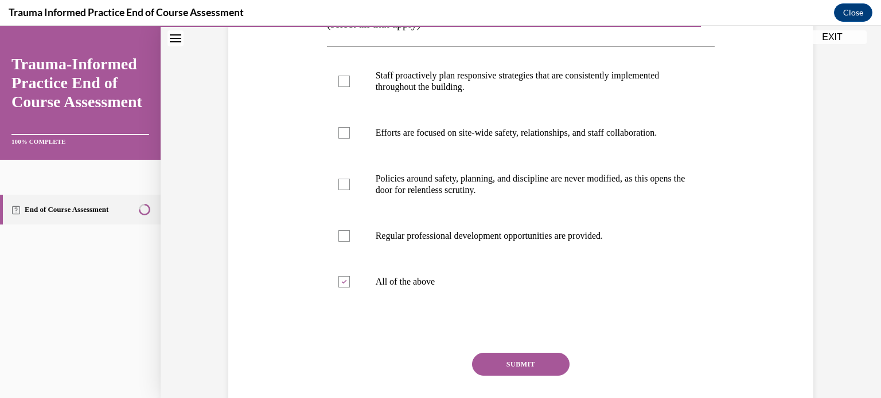
click at [498, 362] on button "SUBMIT" at bounding box center [520, 364] width 97 height 23
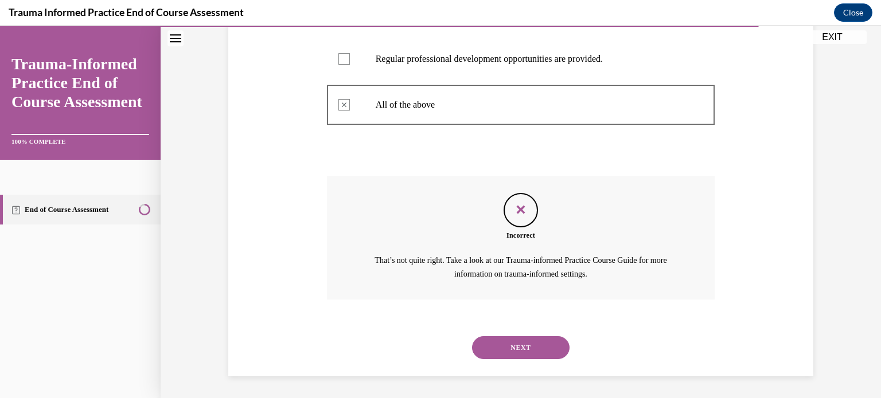
scroll to position [407, 0]
click at [504, 349] on button "NEXT" at bounding box center [520, 347] width 97 height 23
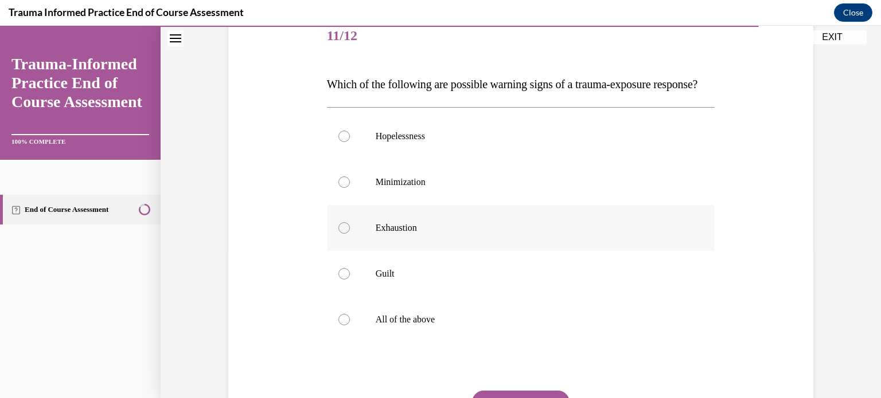
scroll to position [172, 0]
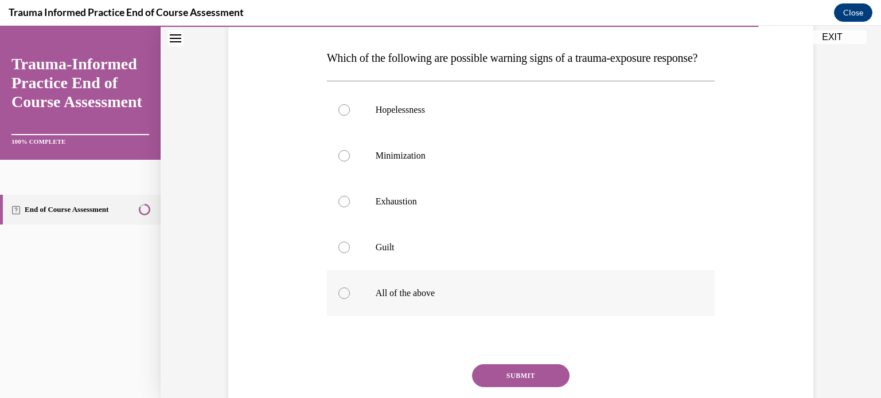
click at [342, 299] on div at bounding box center [343, 293] width 11 height 11
click at [342, 299] on input "All of the above" at bounding box center [343, 293] width 11 height 11
radio input "true"
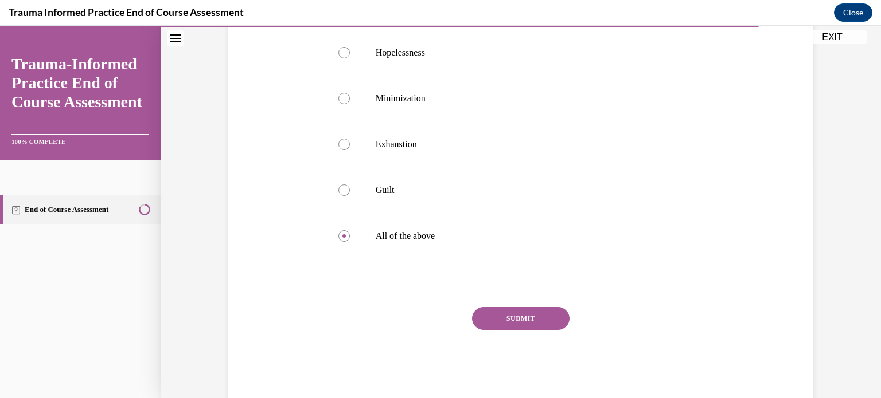
click at [514, 330] on button "SUBMIT" at bounding box center [520, 318] width 97 height 23
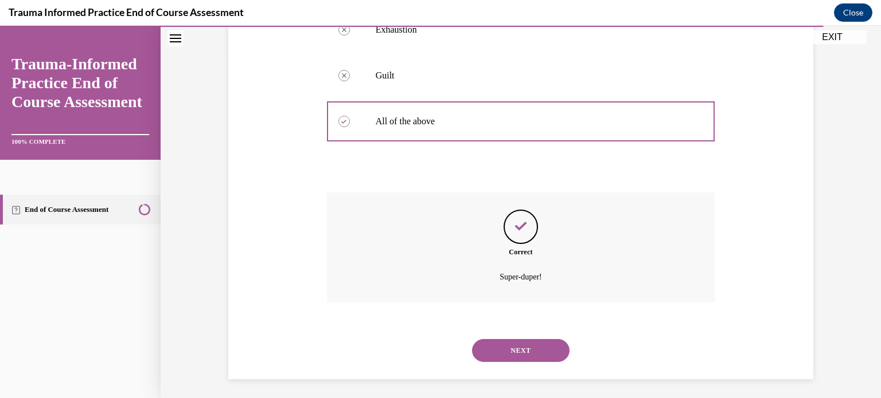
scroll to position [370, 0]
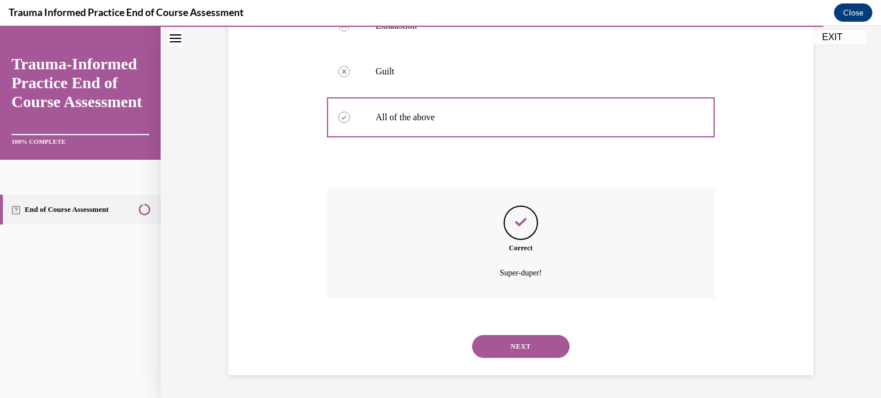
click at [503, 346] on button "NEXT" at bounding box center [520, 346] width 97 height 23
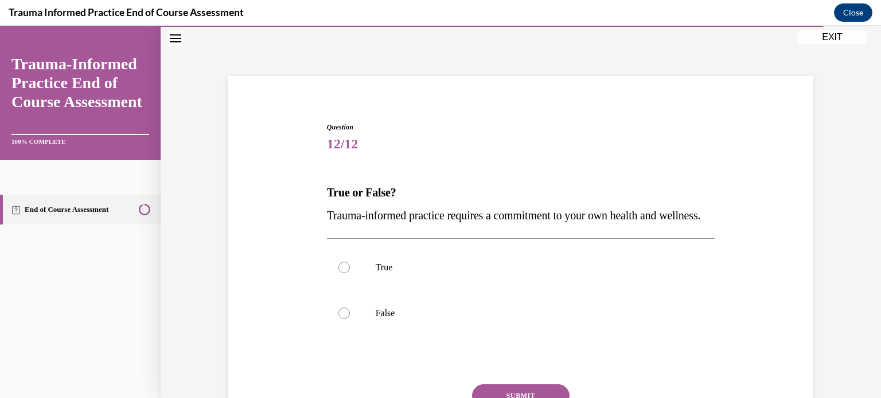
scroll to position [57, 0]
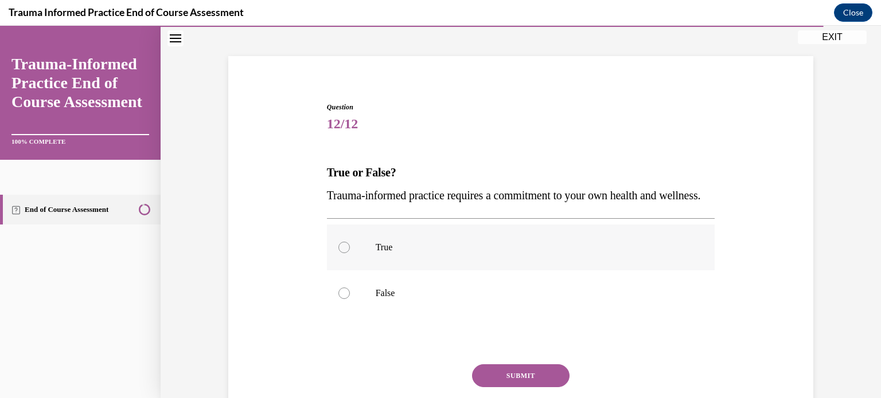
click at [330, 269] on label "True" at bounding box center [521, 248] width 388 height 46
click at [338, 253] on input "True" at bounding box center [343, 247] width 11 height 11
radio input "true"
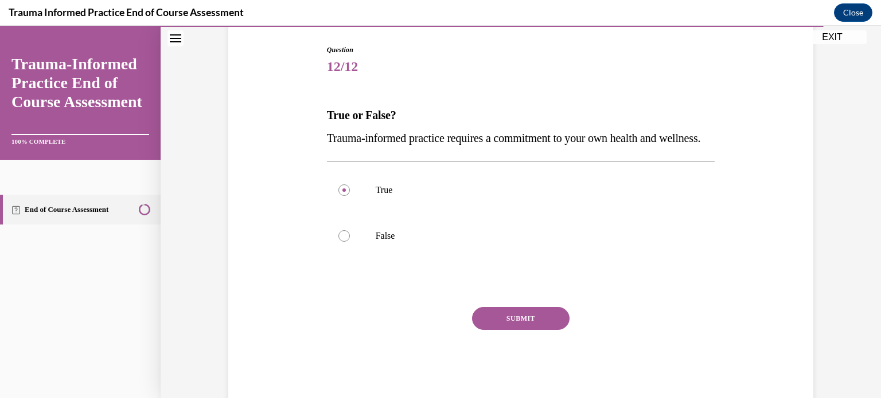
click at [502, 330] on button "SUBMIT" at bounding box center [520, 318] width 97 height 23
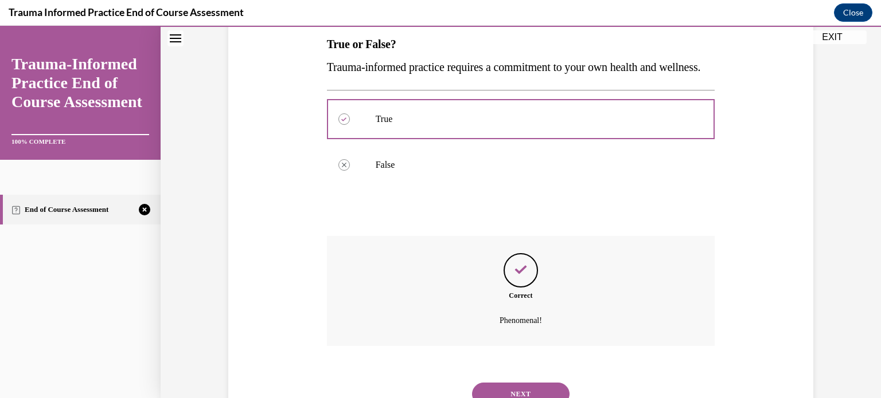
scroll to position [256, 0]
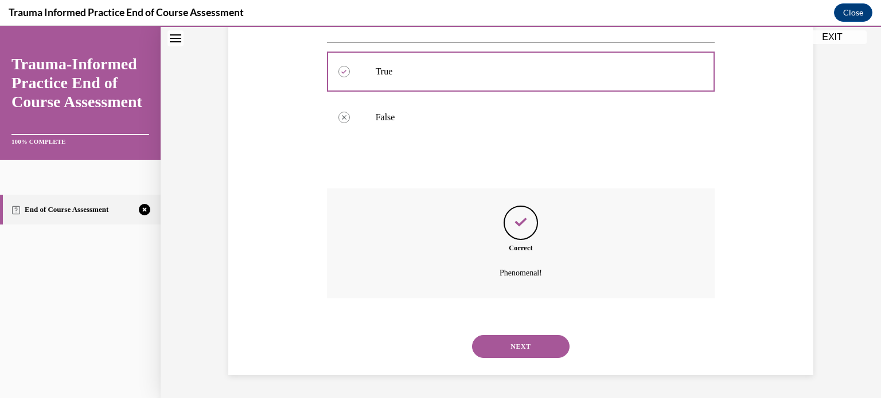
click at [509, 350] on button "NEXT" at bounding box center [520, 346] width 97 height 23
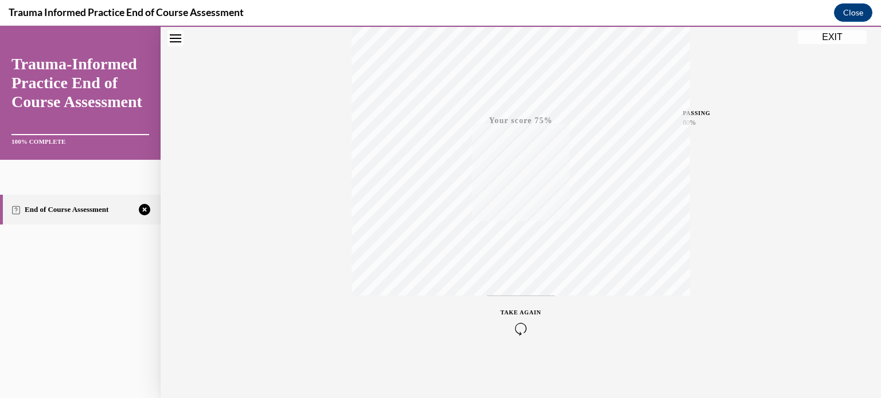
click at [514, 320] on div "TAKE AGAIN" at bounding box center [521, 321] width 41 height 27
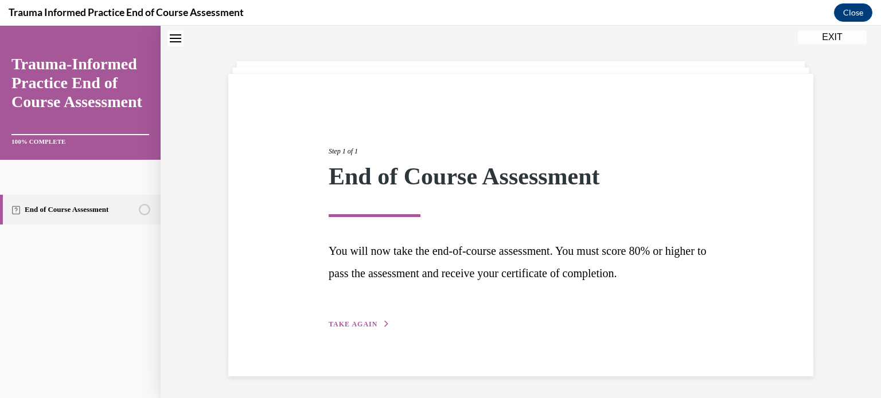
click at [347, 321] on span "TAKE AGAIN" at bounding box center [353, 325] width 49 height 8
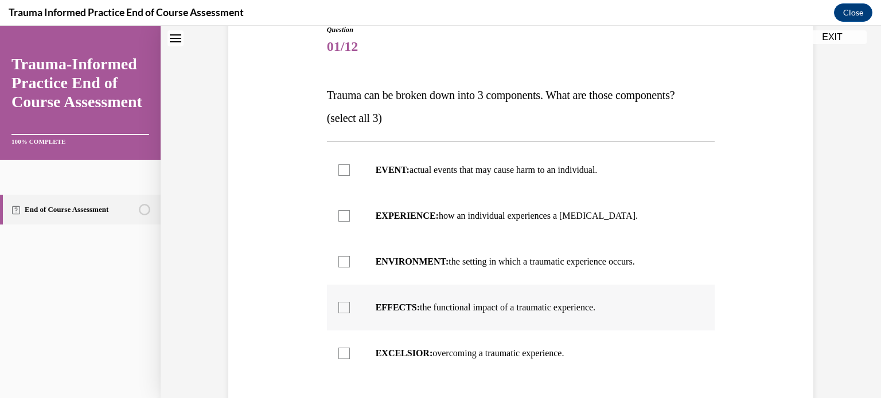
scroll to position [154, 0]
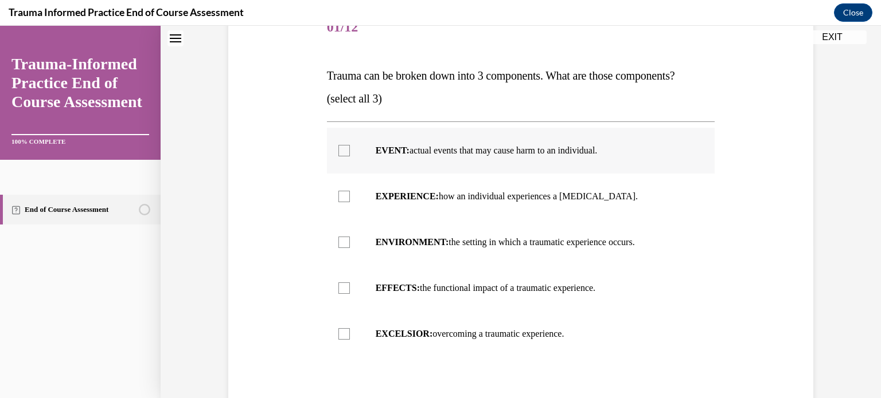
click at [341, 148] on div at bounding box center [343, 150] width 11 height 11
click at [341, 148] on input "EVENT: actual events that may cause harm to an individual." at bounding box center [343, 150] width 11 height 11
checkbox input "true"
click at [341, 194] on div at bounding box center [343, 196] width 11 height 11
click at [341, 194] on input "EXPERIENCE: how an individual experiences a stressor." at bounding box center [343, 196] width 11 height 11
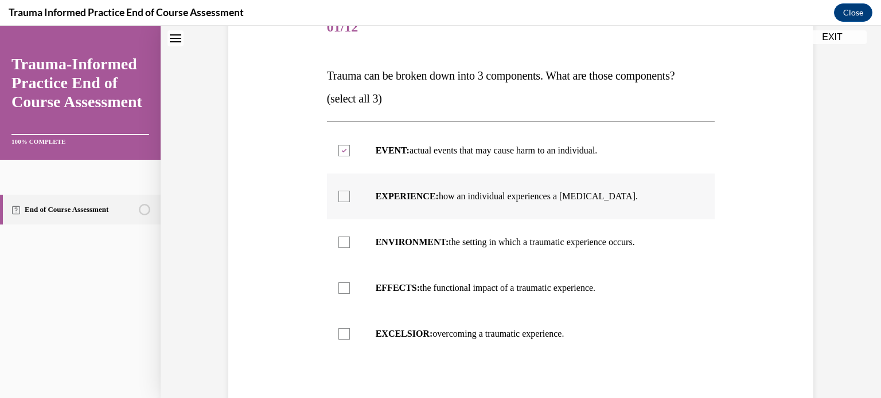
checkbox input "true"
click at [338, 285] on div at bounding box center [343, 288] width 11 height 11
click at [338, 285] on input "EFFECTS: the functional impact of a traumatic experience." at bounding box center [343, 288] width 11 height 11
checkbox input "true"
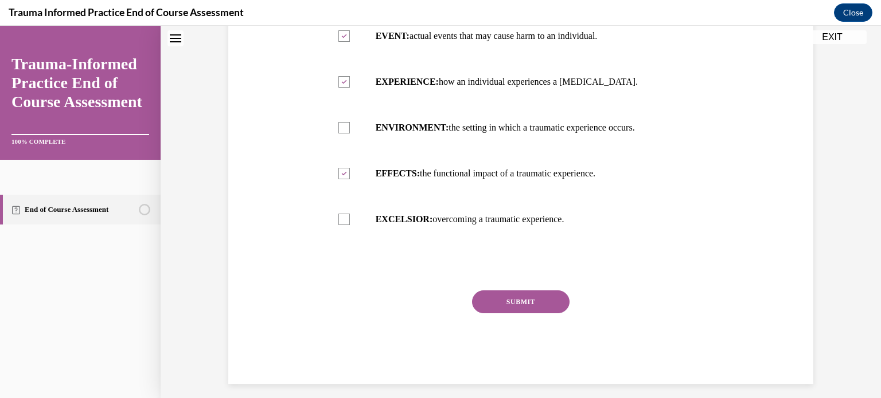
click at [510, 296] on button "SUBMIT" at bounding box center [520, 302] width 97 height 23
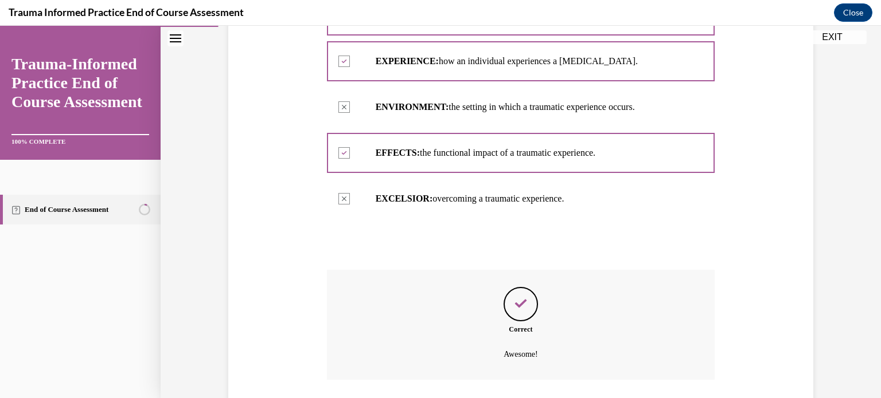
scroll to position [370, 0]
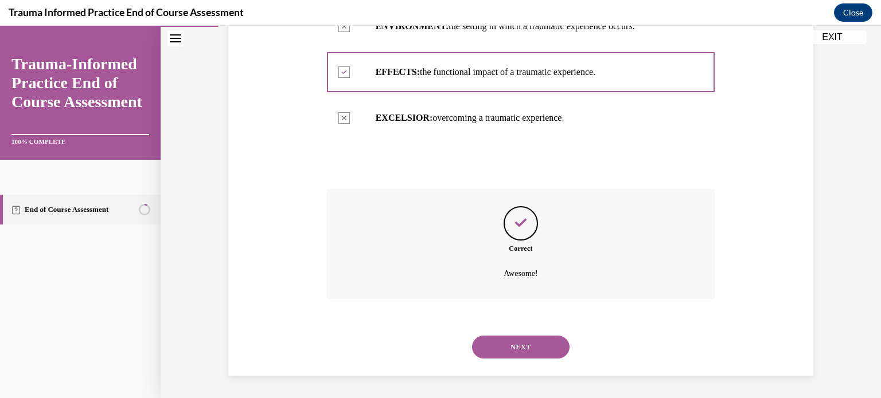
click at [500, 341] on button "NEXT" at bounding box center [520, 347] width 97 height 23
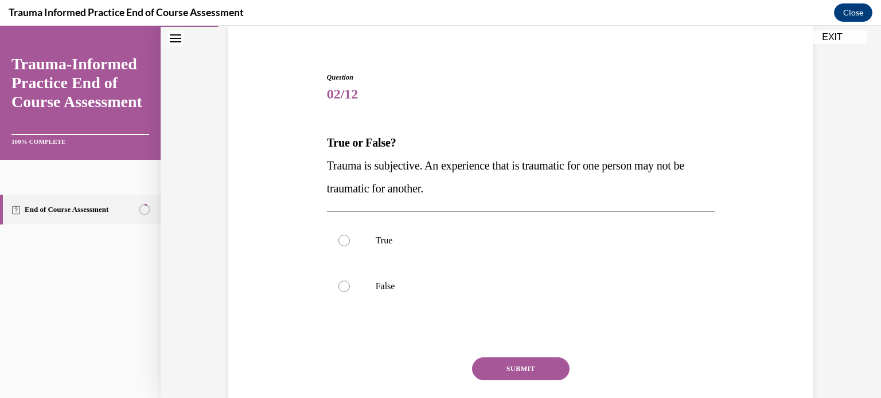
scroll to position [115, 0]
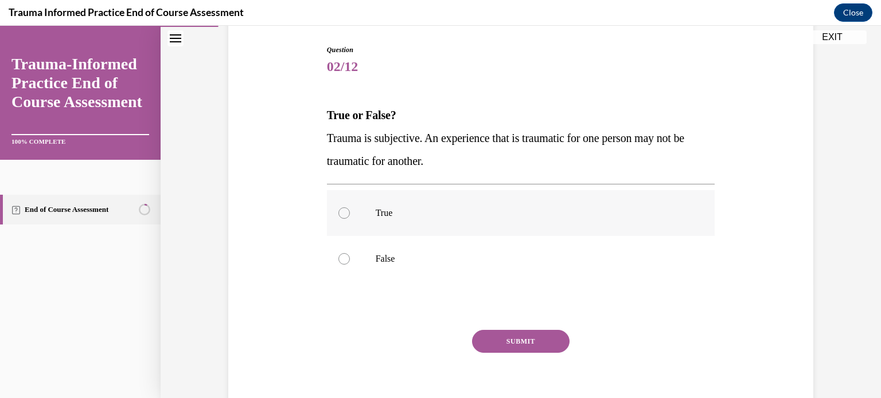
click at [339, 212] on div at bounding box center [343, 213] width 11 height 11
click at [339, 212] on input "True" at bounding box center [343, 213] width 11 height 11
radio input "true"
click at [511, 338] on button "SUBMIT" at bounding box center [520, 341] width 97 height 23
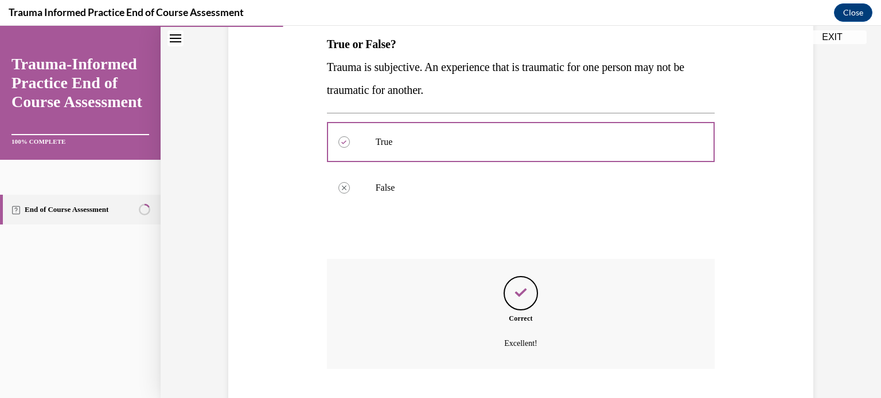
scroll to position [256, 0]
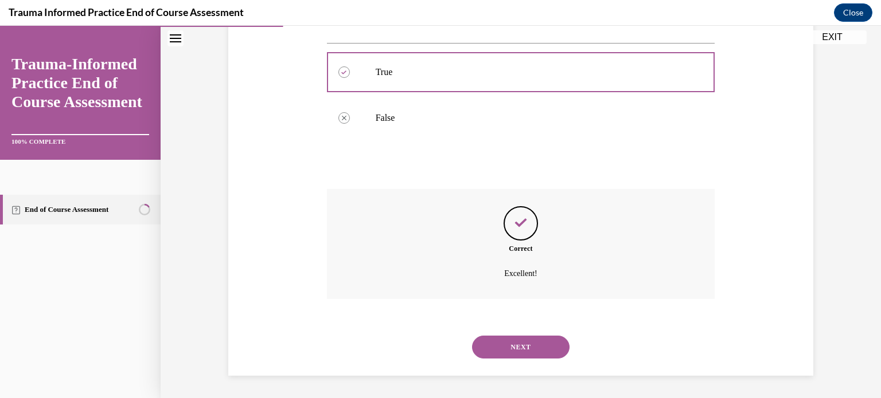
click at [509, 354] on button "NEXT" at bounding box center [520, 347] width 97 height 23
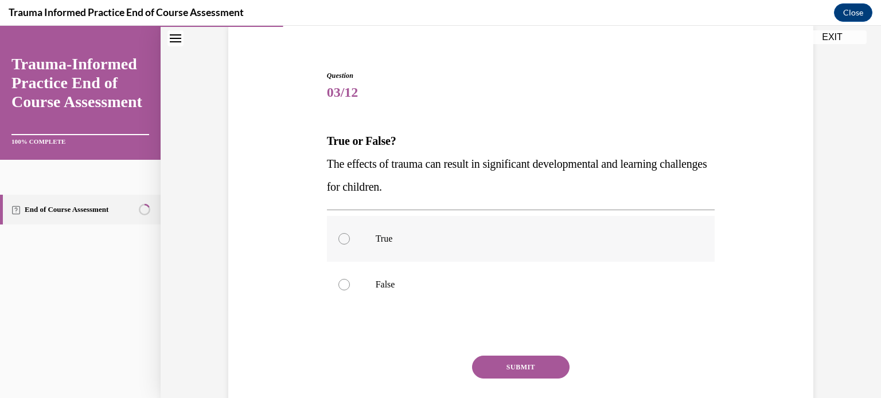
scroll to position [115, 0]
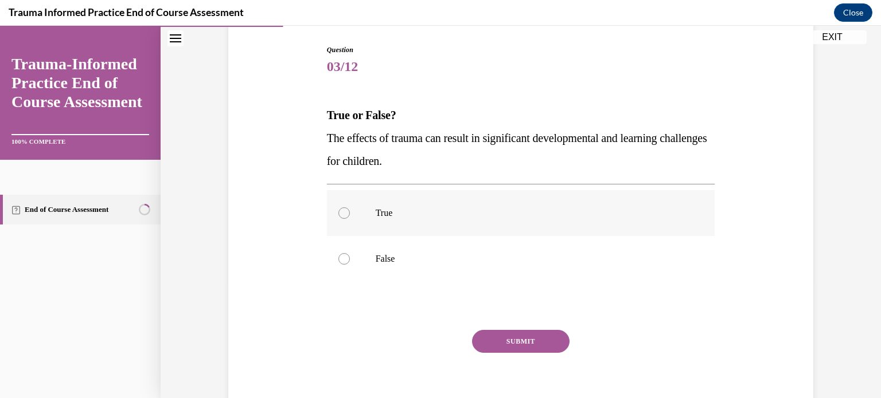
click at [338, 212] on div at bounding box center [343, 213] width 11 height 11
click at [338, 212] on input "True" at bounding box center [343, 213] width 11 height 11
radio input "true"
click at [495, 340] on button "SUBMIT" at bounding box center [520, 341] width 97 height 23
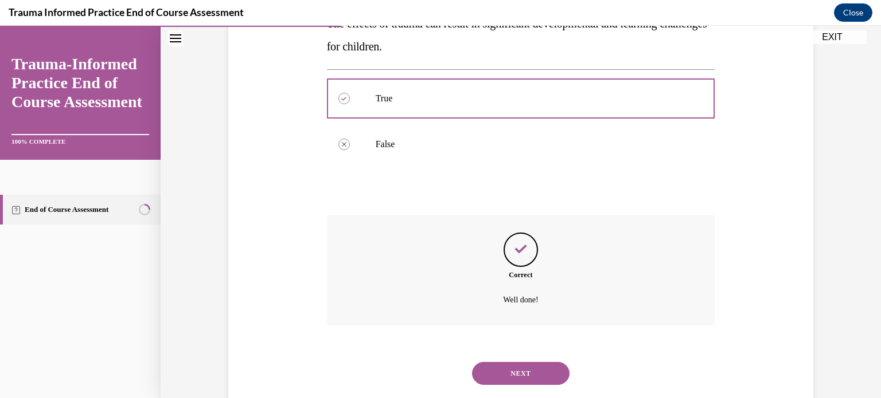
scroll to position [256, 0]
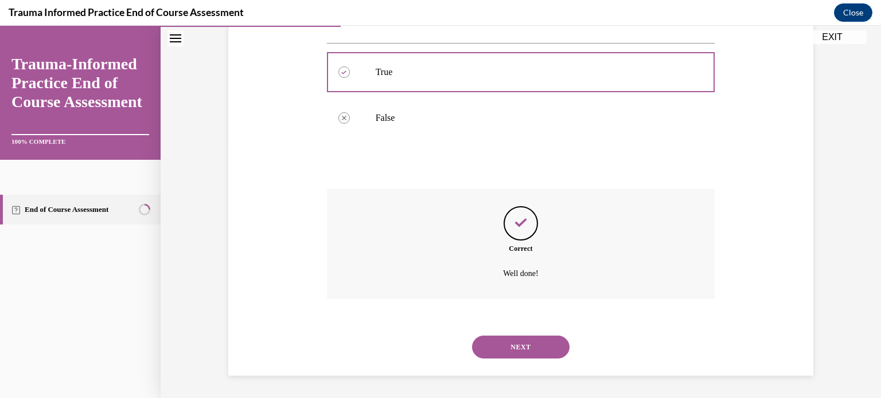
click at [506, 341] on button "NEXT" at bounding box center [520, 347] width 97 height 23
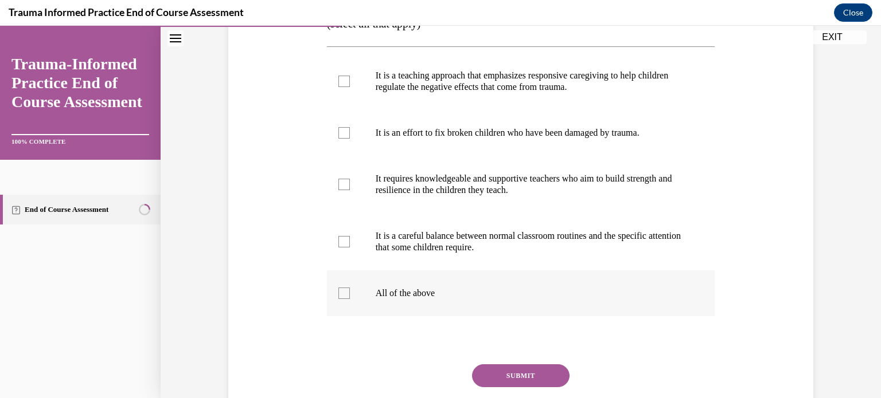
scroll to position [172, 0]
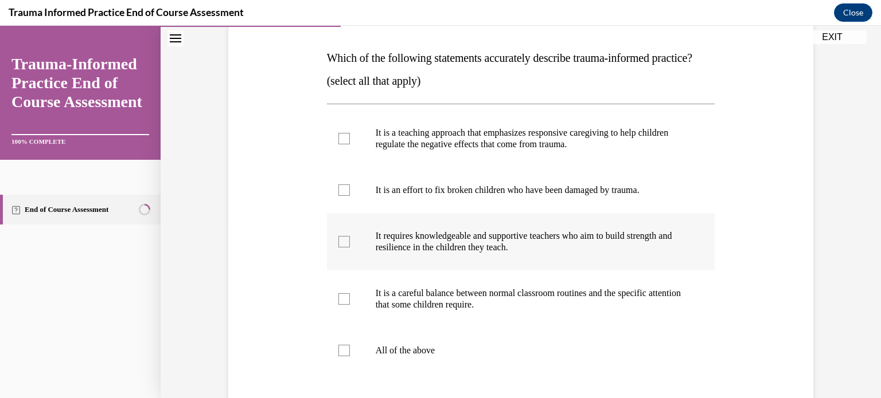
click at [338, 248] on div at bounding box center [343, 241] width 11 height 11
click at [338, 248] on input "It requires knowledgeable and supportive teachers who aim to build strength and…" at bounding box center [343, 241] width 11 height 11
checkbox input "true"
click at [338, 144] on div at bounding box center [343, 138] width 11 height 11
click at [338, 144] on input "It is a teaching approach that emphasizes responsive caregiving to help childre…" at bounding box center [343, 138] width 11 height 11
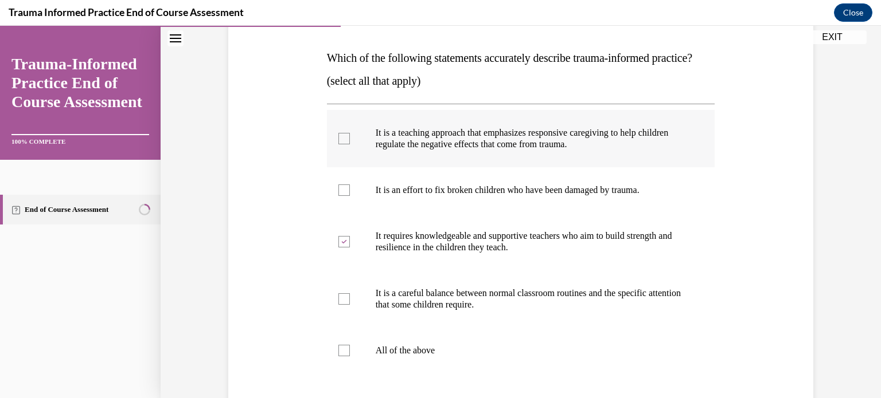
checkbox input "true"
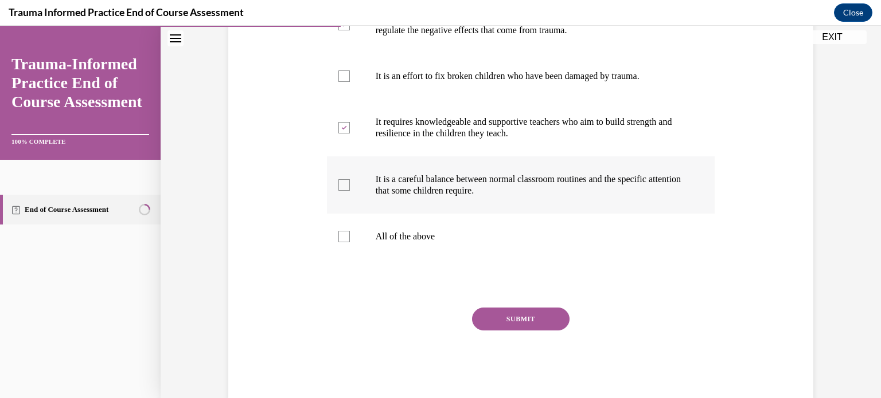
scroll to position [287, 0]
click at [499, 330] on button "SUBMIT" at bounding box center [520, 318] width 97 height 23
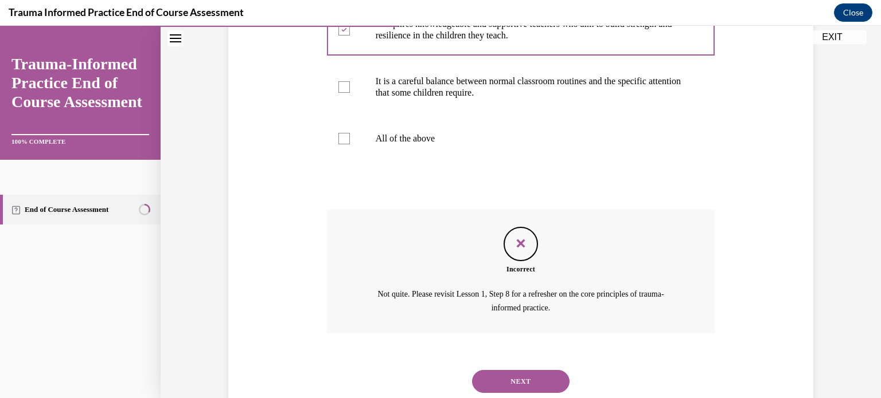
scroll to position [441, 0]
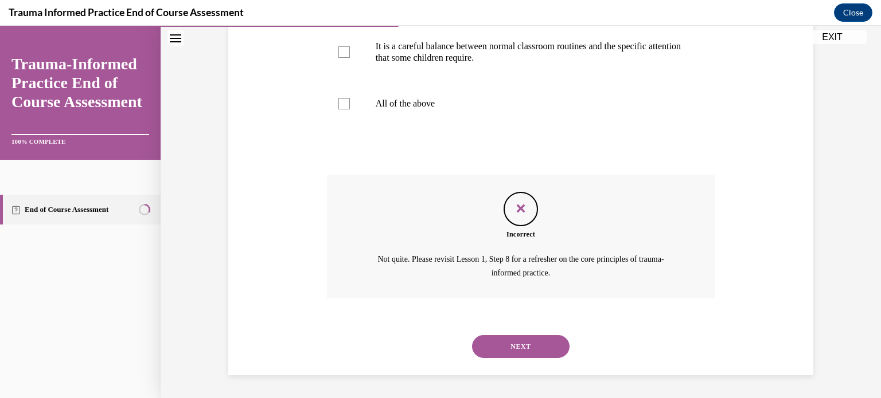
click at [518, 348] on button "NEXT" at bounding box center [520, 346] width 97 height 23
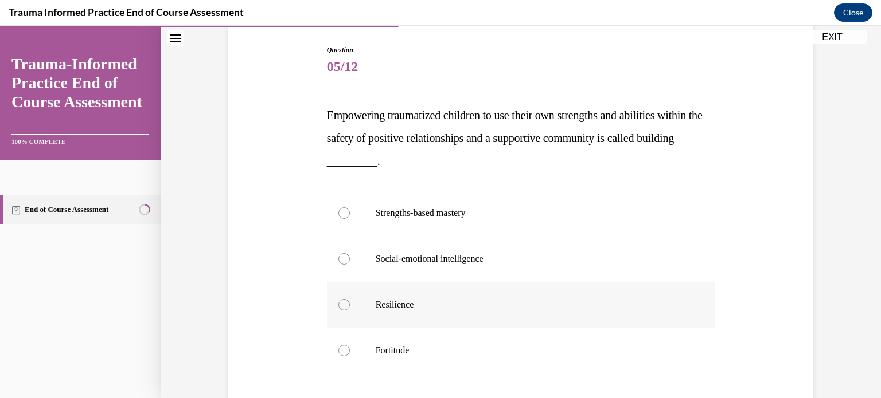
scroll to position [172, 0]
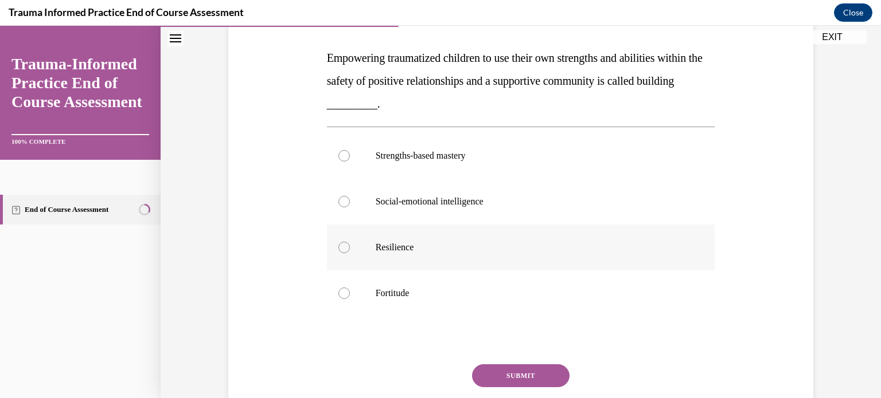
click at [341, 243] on div at bounding box center [343, 247] width 11 height 11
click at [341, 243] on input "Resilience" at bounding box center [343, 247] width 11 height 11
radio input "true"
click at [534, 379] on button "SUBMIT" at bounding box center [520, 376] width 97 height 23
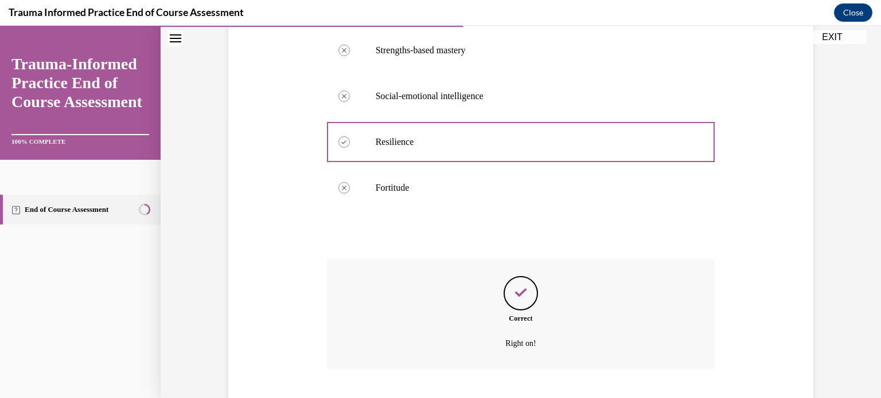
scroll to position [347, 0]
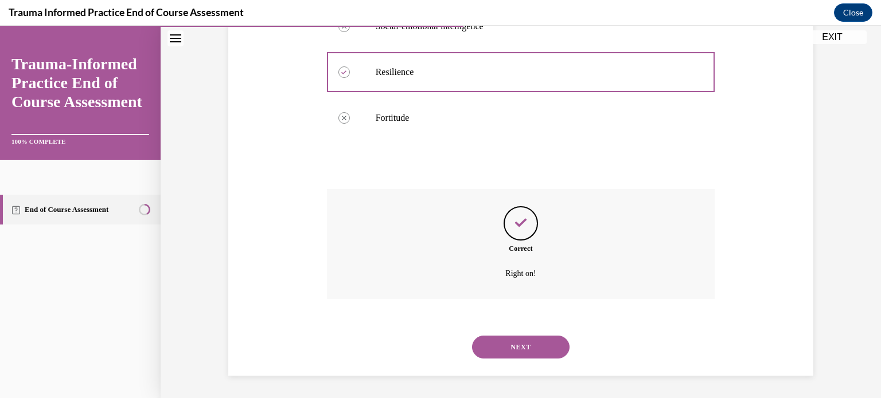
click at [527, 346] on button "NEXT" at bounding box center [520, 347] width 97 height 23
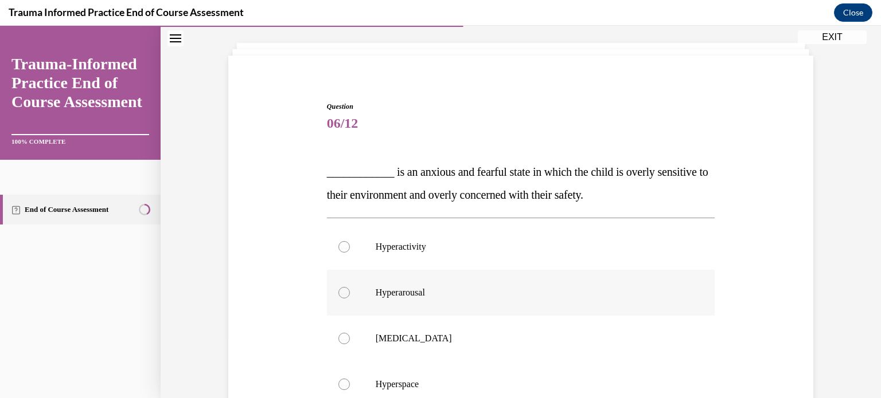
scroll to position [115, 0]
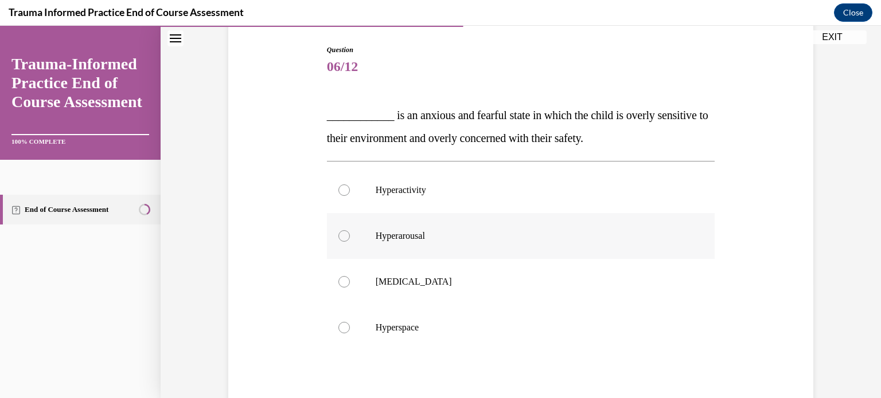
click at [339, 236] on div at bounding box center [343, 235] width 11 height 11
click at [339, 236] on input "Hyperarousal" at bounding box center [343, 235] width 11 height 11
radio input "true"
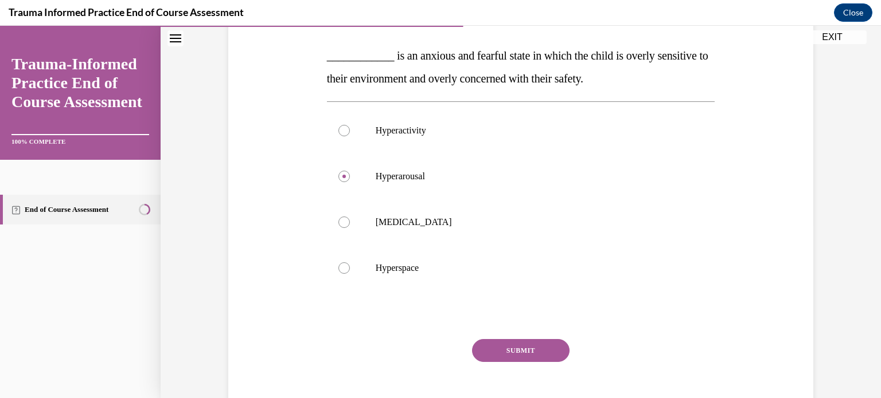
scroll to position [229, 0]
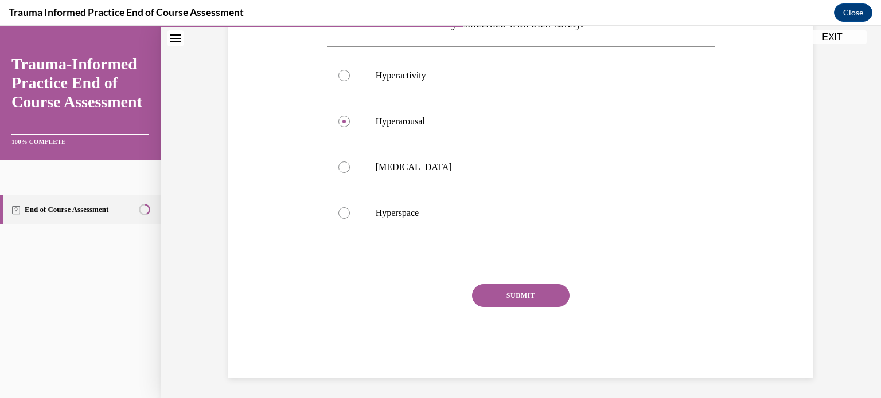
click at [526, 282] on div "Question 06/12 ____________ is an anxious and fearful state in which the child …" at bounding box center [521, 154] width 388 height 448
click at [521, 290] on button "SUBMIT" at bounding box center [520, 295] width 97 height 23
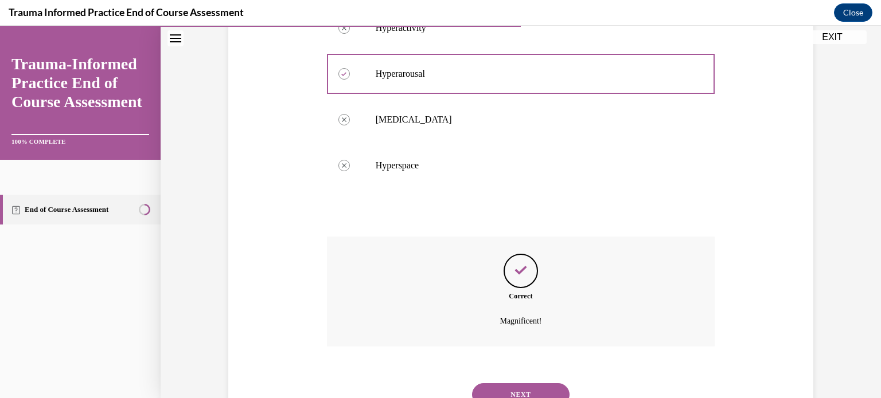
scroll to position [325, 0]
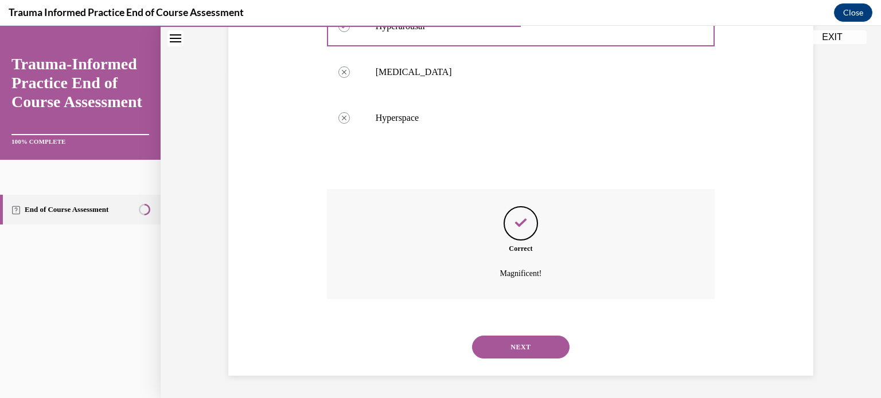
click at [523, 343] on button "NEXT" at bounding box center [520, 347] width 97 height 23
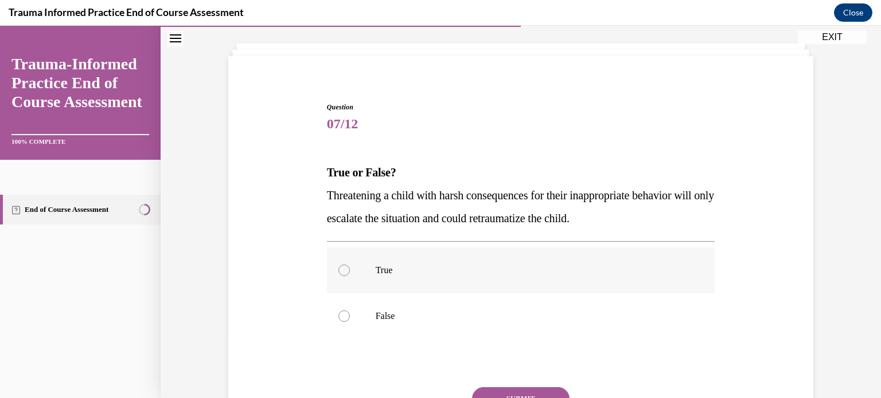
scroll to position [115, 0]
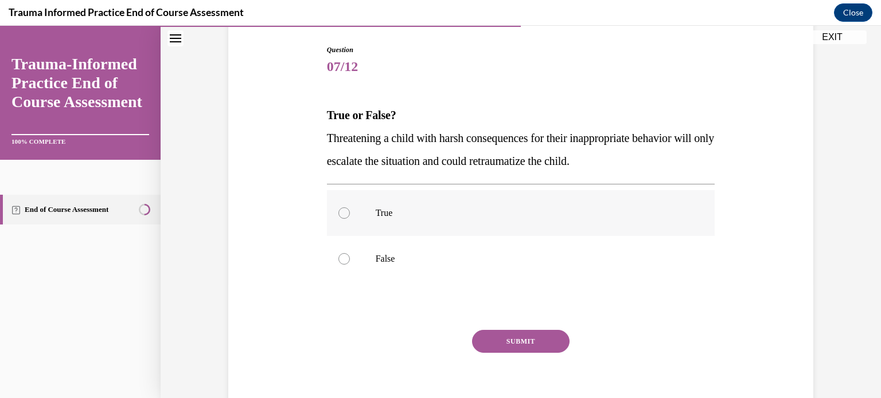
click at [338, 210] on div at bounding box center [343, 213] width 11 height 11
click at [338, 210] on input "True" at bounding box center [343, 213] width 11 height 11
radio input "true"
click at [500, 343] on button "SUBMIT" at bounding box center [520, 341] width 97 height 23
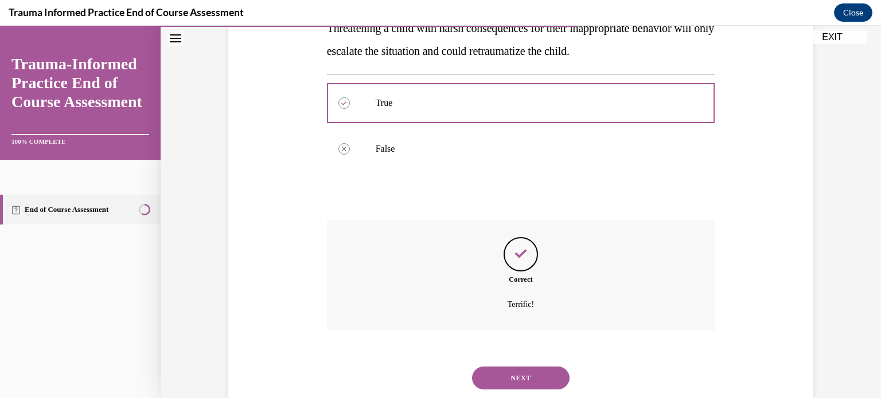
scroll to position [256, 0]
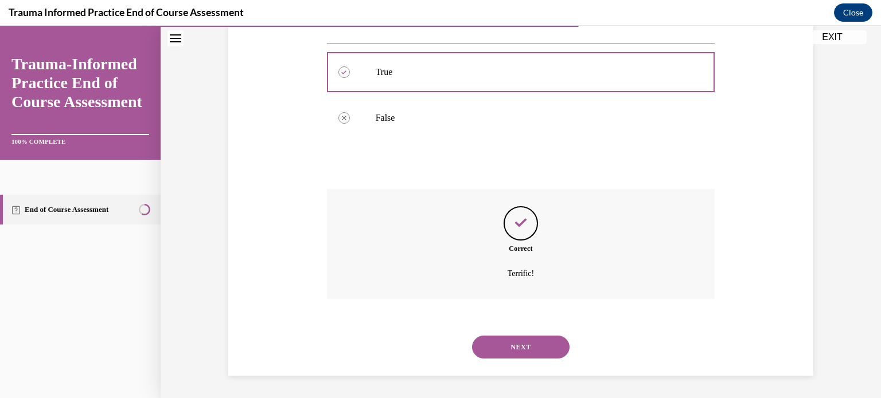
click at [510, 345] on button "NEXT" at bounding box center [520, 347] width 97 height 23
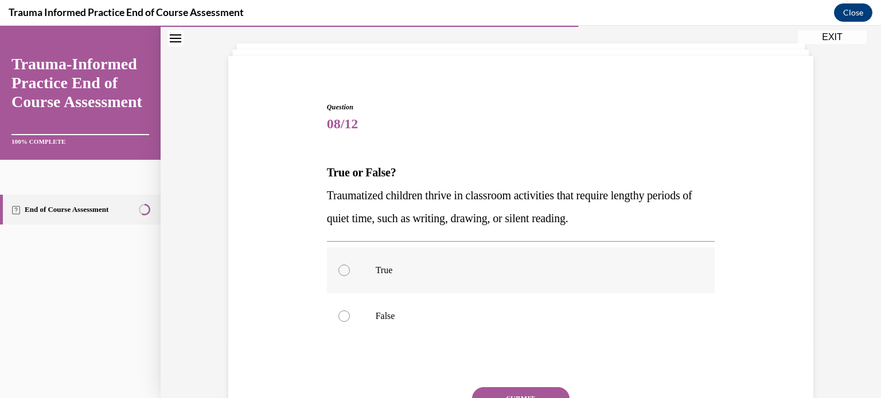
scroll to position [115, 0]
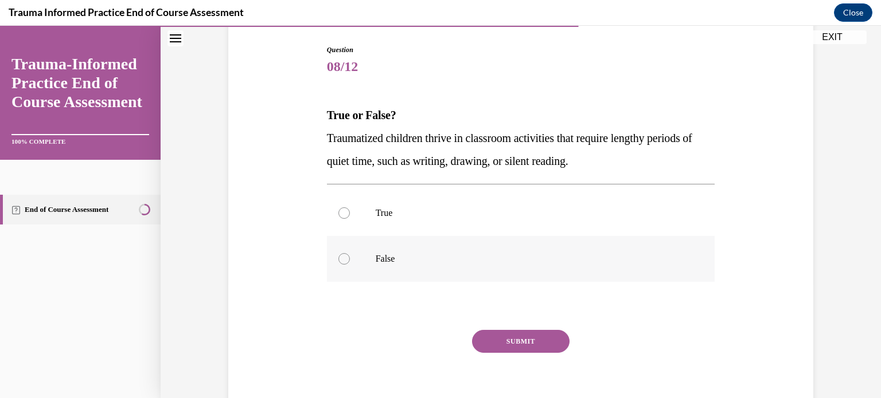
click at [343, 259] on div at bounding box center [343, 258] width 11 height 11
click at [343, 259] on input "False" at bounding box center [343, 258] width 11 height 11
radio input "true"
click at [512, 341] on button "SUBMIT" at bounding box center [520, 341] width 97 height 23
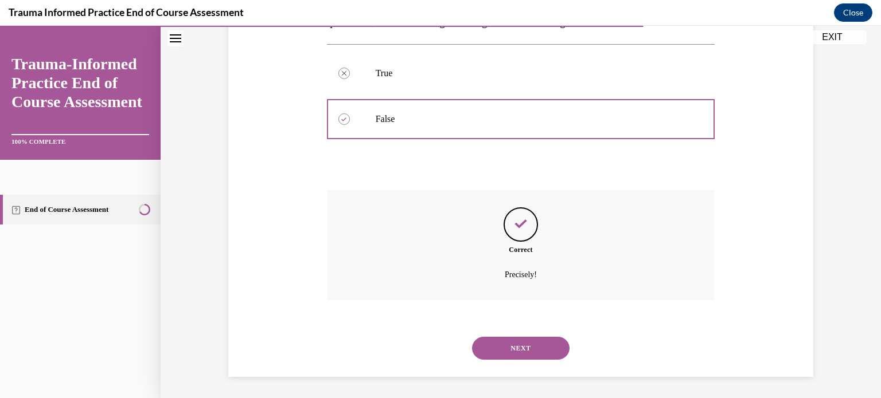
scroll to position [256, 0]
click at [502, 343] on button "NEXT" at bounding box center [520, 347] width 97 height 23
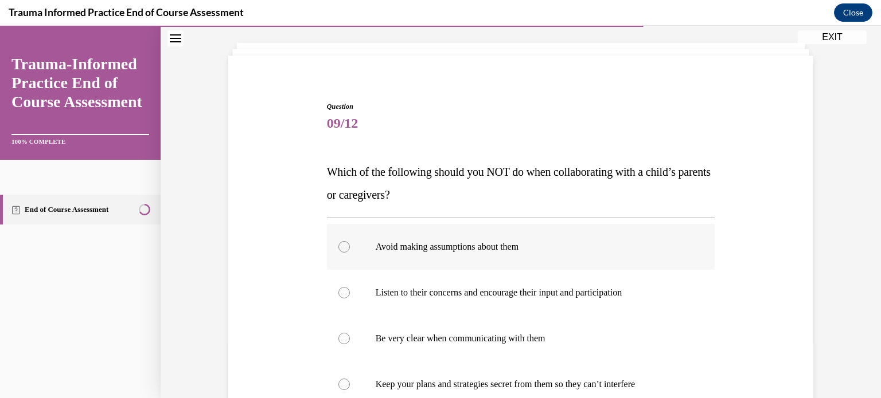
scroll to position [115, 0]
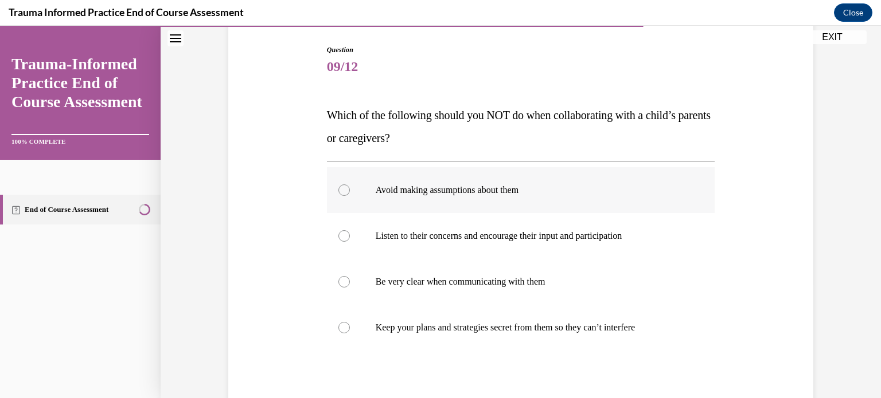
click at [338, 190] on div at bounding box center [343, 190] width 11 height 11
click at [338, 190] on input "Avoid making assumptions about them" at bounding box center [343, 190] width 11 height 11
radio input "true"
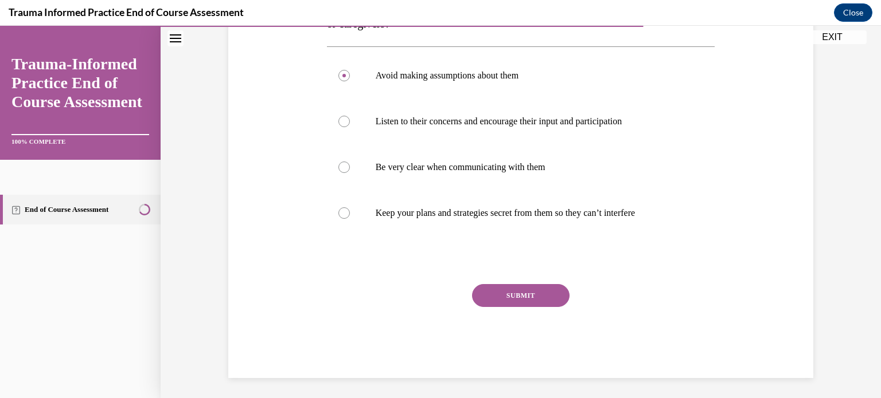
click at [511, 286] on button "SUBMIT" at bounding box center [520, 295] width 97 height 23
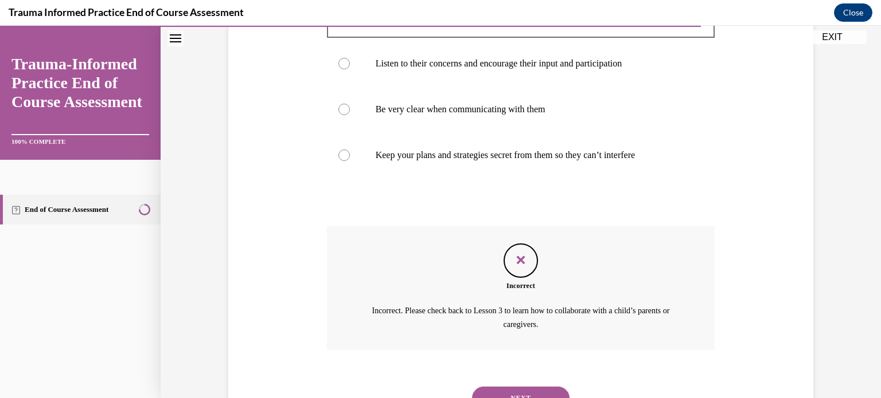
scroll to position [338, 0]
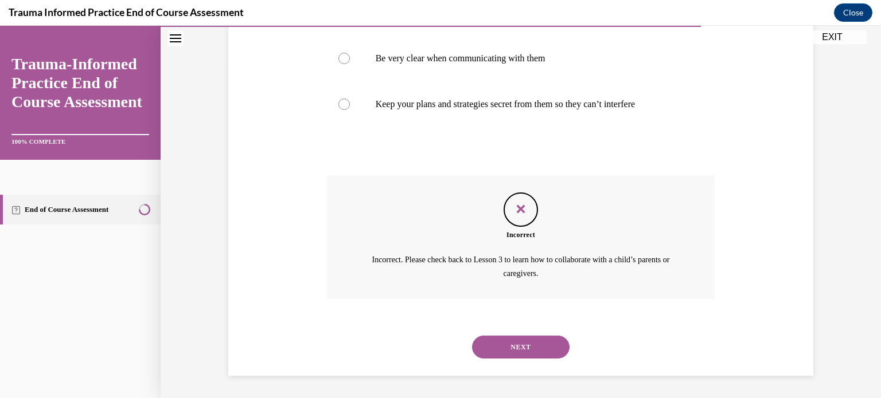
click at [532, 339] on button "NEXT" at bounding box center [520, 347] width 97 height 23
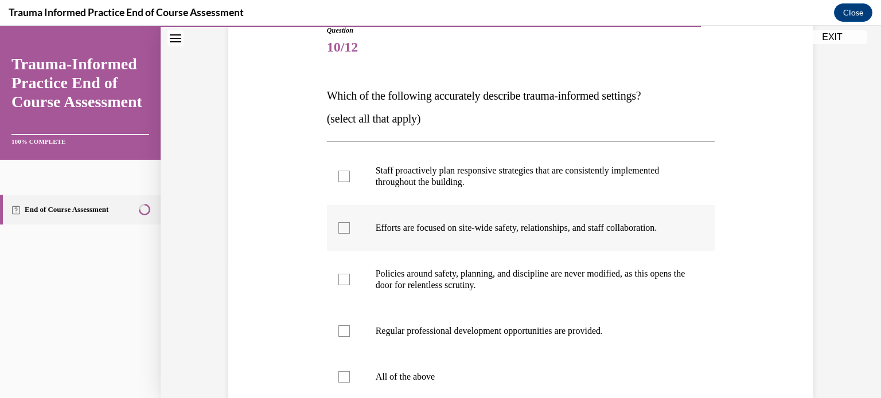
scroll to position [115, 0]
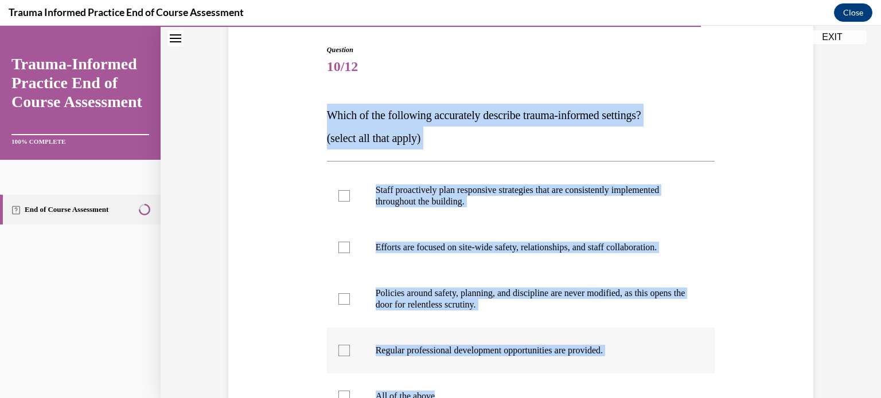
drag, startPoint x: 325, startPoint y: 117, endPoint x: 642, endPoint y: 367, distance: 403.8
click at [647, 378] on div "Question 10/12 Which of the following accurately describe trauma-informed setti…" at bounding box center [521, 303] width 388 height 517
copy div "Which of the following accurately describe trauma-informed settings? (select al…"
click at [338, 197] on div at bounding box center [343, 195] width 11 height 11
click at [338, 197] on input "Staff proactively plan responsive strategies that are consistently implemented …" at bounding box center [343, 195] width 11 height 11
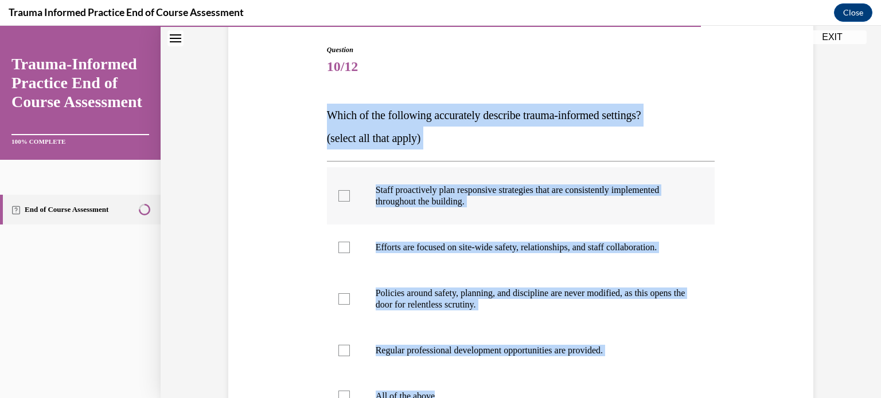
checkbox input "true"
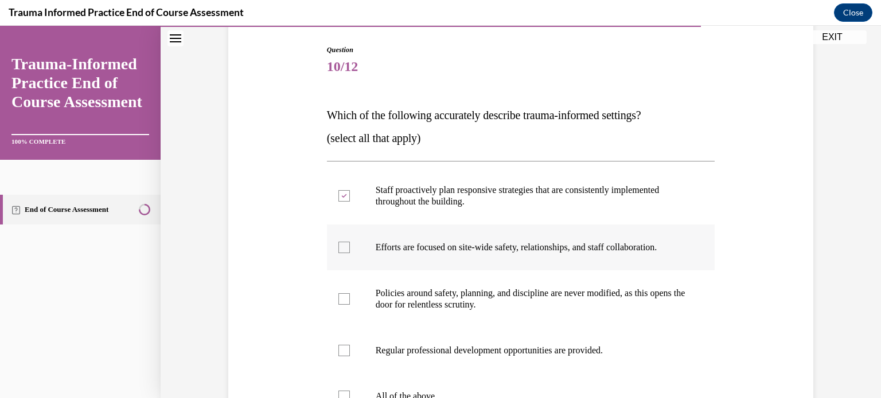
click at [341, 250] on div at bounding box center [343, 247] width 11 height 11
click at [341, 250] on input "Efforts are focused on site-wide safety, relationships, and staff collaboration." at bounding box center [343, 247] width 11 height 11
checkbox input "true"
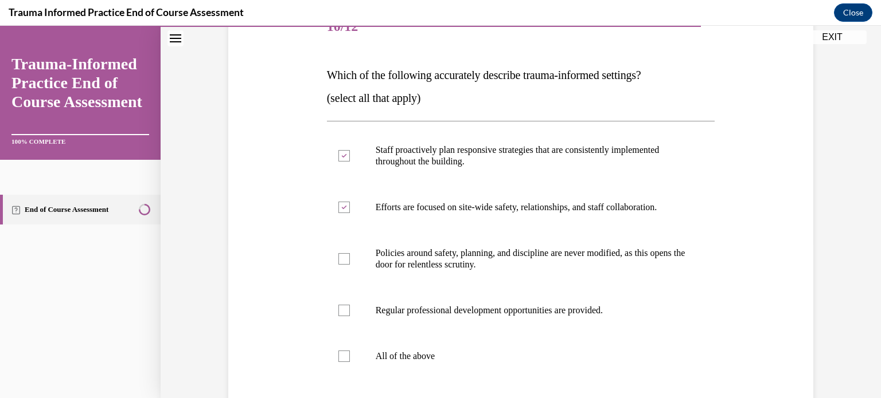
scroll to position [229, 0]
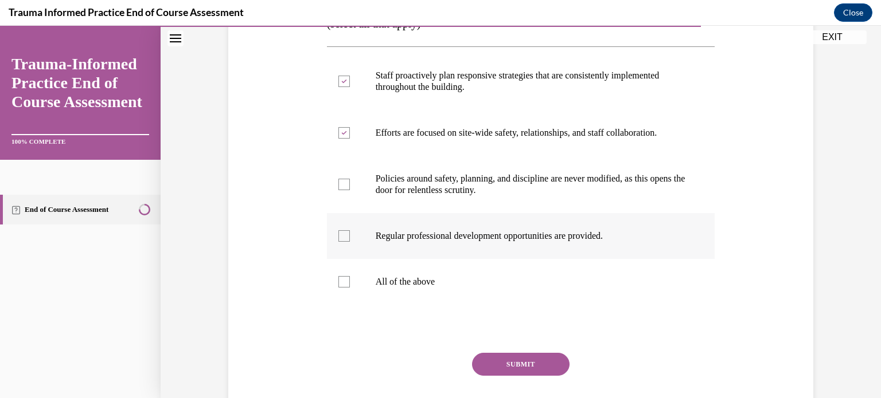
click at [339, 239] on div at bounding box center [343, 235] width 11 height 11
click at [339, 239] on input "Regular professional development opportunities are provided." at bounding box center [343, 235] width 11 height 11
checkbox input "true"
click at [513, 362] on button "SUBMIT" at bounding box center [520, 364] width 97 height 23
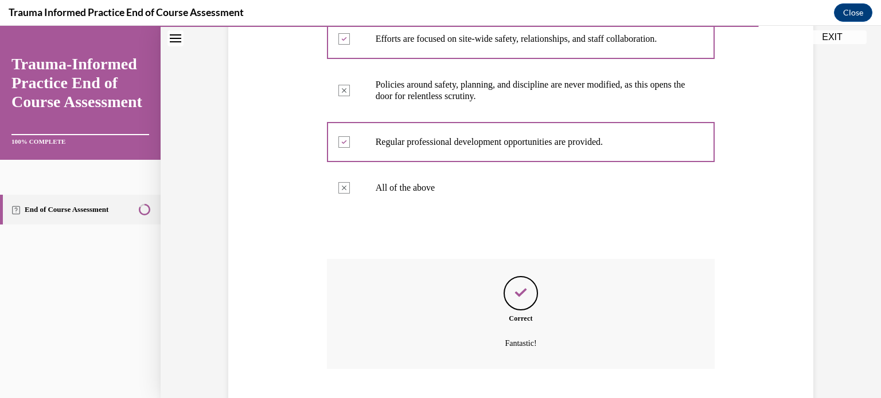
scroll to position [393, 0]
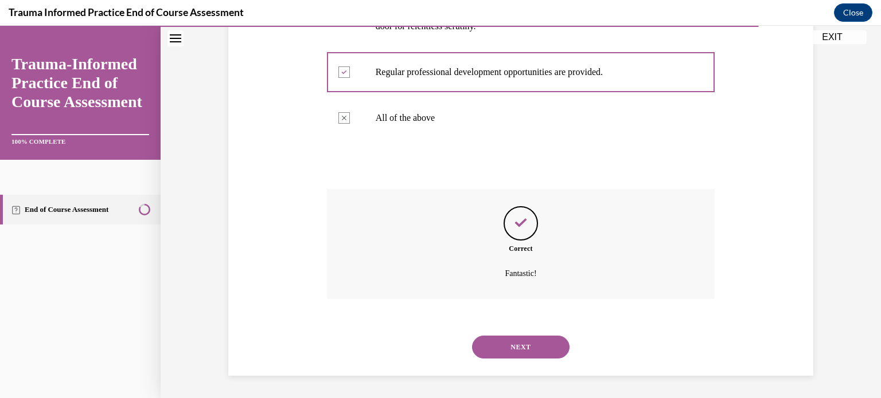
click at [524, 348] on button "NEXT" at bounding box center [520, 347] width 97 height 23
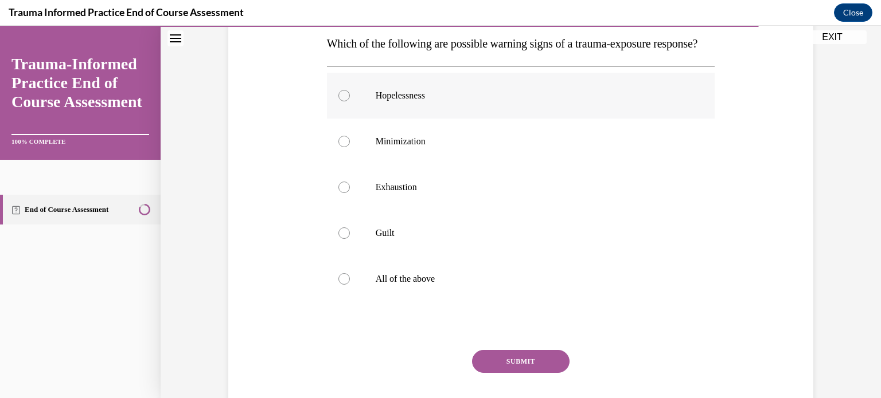
scroll to position [229, 0]
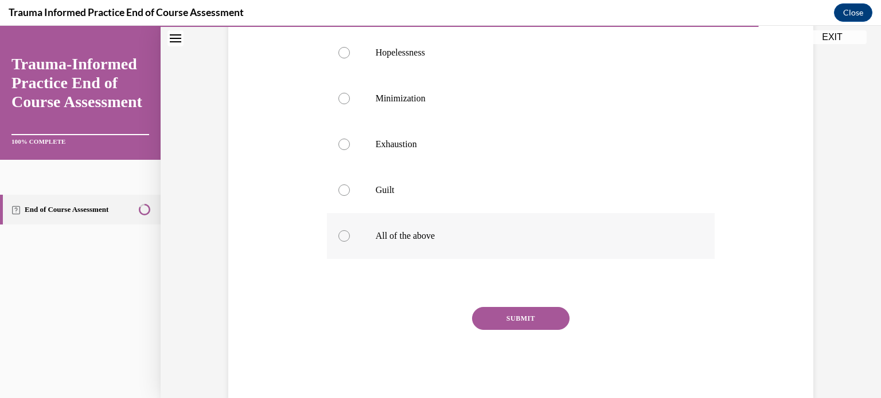
click at [340, 242] on div at bounding box center [343, 235] width 11 height 11
click at [340, 242] on input "All of the above" at bounding box center [343, 235] width 11 height 11
radio input "true"
click at [484, 330] on button "SUBMIT" at bounding box center [520, 318] width 97 height 23
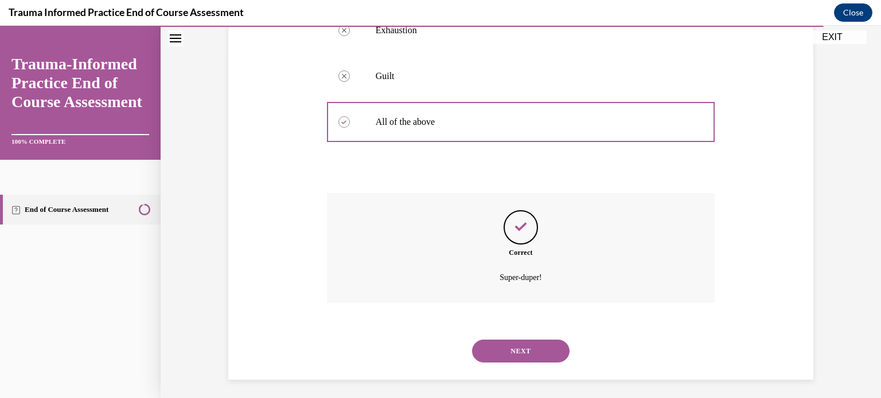
scroll to position [370, 0]
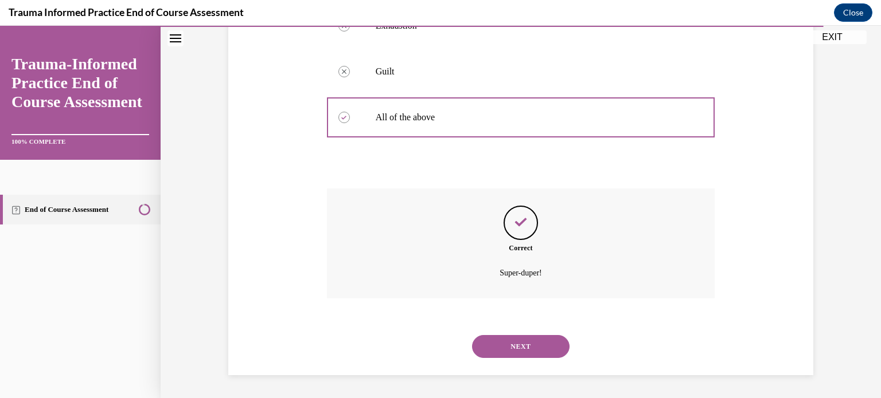
click at [518, 343] on button "NEXT" at bounding box center [520, 346] width 97 height 23
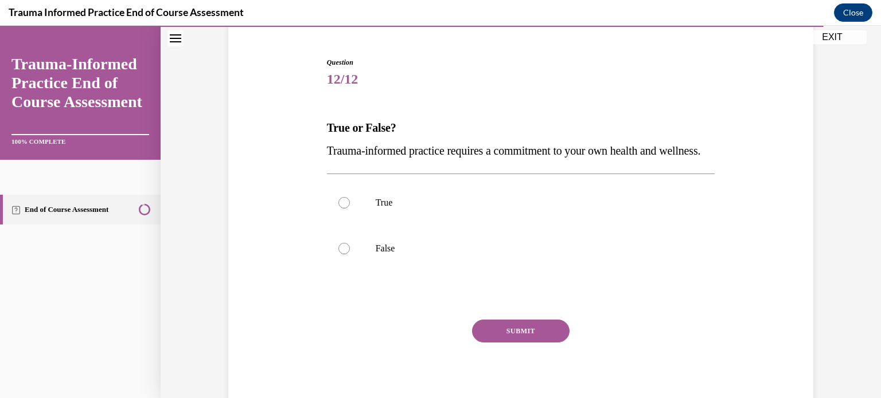
scroll to position [115, 0]
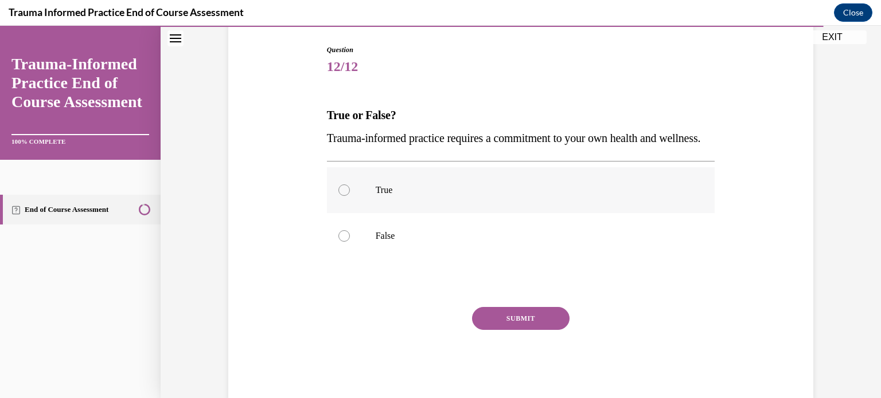
click at [341, 196] on div at bounding box center [343, 190] width 11 height 11
click at [341, 196] on input "True" at bounding box center [343, 190] width 11 height 11
radio input "true"
click at [519, 330] on button "SUBMIT" at bounding box center [520, 318] width 97 height 23
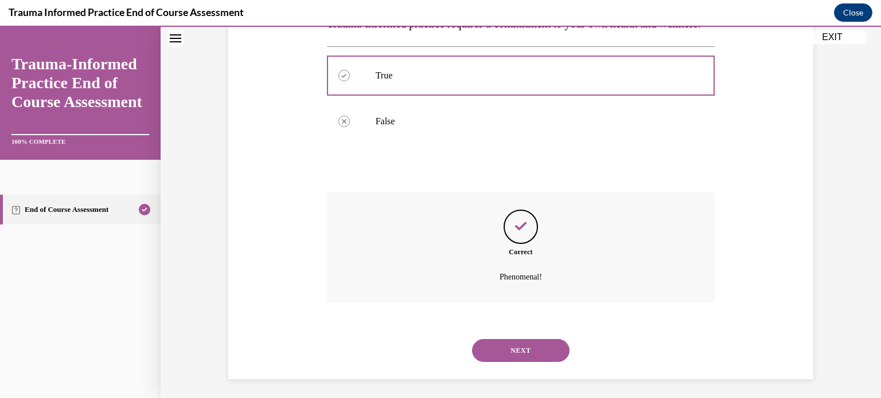
scroll to position [256, 0]
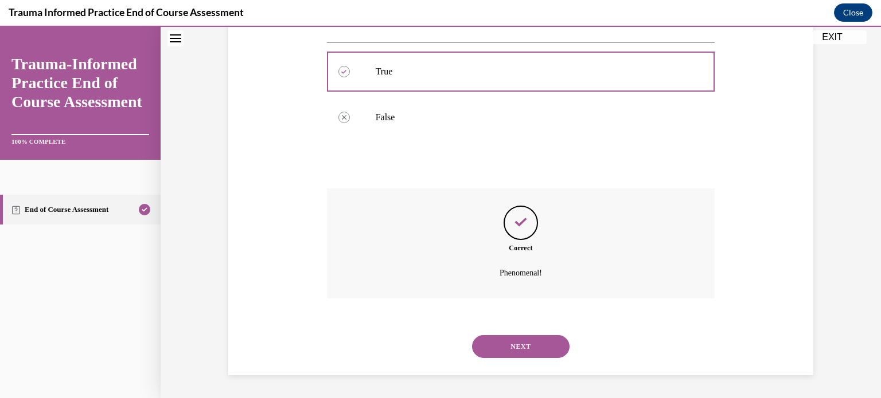
click at [491, 347] on button "NEXT" at bounding box center [520, 346] width 97 height 23
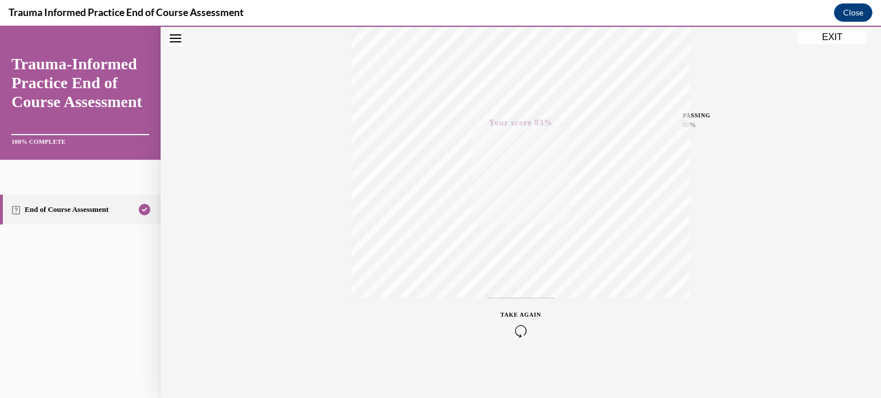
scroll to position [214, 0]
click at [827, 38] on button "EXIT" at bounding box center [832, 37] width 69 height 14
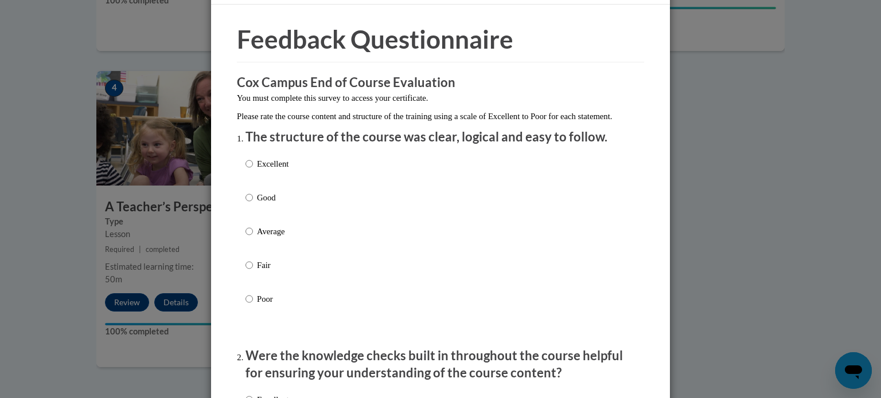
scroll to position [57, 0]
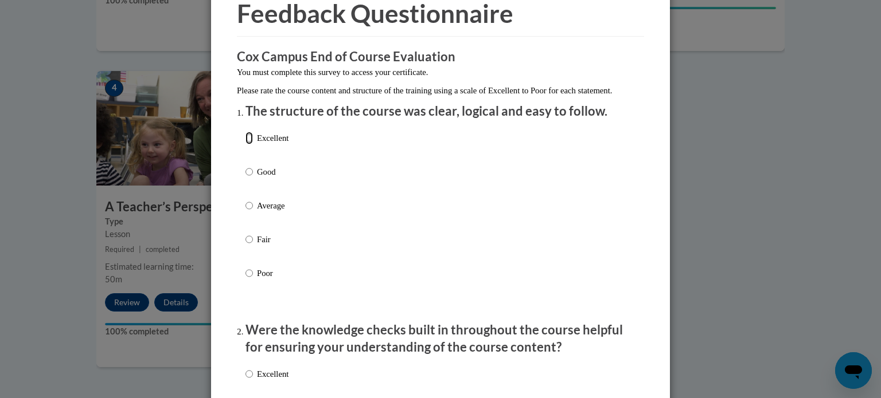
click at [245, 144] on input "Excellent" at bounding box center [248, 138] width 7 height 13
radio input "true"
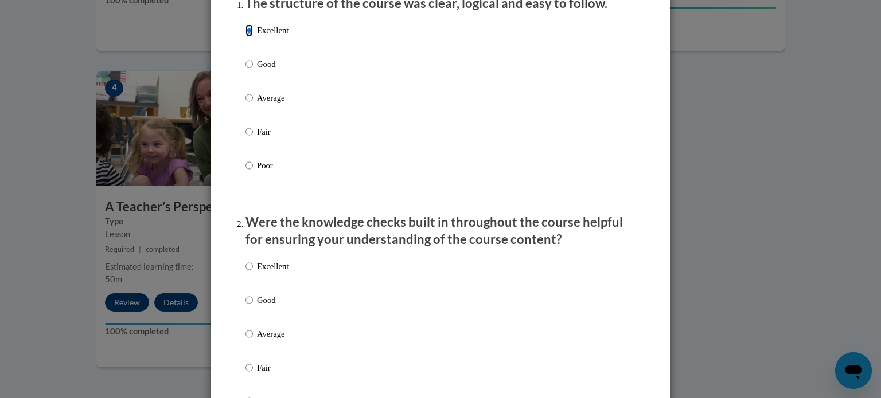
scroll to position [172, 0]
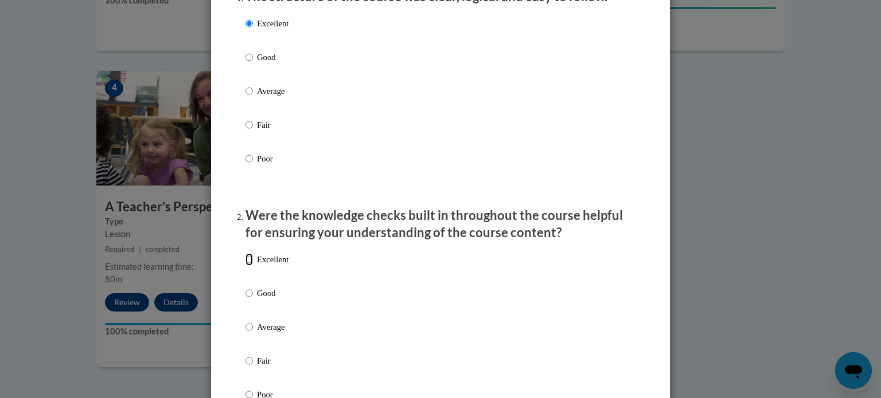
click at [246, 266] on input "Excellent" at bounding box center [248, 259] width 7 height 13
radio input "true"
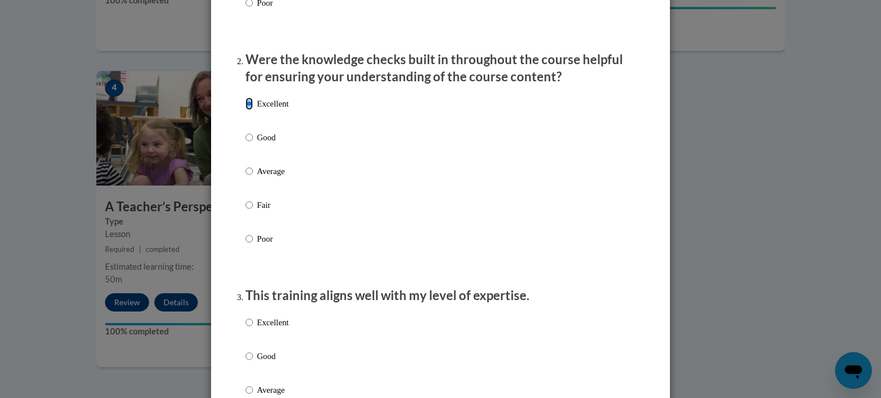
scroll to position [344, 0]
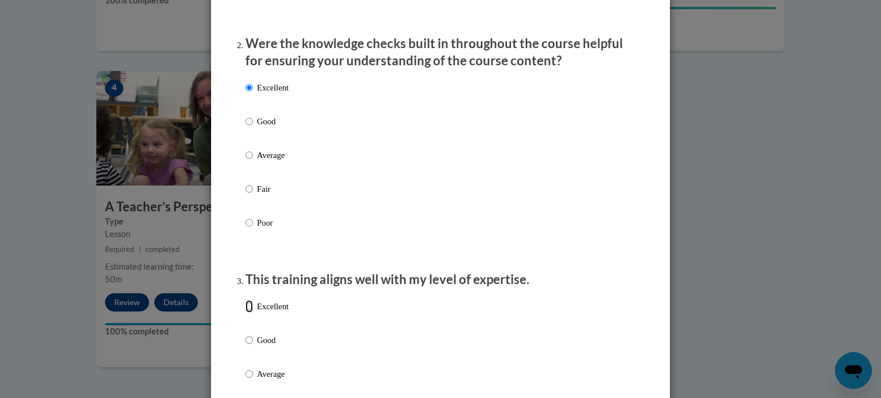
click at [245, 313] on input "Excellent" at bounding box center [248, 306] width 7 height 13
radio input "true"
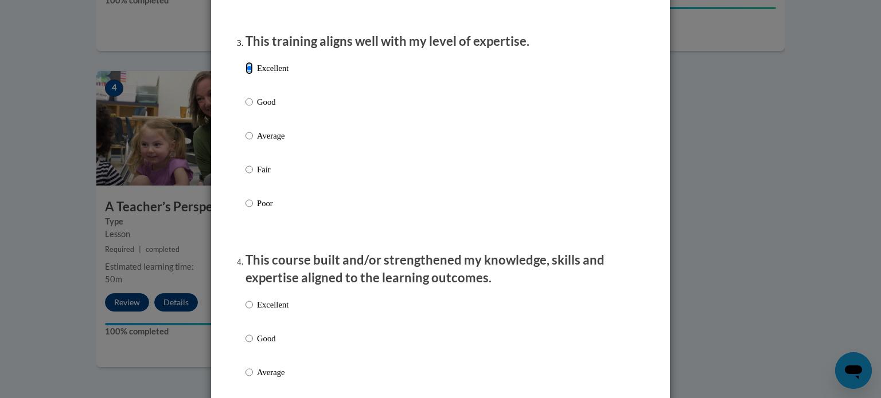
scroll to position [688, 0]
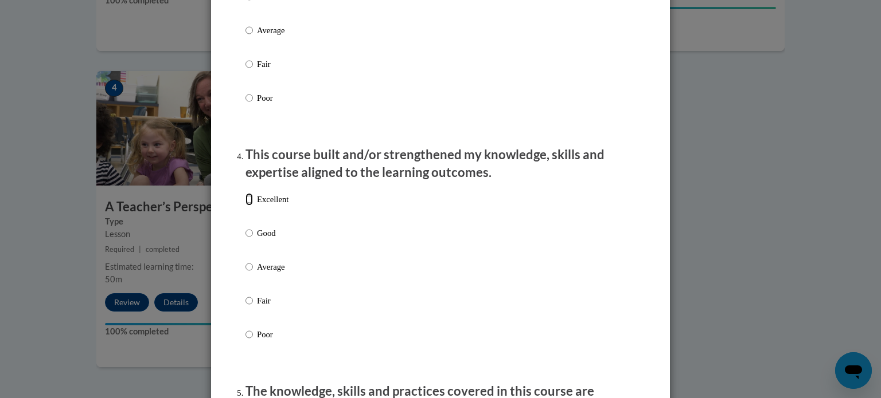
click at [245, 206] on input "Excellent" at bounding box center [248, 199] width 7 height 13
radio input "true"
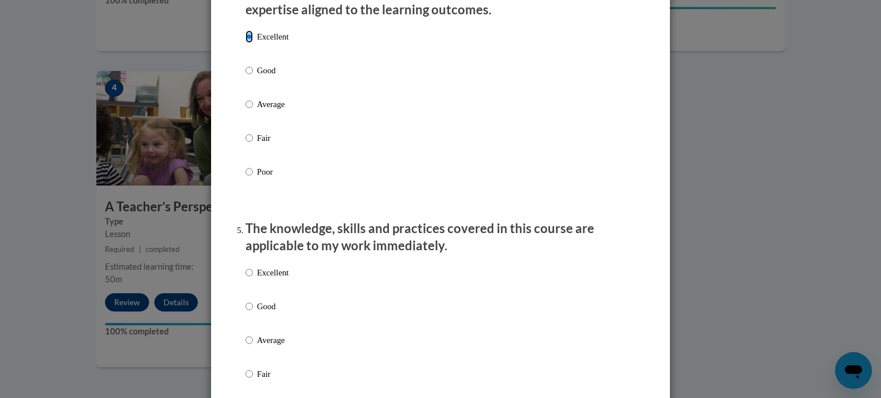
scroll to position [860, 0]
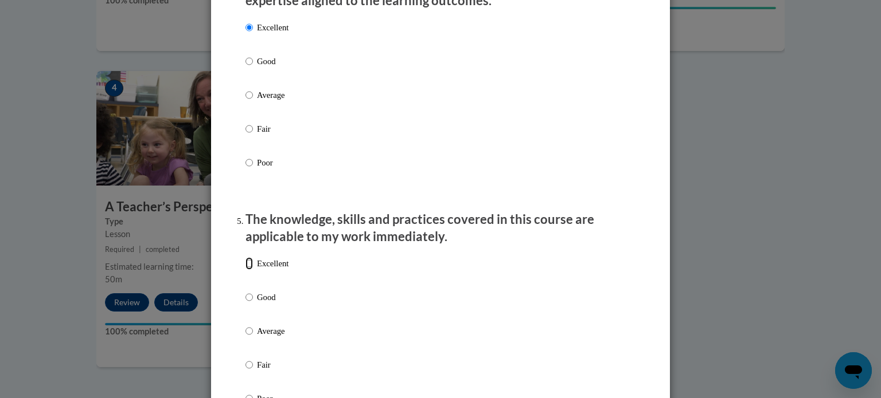
drag, startPoint x: 244, startPoint y: 275, endPoint x: 250, endPoint y: 272, distance: 6.9
click at [245, 270] on input "Excellent" at bounding box center [248, 263] width 7 height 13
radio input "true"
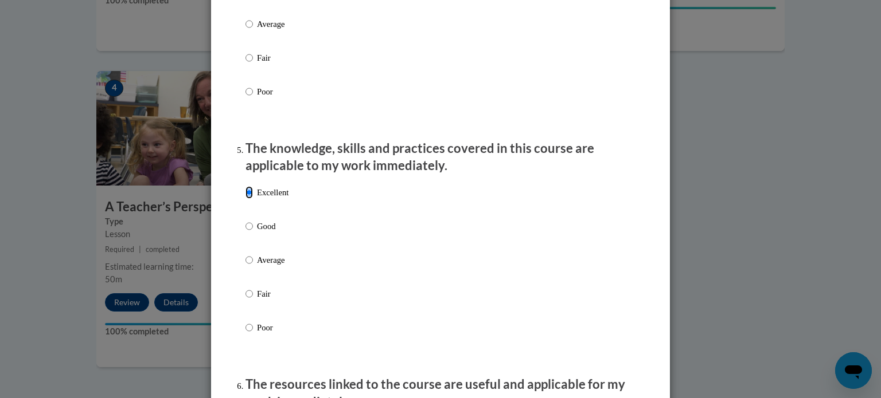
scroll to position [1032, 0]
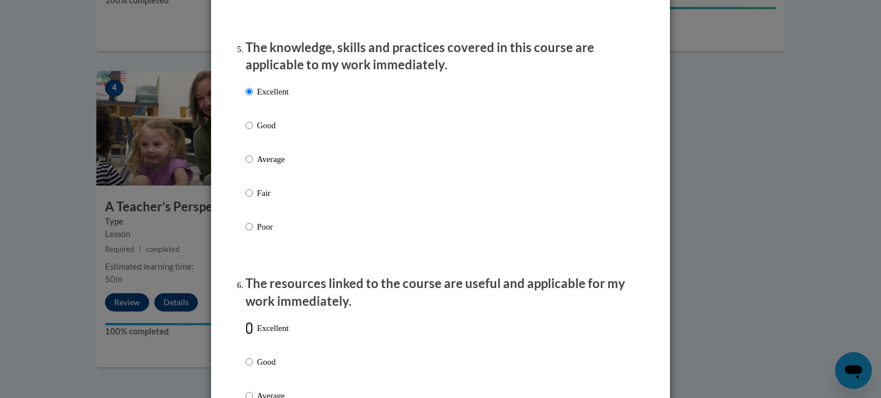
click at [245, 335] on input "Excellent" at bounding box center [248, 328] width 7 height 13
radio input "true"
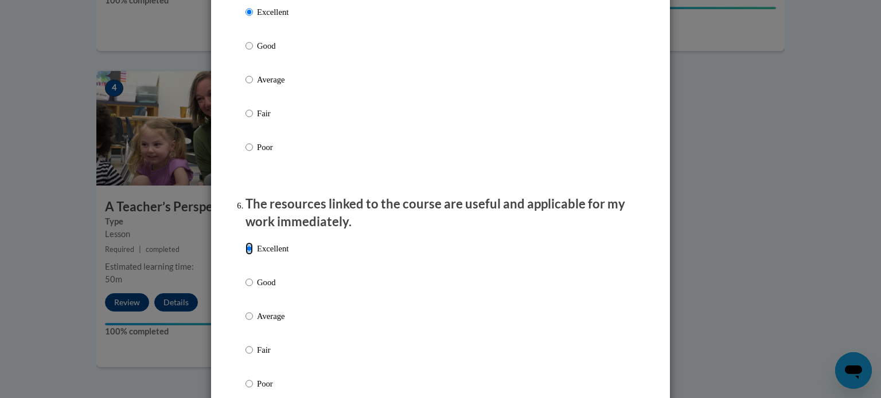
scroll to position [1261, 0]
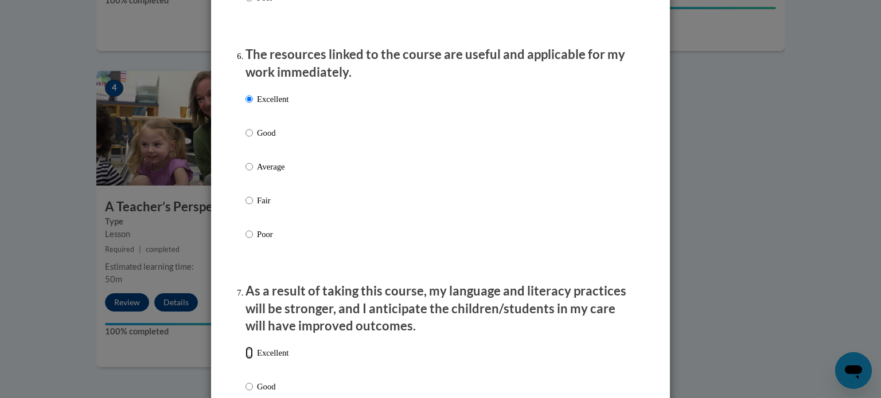
click at [245, 359] on input "Excellent" at bounding box center [248, 353] width 7 height 13
radio input "true"
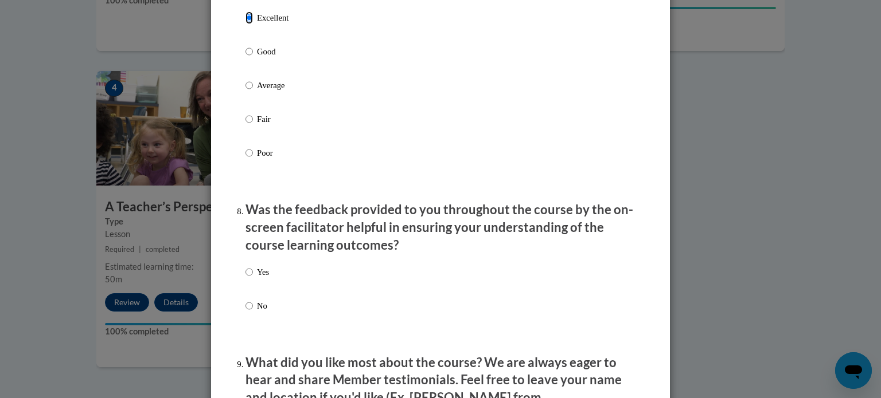
scroll to position [1663, 0]
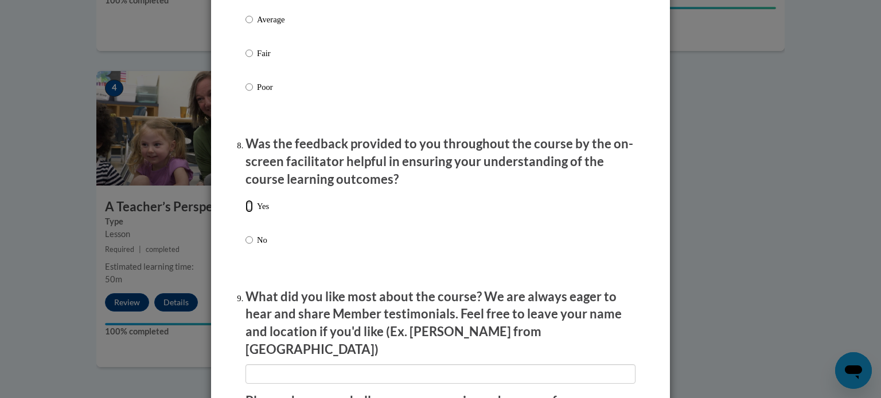
click at [245, 213] on input "Yes" at bounding box center [248, 206] width 7 height 13
radio input "true"
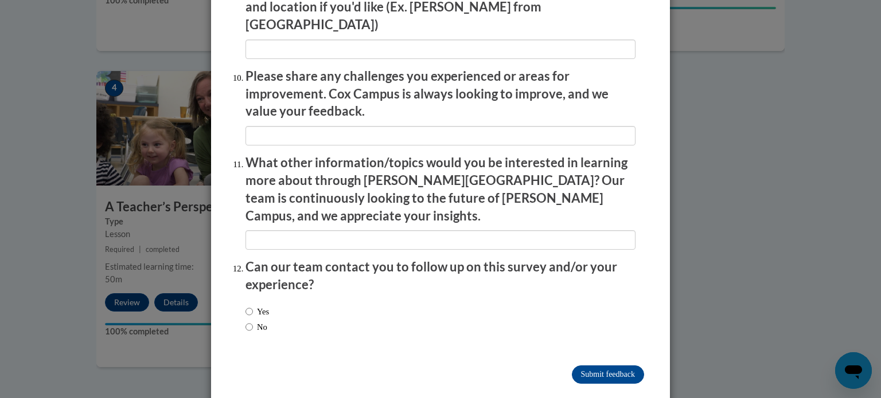
scroll to position [1989, 0]
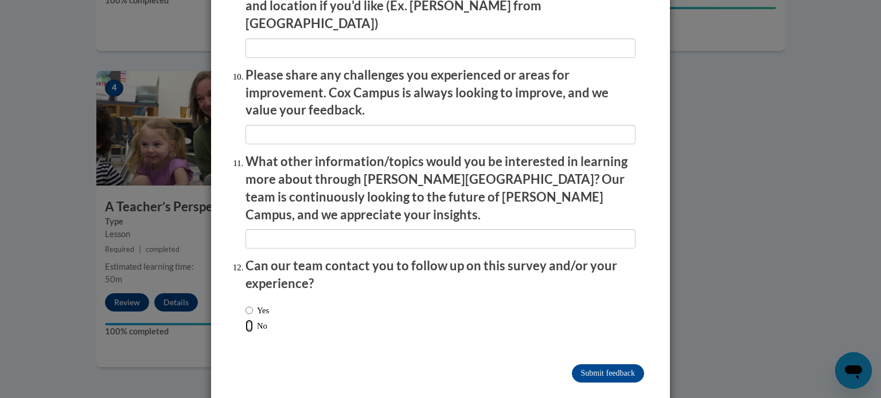
click at [245, 320] on input "No" at bounding box center [248, 326] width 7 height 13
radio input "true"
click at [573, 365] on input "Submit feedback" at bounding box center [608, 374] width 72 height 18
